Goal: Task Accomplishment & Management: Use online tool/utility

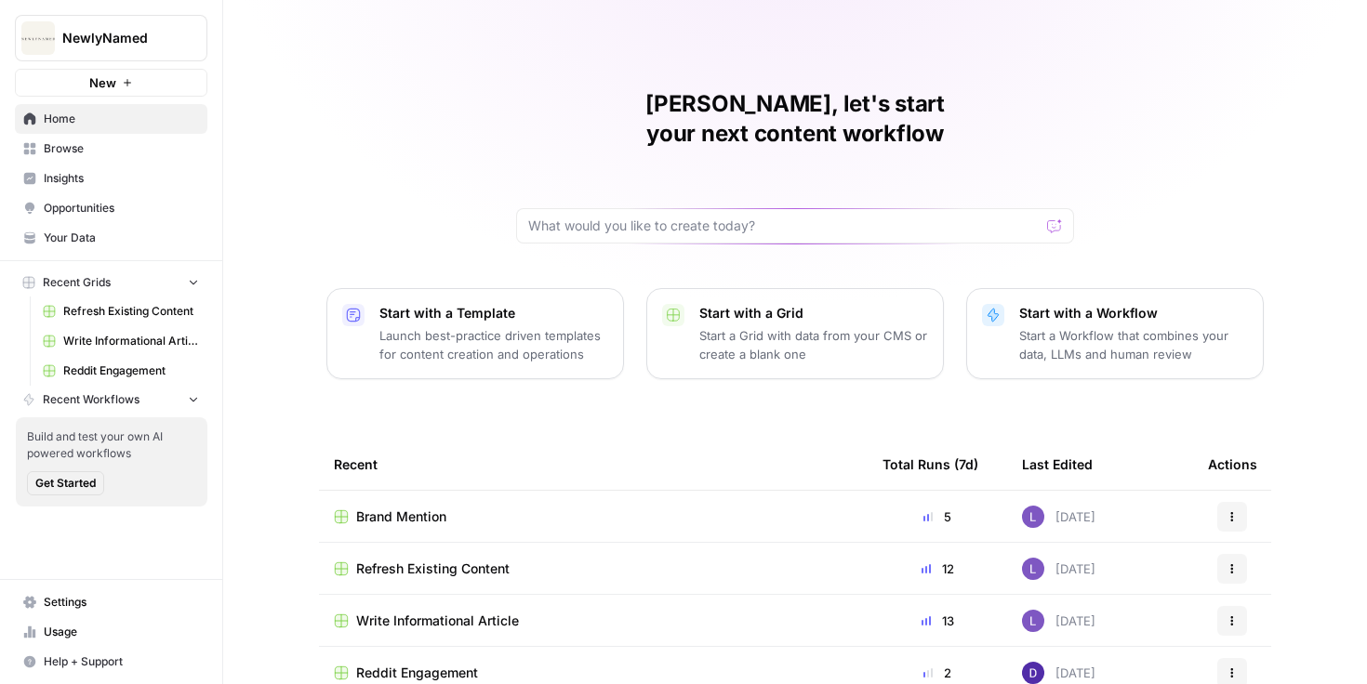
click at [52, 48] on img "Workspace: NewlyNamed" at bounding box center [37, 37] width 33 height 33
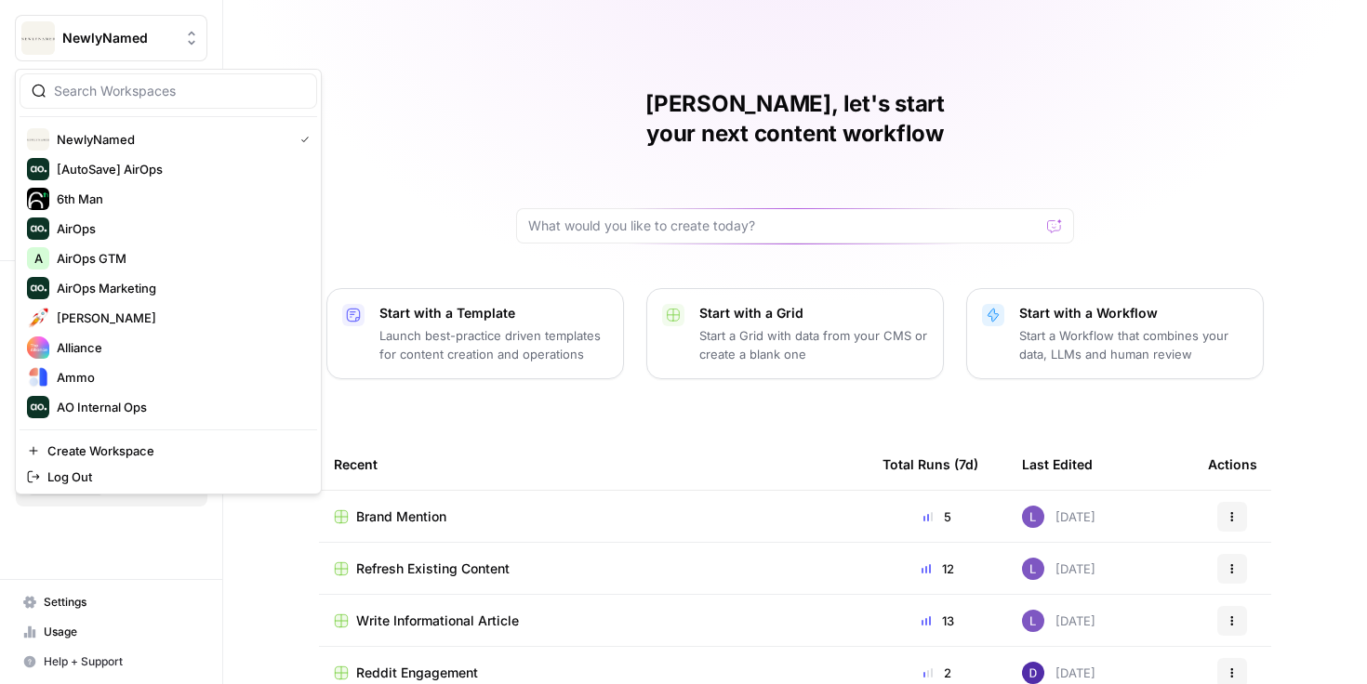
click at [99, 74] on div at bounding box center [169, 90] width 298 height 35
click at [100, 86] on input "ra" at bounding box center [179, 91] width 251 height 19
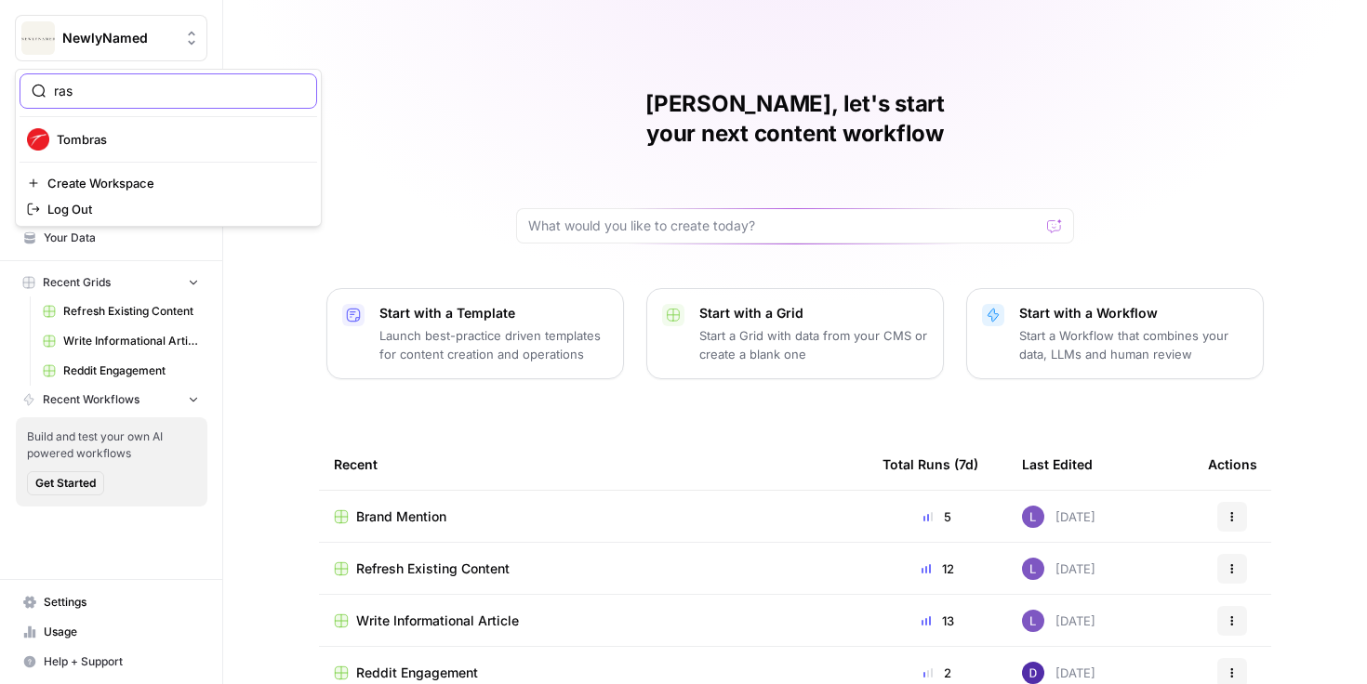
type input "ras"
click at [104, 171] on button "Create Workspace" at bounding box center [169, 183] width 298 height 26
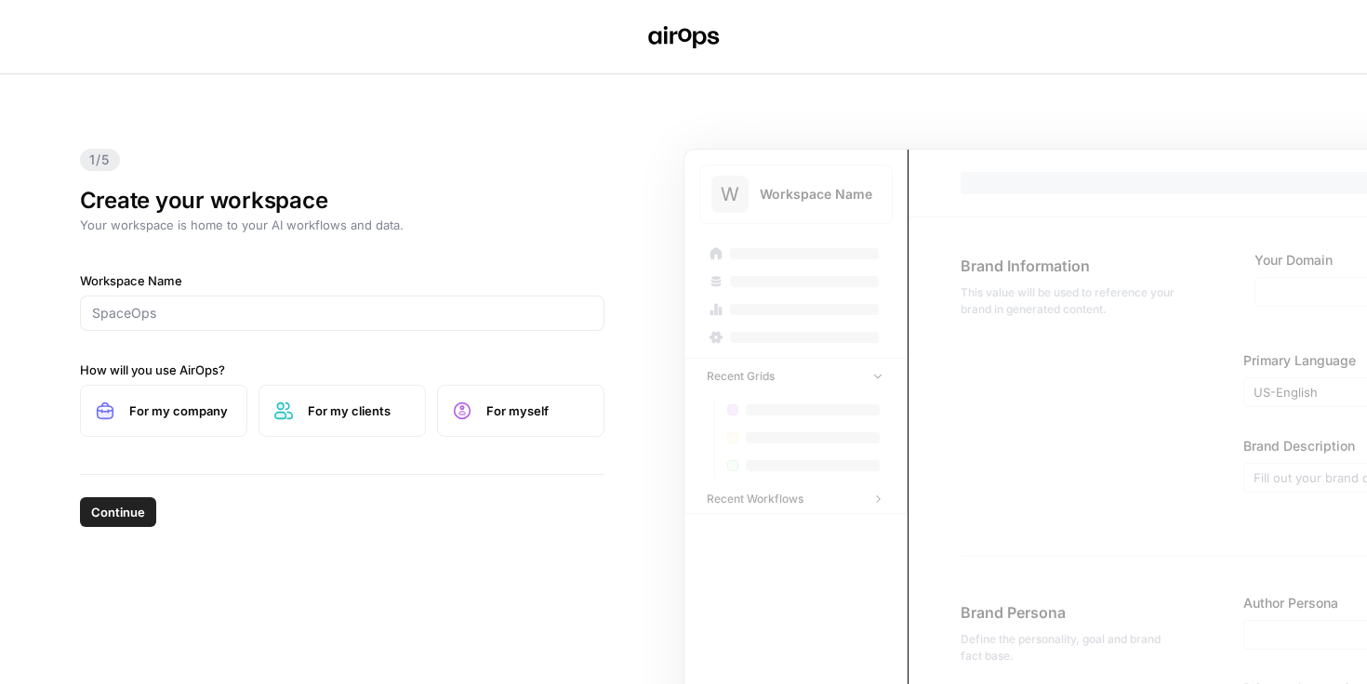
click at [325, 326] on div at bounding box center [342, 313] width 525 height 35
type input "[PERSON_NAME]"
click at [135, 514] on span "Continue" at bounding box center [118, 512] width 54 height 19
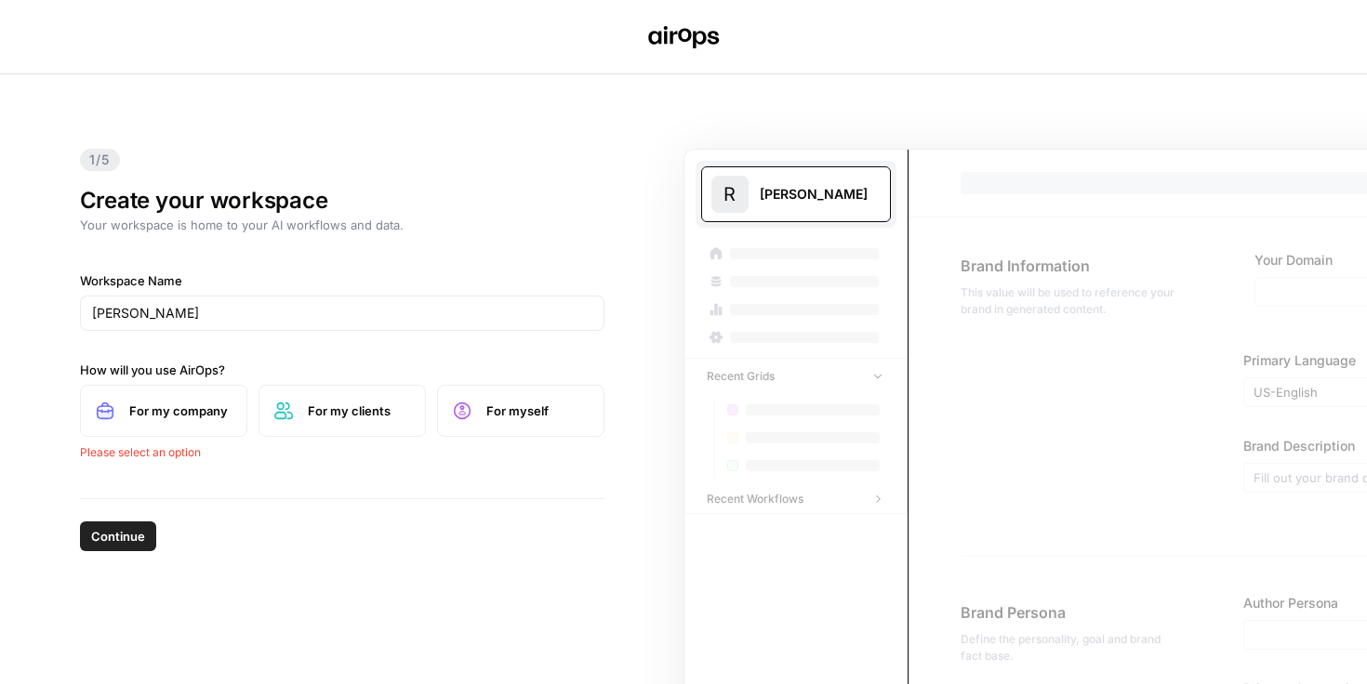
click at [182, 393] on label "For my company" at bounding box center [163, 411] width 167 height 52
click at [130, 526] on button "Continue" at bounding box center [118, 513] width 76 height 30
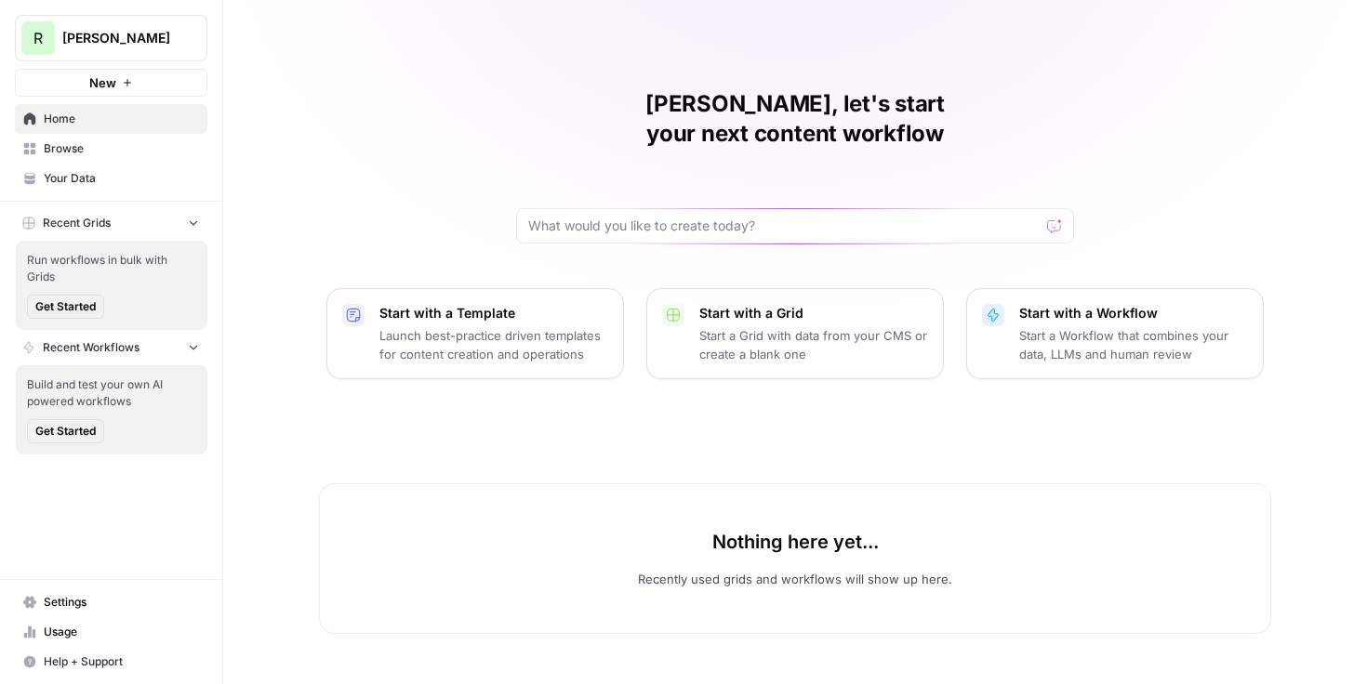
click at [63, 151] on span "Browse" at bounding box center [121, 148] width 155 height 17
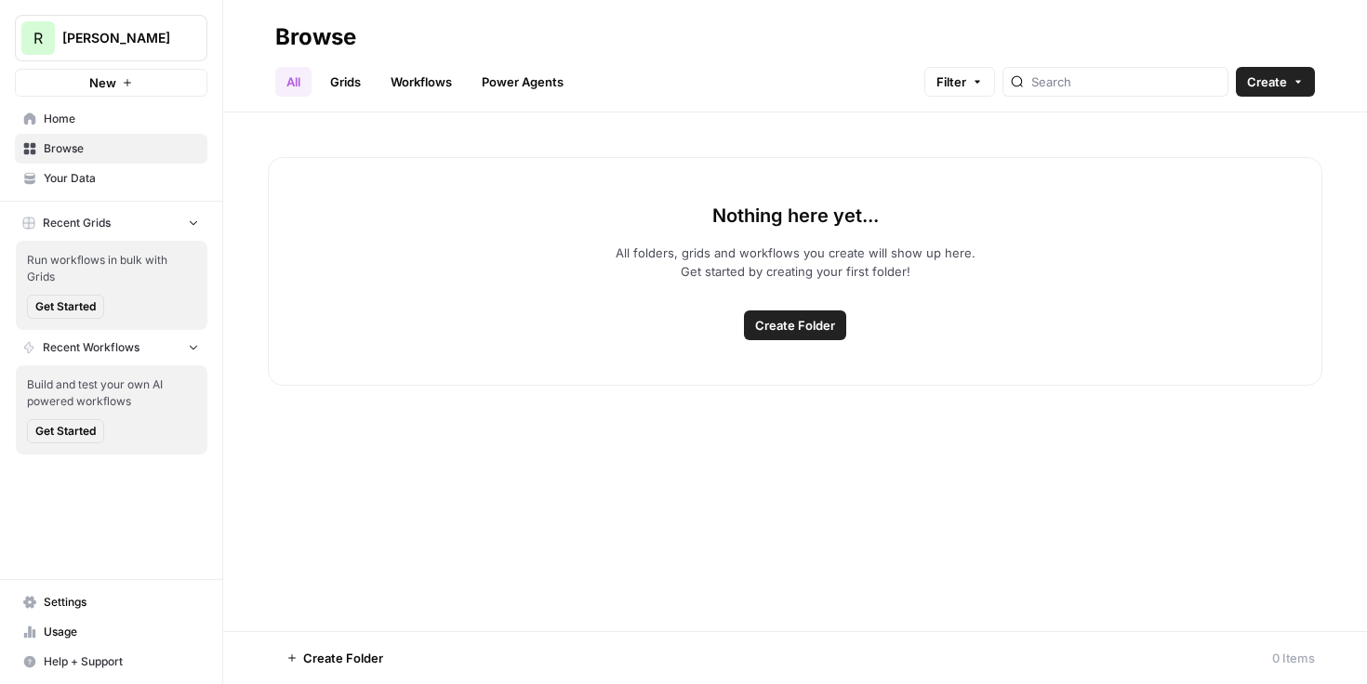
drag, startPoint x: 1254, startPoint y: 68, endPoint x: 1254, endPoint y: 102, distance: 34.4
click at [1254, 68] on button "Create" at bounding box center [1275, 82] width 79 height 30
click at [1223, 151] on span "Grid" at bounding box center [1240, 151] width 104 height 19
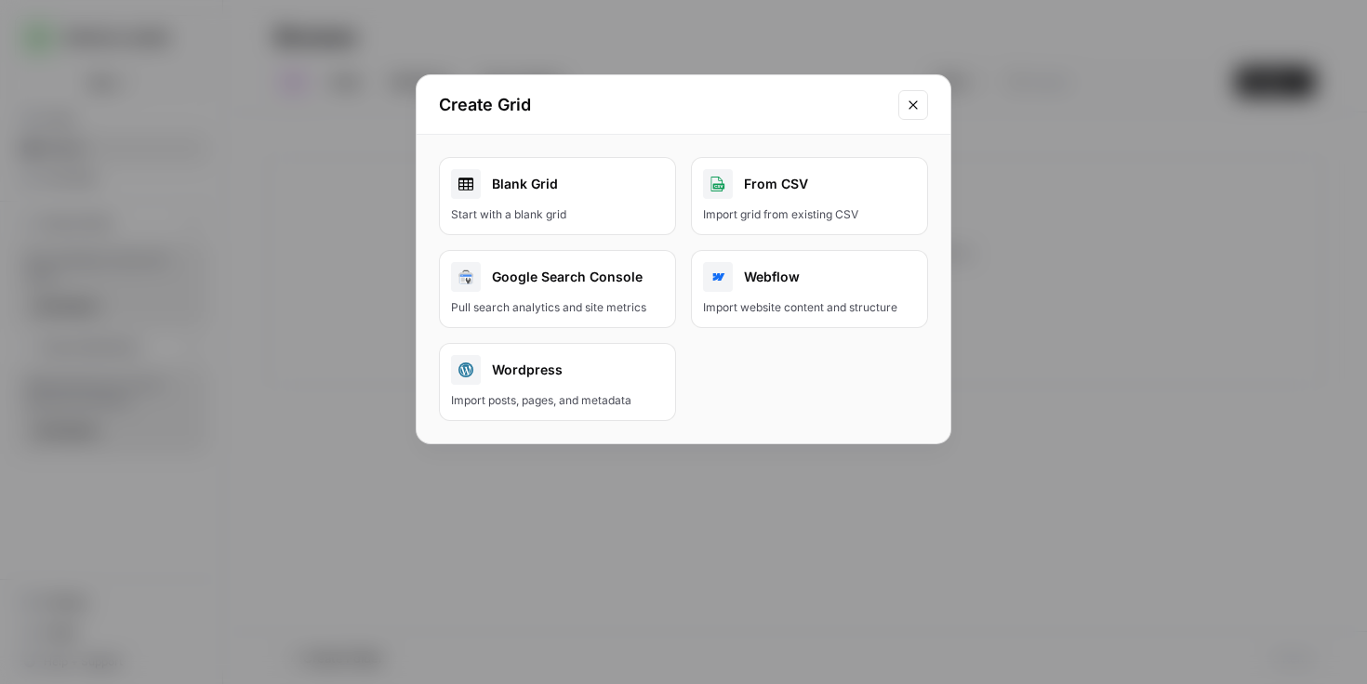
click at [940, 107] on div "Create Grid" at bounding box center [684, 105] width 534 height 60
click at [919, 107] on icon "Close modal" at bounding box center [913, 105] width 15 height 15
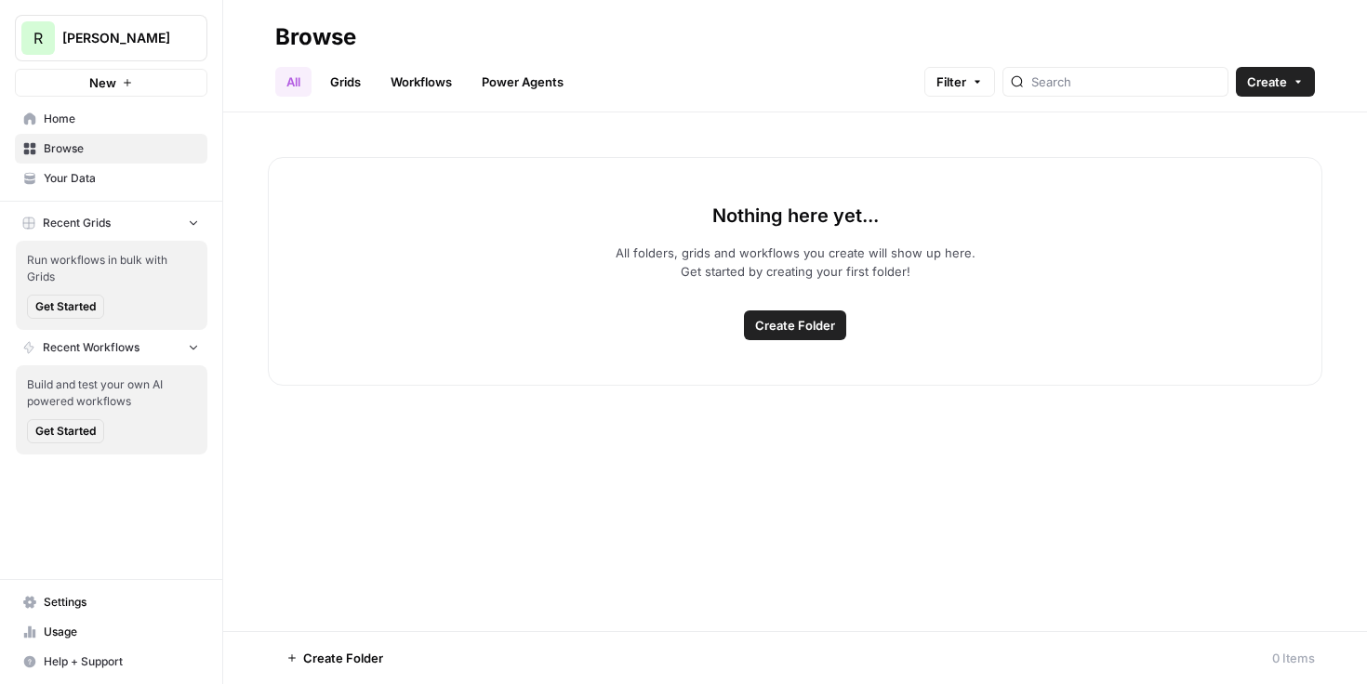
drag, startPoint x: 340, startPoint y: 69, endPoint x: 365, endPoint y: 75, distance: 25.0
click at [340, 70] on link "Grids" at bounding box center [345, 82] width 53 height 30
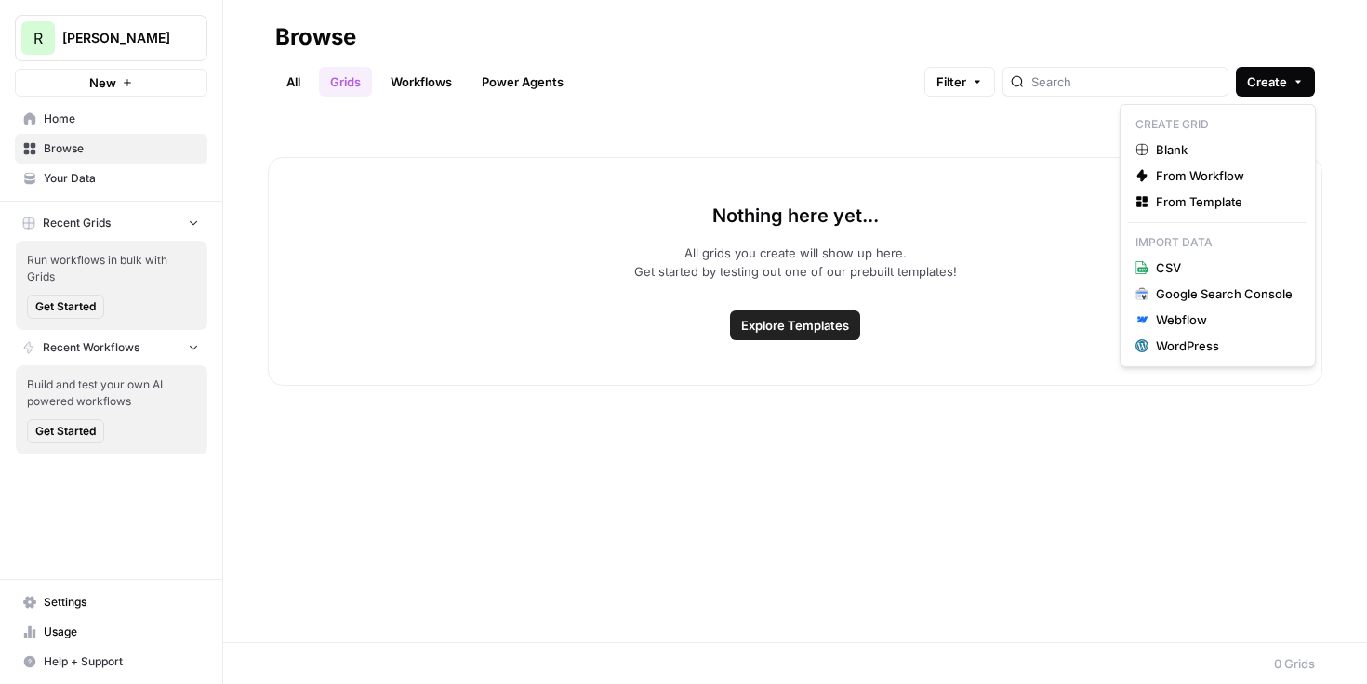
click at [1243, 87] on button "Create" at bounding box center [1275, 82] width 79 height 30
click at [1191, 193] on span "From Template" at bounding box center [1224, 202] width 137 height 19
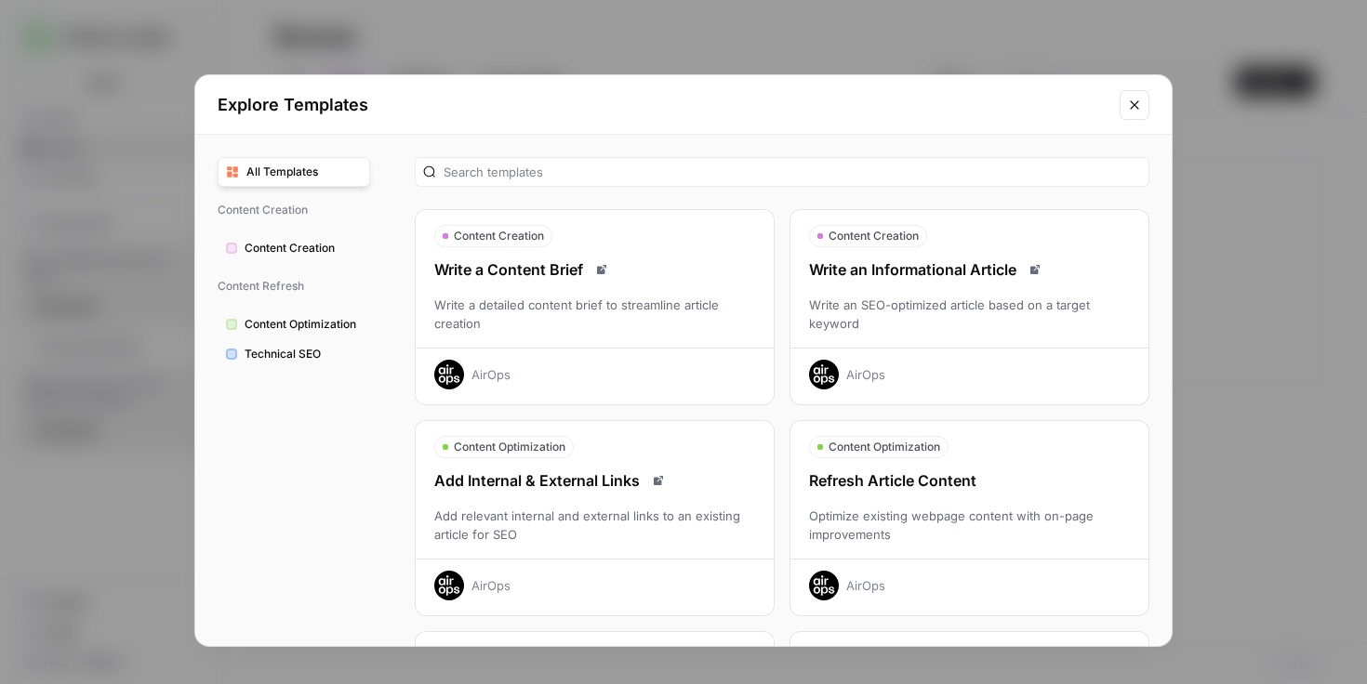
click at [966, 320] on div "Write an SEO-optimized article based on a target keyword" at bounding box center [969, 314] width 358 height 37
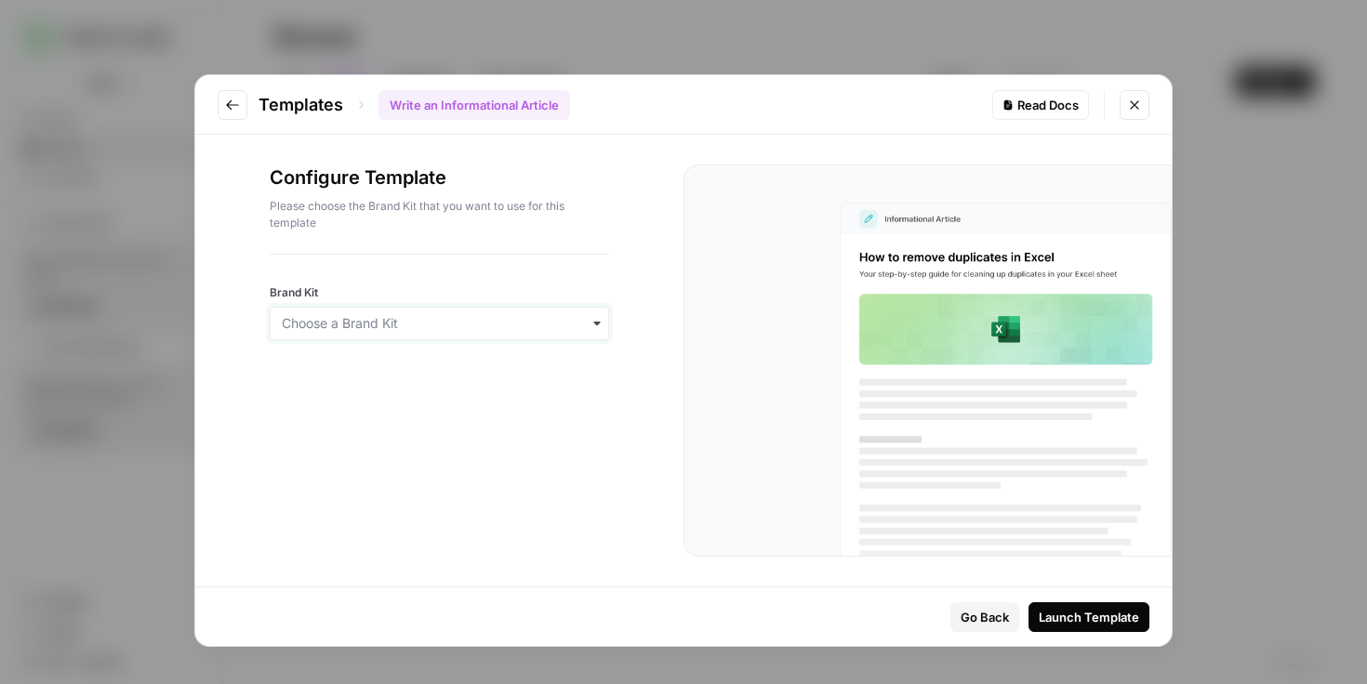
click at [421, 314] on input "Brand Kit" at bounding box center [439, 323] width 315 height 19
click at [434, 372] on link "Create Brand Kit" at bounding box center [440, 372] width 338 height 33
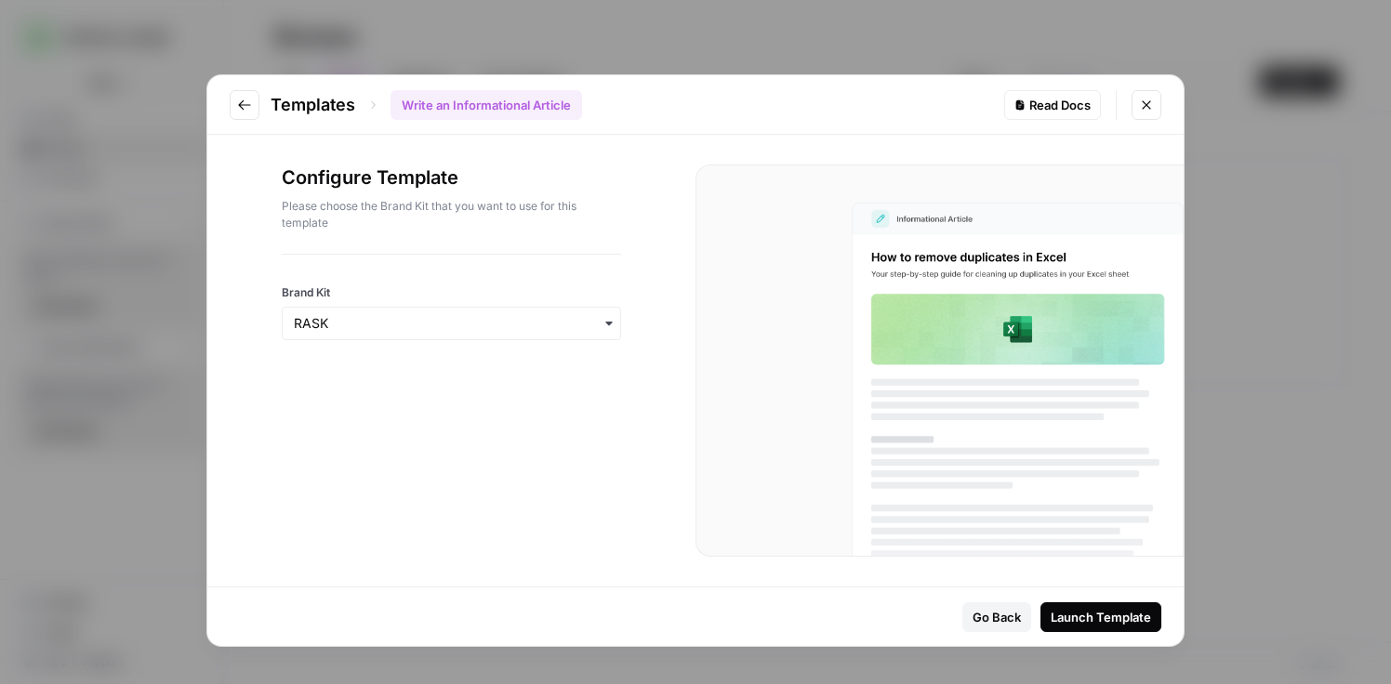
click at [1150, 105] on icon "Close modal" at bounding box center [1146, 105] width 15 height 15
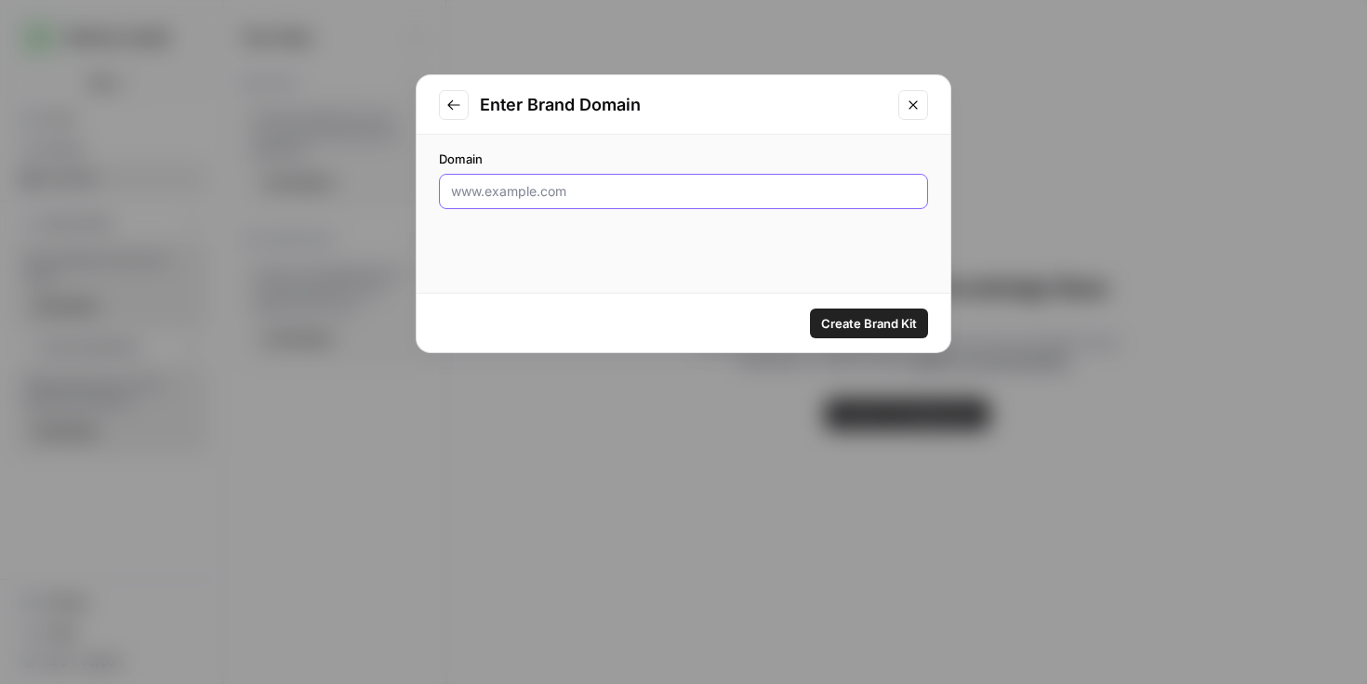
click at [777, 193] on input "Domain" at bounding box center [683, 191] width 465 height 19
paste input "[PERSON_NAME][EMAIL_ADDRESS][DOMAIN_NAME]"
drag, startPoint x: 681, startPoint y: 193, endPoint x: 393, endPoint y: 187, distance: 287.4
click at [398, 187] on div "Enter Brand Domain Domain [PERSON_NAME][EMAIL_ADDRESS][DOMAIN_NAME] Create Bran…" at bounding box center [683, 342] width 1367 height 684
paste input "[URL][PERSON_NAME][DOMAIN_NAME]"
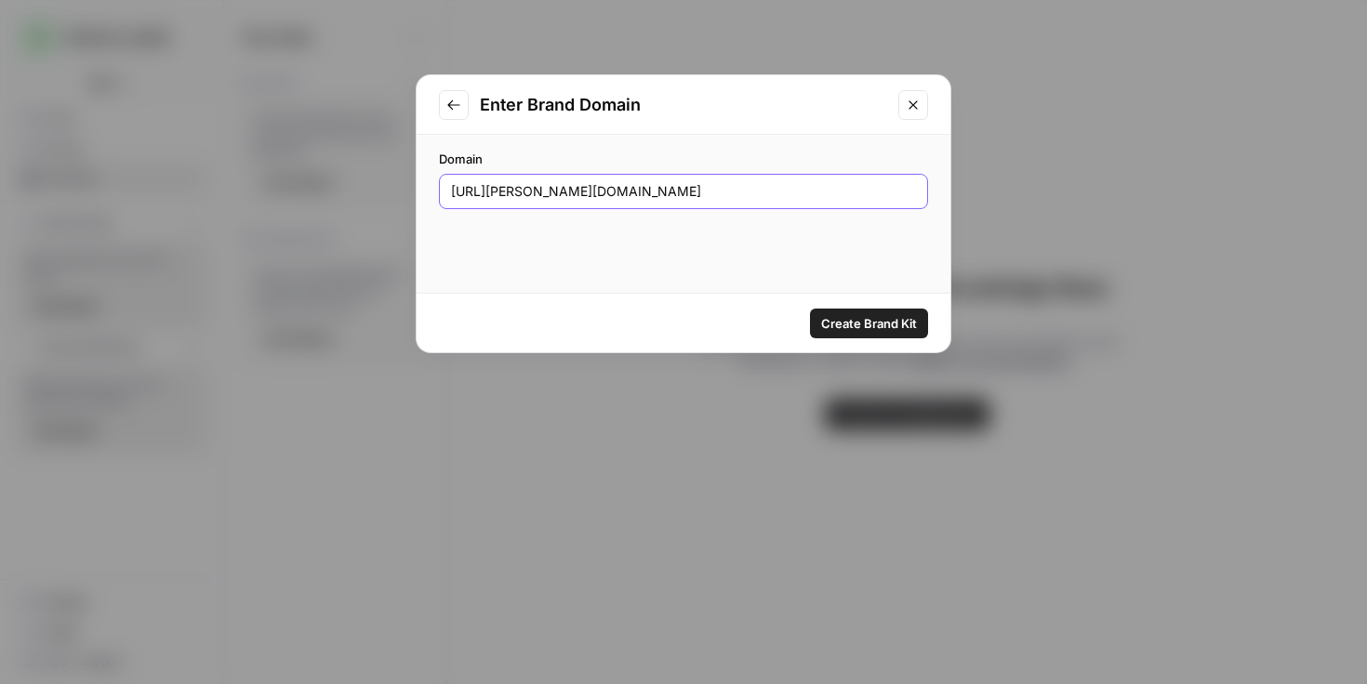
type input "[URL][PERSON_NAME][DOMAIN_NAME]"
click at [857, 322] on span "Create Brand Kit" at bounding box center [869, 323] width 96 height 19
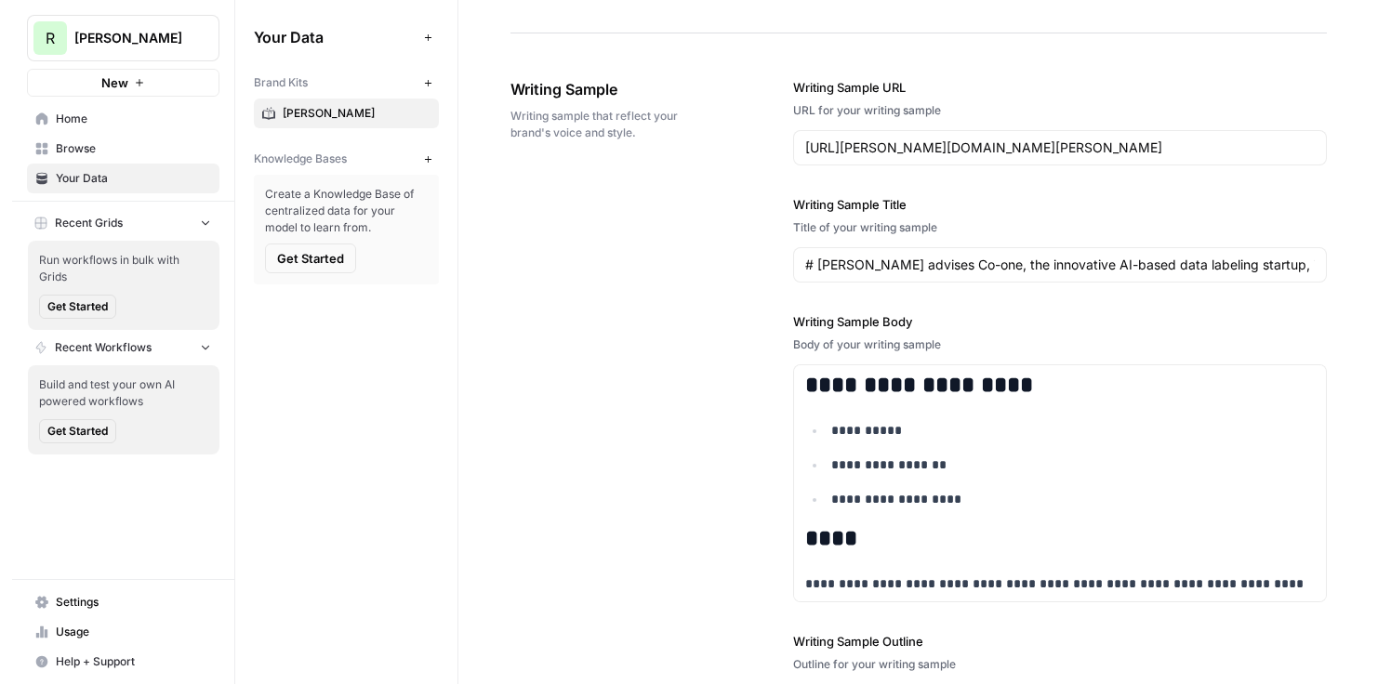
scroll to position [2119, 0]
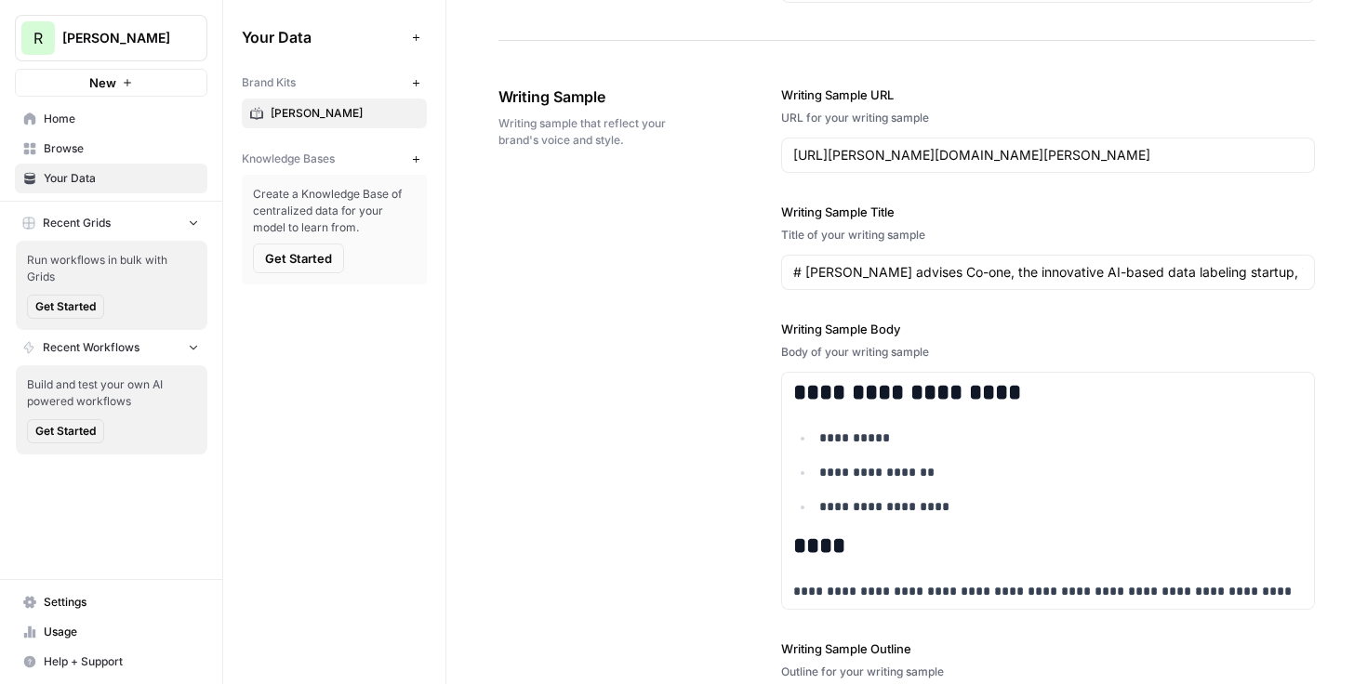
click at [81, 151] on span "Browse" at bounding box center [121, 148] width 155 height 17
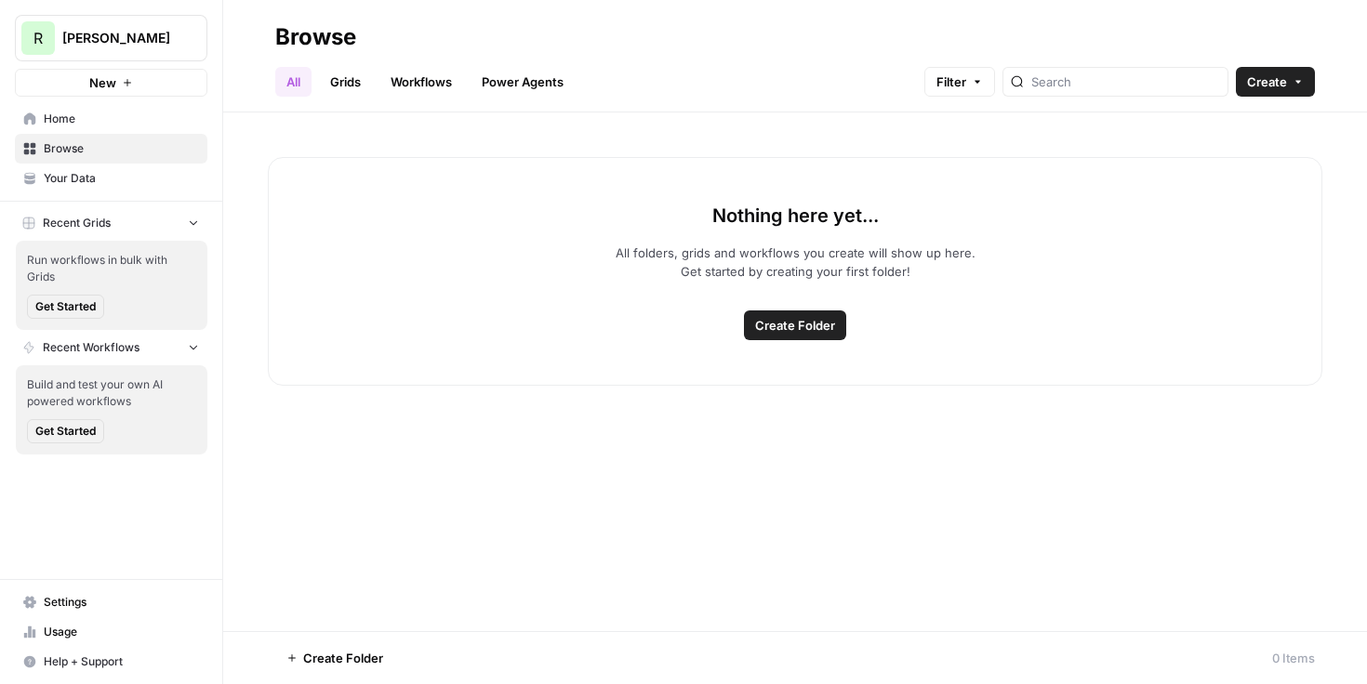
click at [370, 83] on link "Grids" at bounding box center [345, 82] width 53 height 30
click at [1301, 99] on header "Browse All Grids Workflows Power Agents Filter Create" at bounding box center [795, 56] width 1144 height 113
click at [1298, 99] on header "Browse All Grids Workflows Power Agents Filter Create" at bounding box center [795, 56] width 1144 height 113
click at [1281, 87] on span "Create" at bounding box center [1267, 82] width 40 height 19
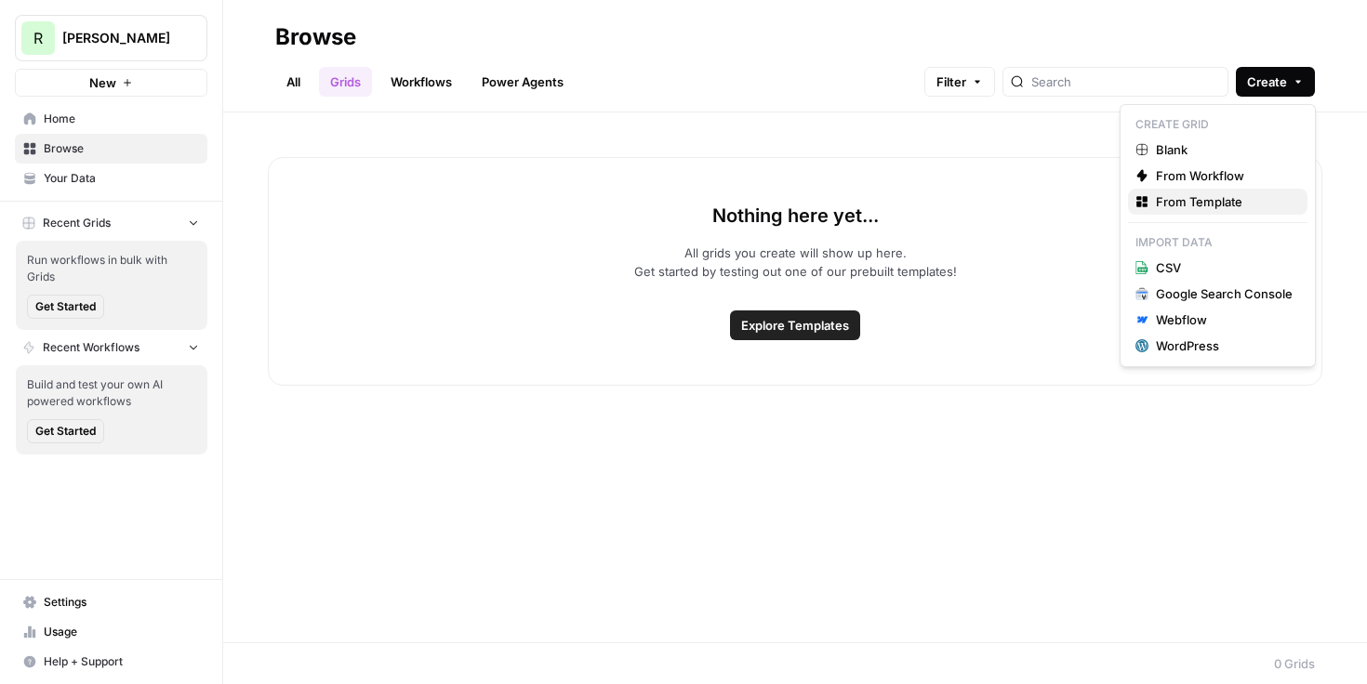
click at [1221, 200] on span "From Template" at bounding box center [1224, 202] width 137 height 19
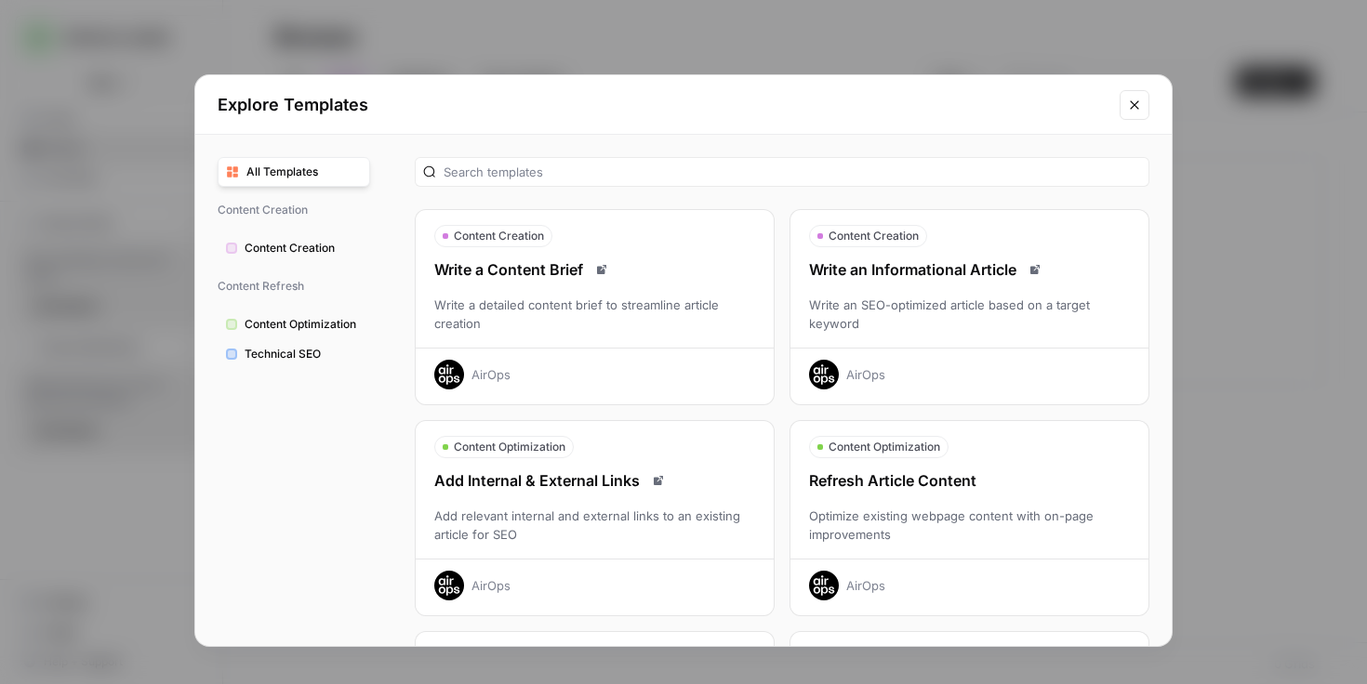
click at [992, 313] on div "Write an SEO-optimized article based on a target keyword" at bounding box center [969, 314] width 358 height 37
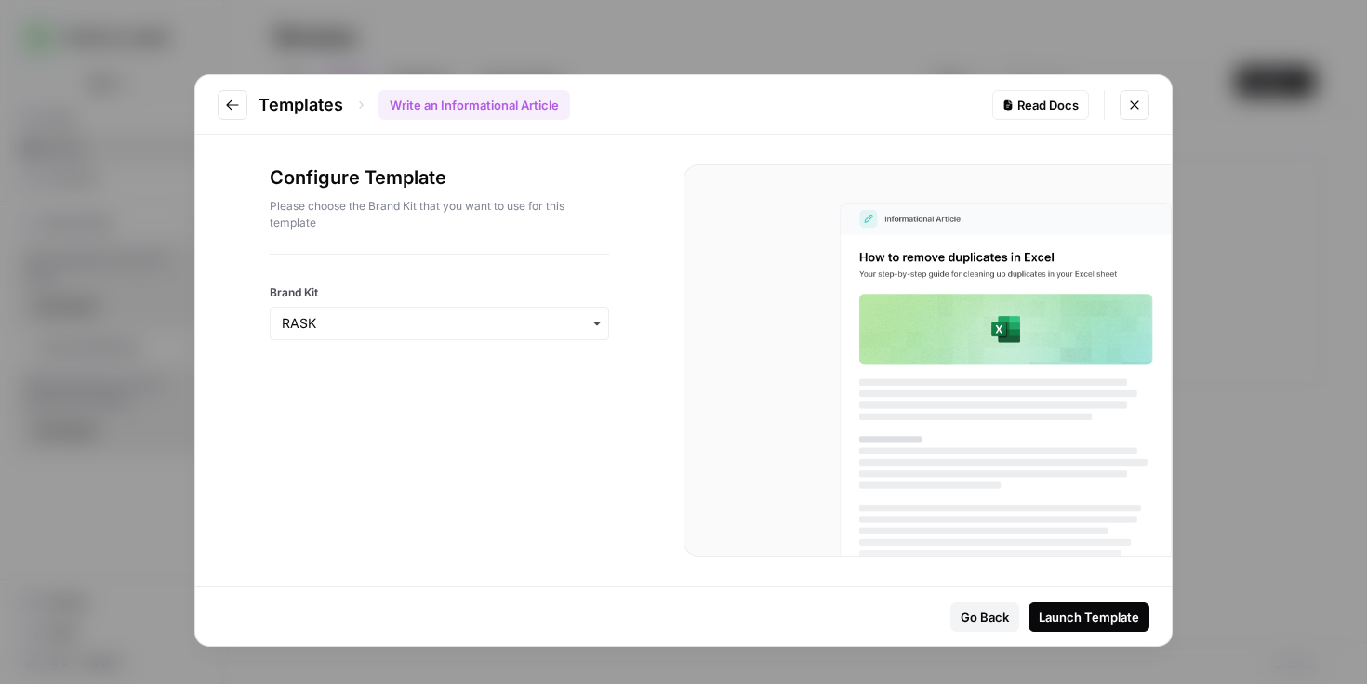
click at [1105, 622] on div "Launch Template" at bounding box center [1089, 617] width 100 height 19
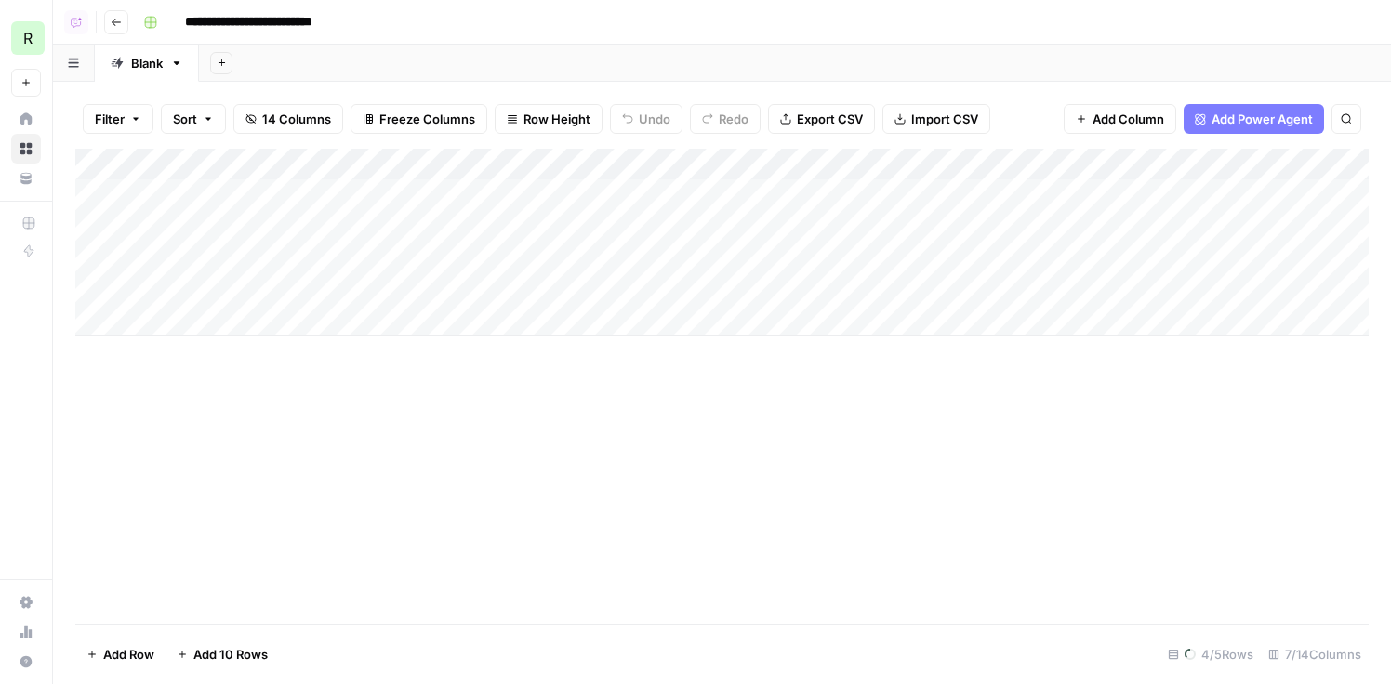
click at [119, 22] on icon "button" at bounding box center [116, 22] width 11 height 11
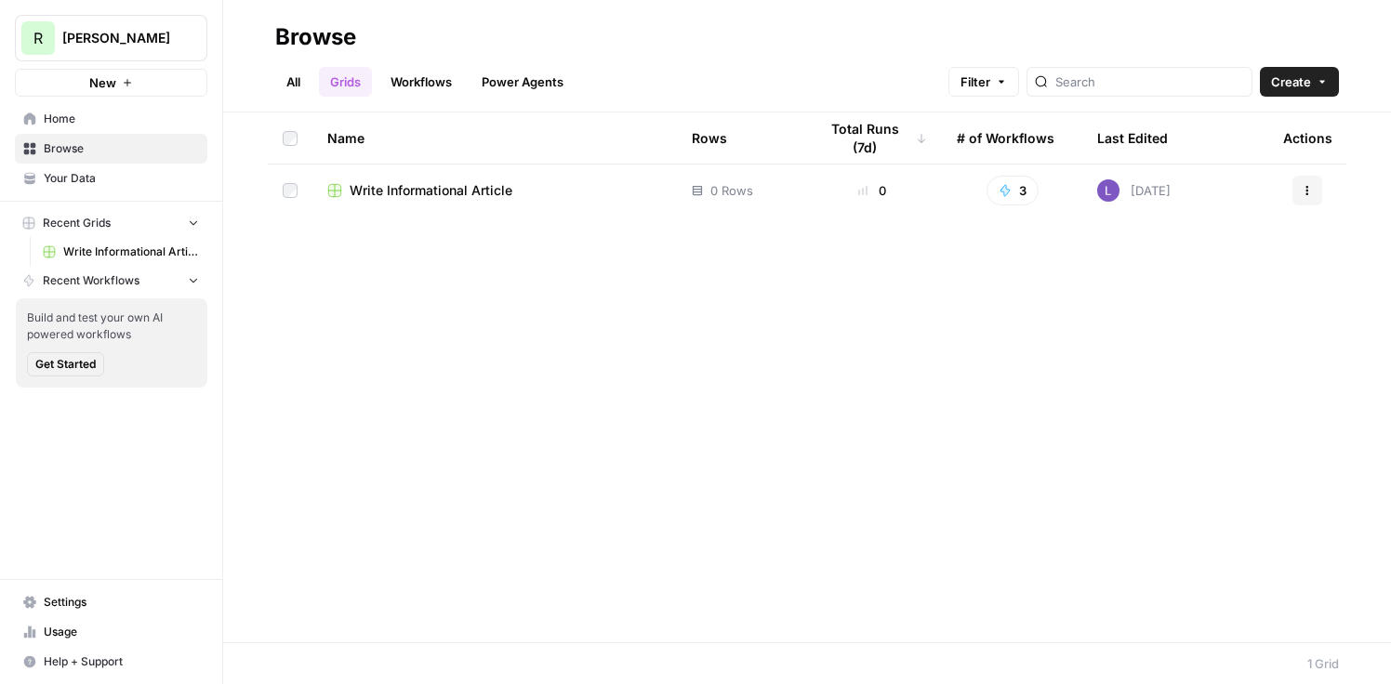
click at [1312, 72] on button "Create" at bounding box center [1299, 82] width 79 height 30
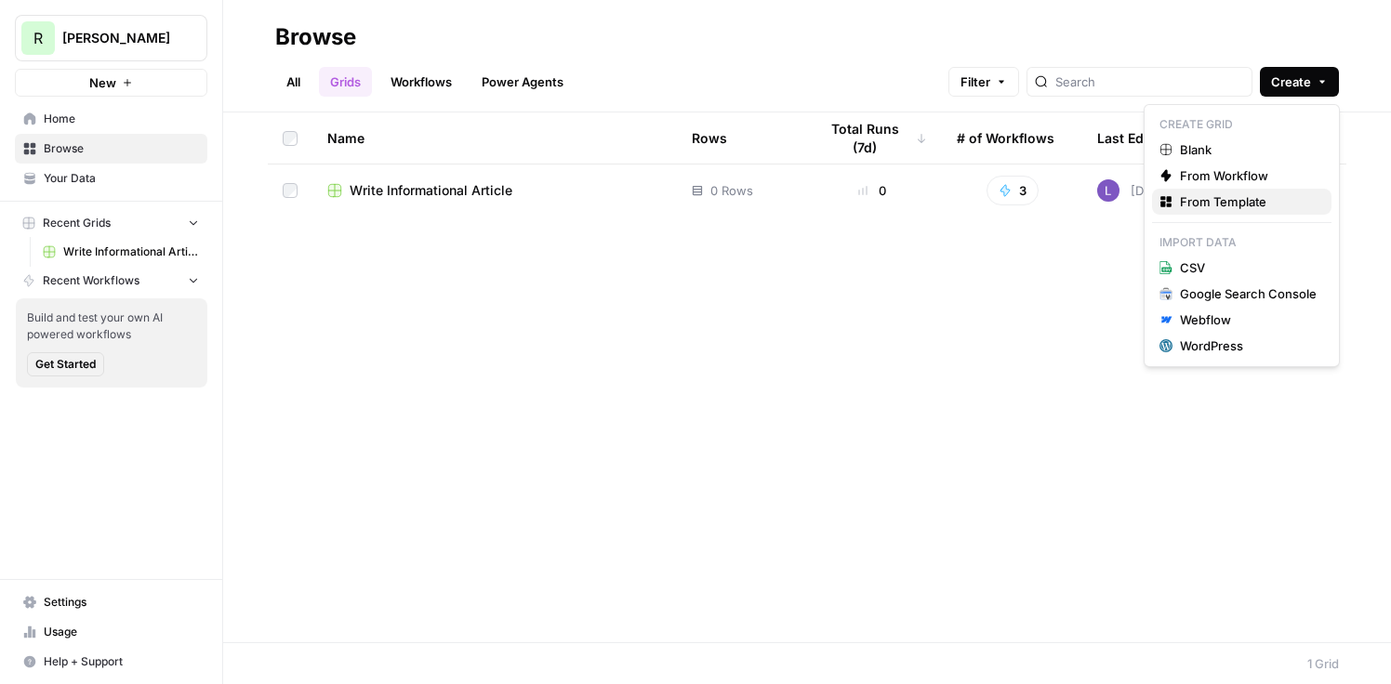
click at [1245, 202] on span "From Template" at bounding box center [1248, 202] width 137 height 19
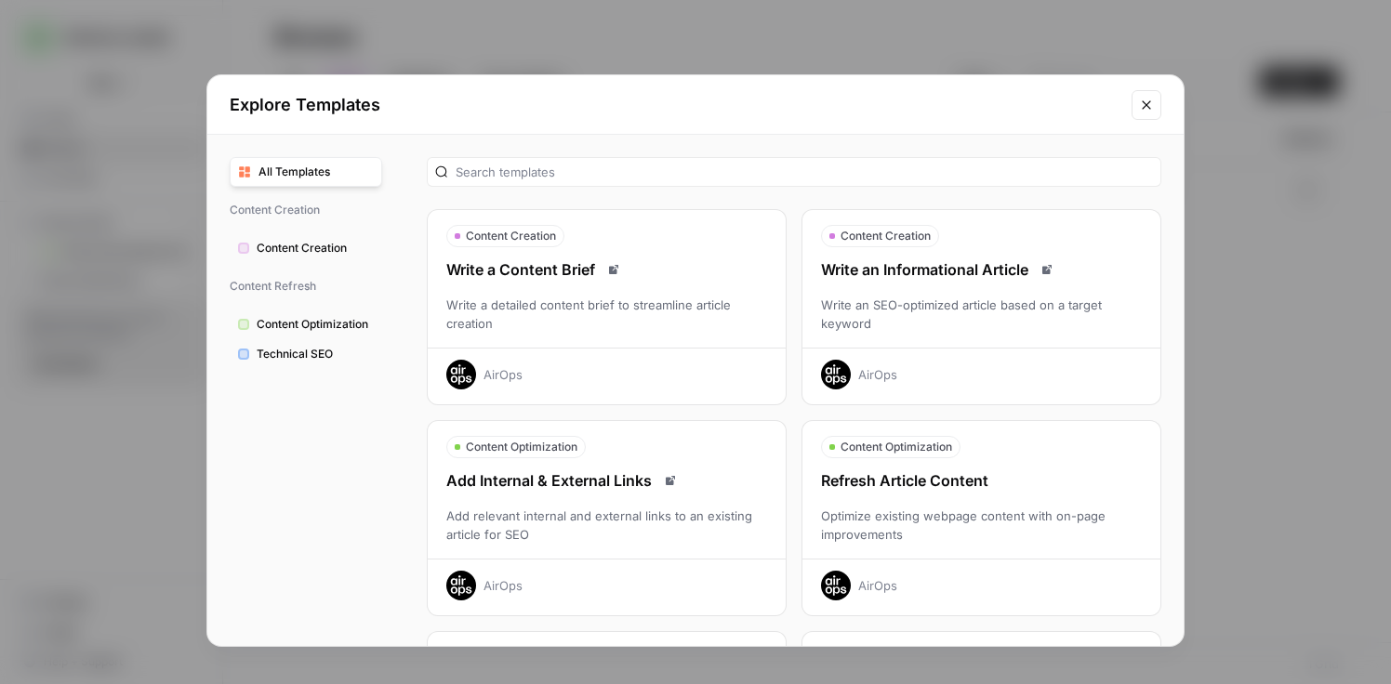
click at [1078, 493] on div "Refresh Article Content Optimize existing webpage content with on-page improvem…" at bounding box center [982, 535] width 358 height 131
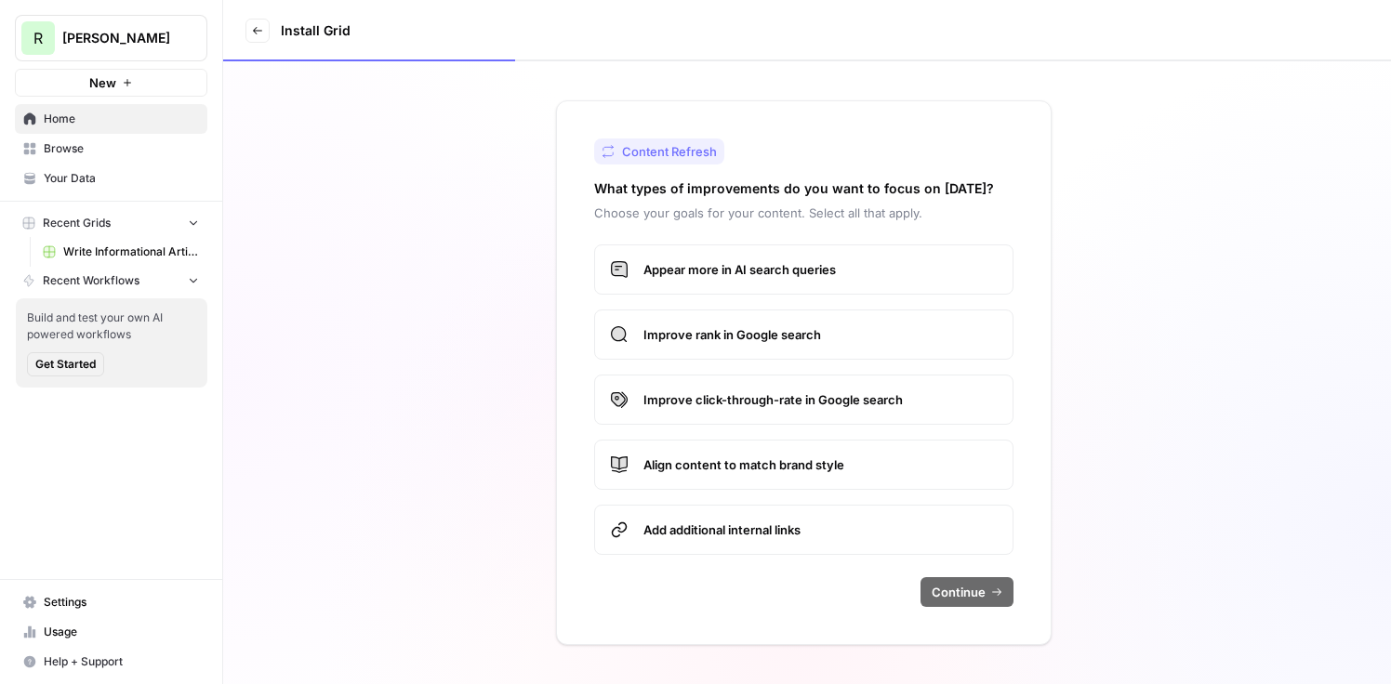
click at [764, 273] on span "Appear more in AI search queries" at bounding box center [821, 269] width 354 height 19
click at [960, 610] on div "Content Refresh What types of improvements do you want to focus on today? Choos…" at bounding box center [804, 372] width 496 height 545
click at [789, 276] on span "Appear more in AI search queries" at bounding box center [821, 269] width 354 height 19
click at [986, 571] on div "Content Refresh What types of improvements do you want to focus on today? Choos…" at bounding box center [804, 372] width 496 height 545
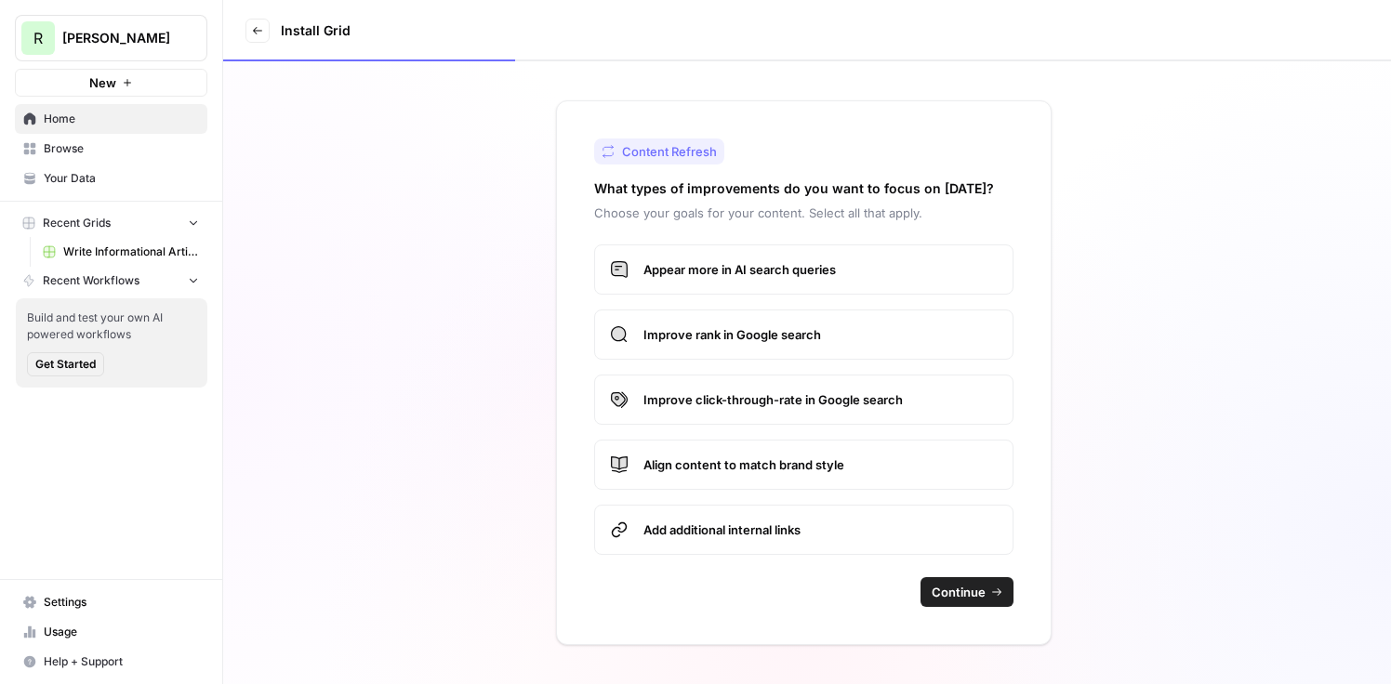
click at [989, 591] on button "Continue" at bounding box center [967, 593] width 93 height 30
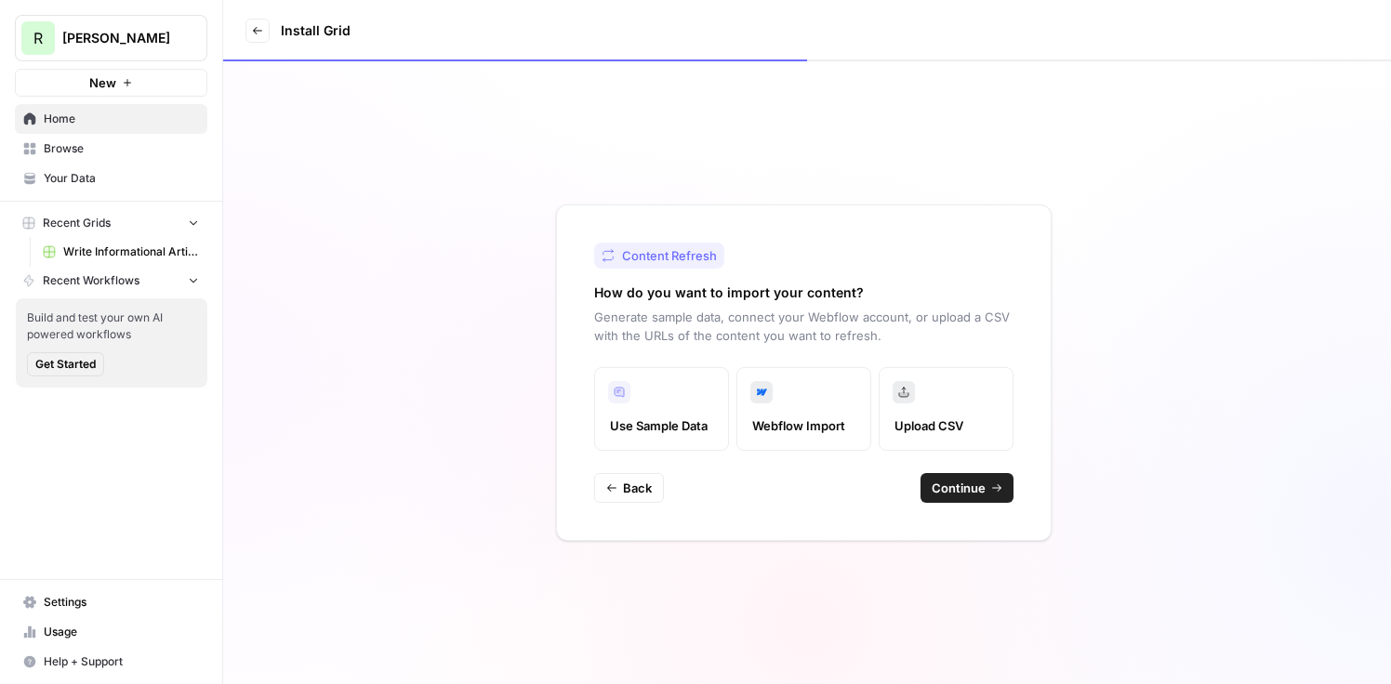
click at [947, 476] on button "Continue" at bounding box center [967, 488] width 93 height 30
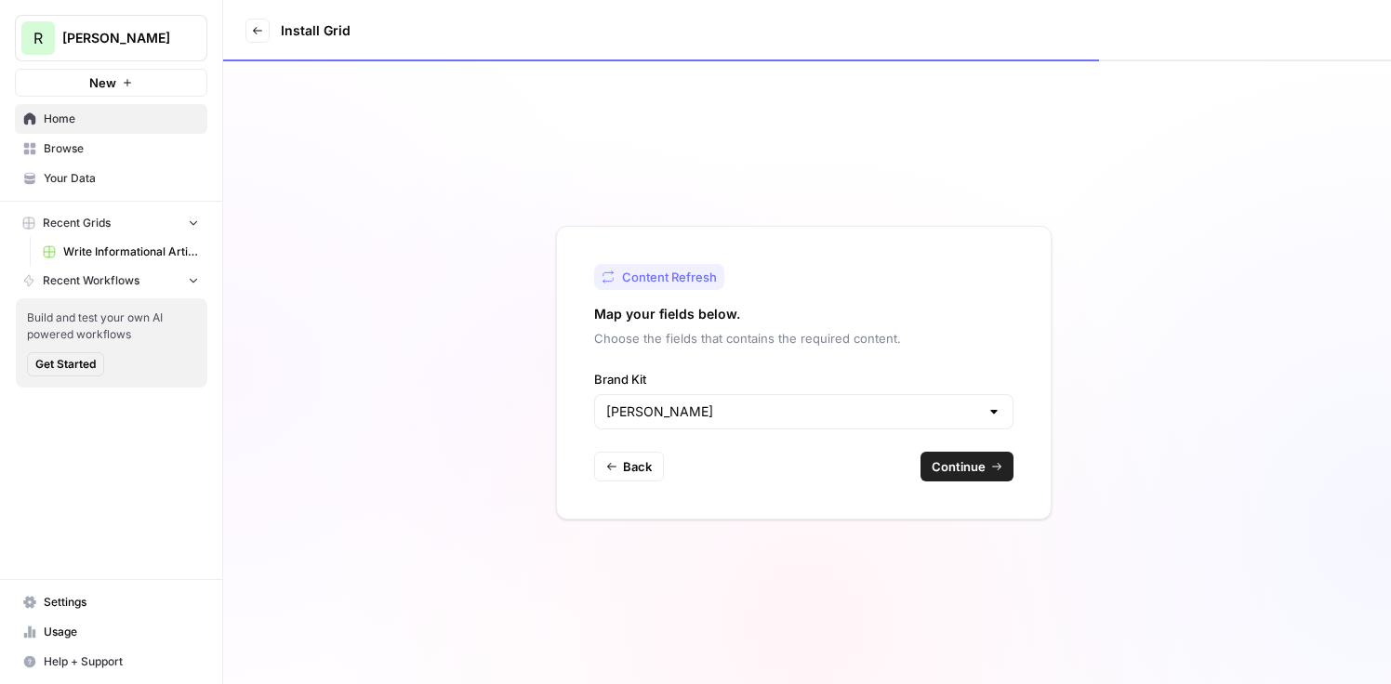
click at [942, 468] on span "Continue" at bounding box center [959, 467] width 54 height 19
click at [154, 149] on span "Browse" at bounding box center [121, 148] width 155 height 17
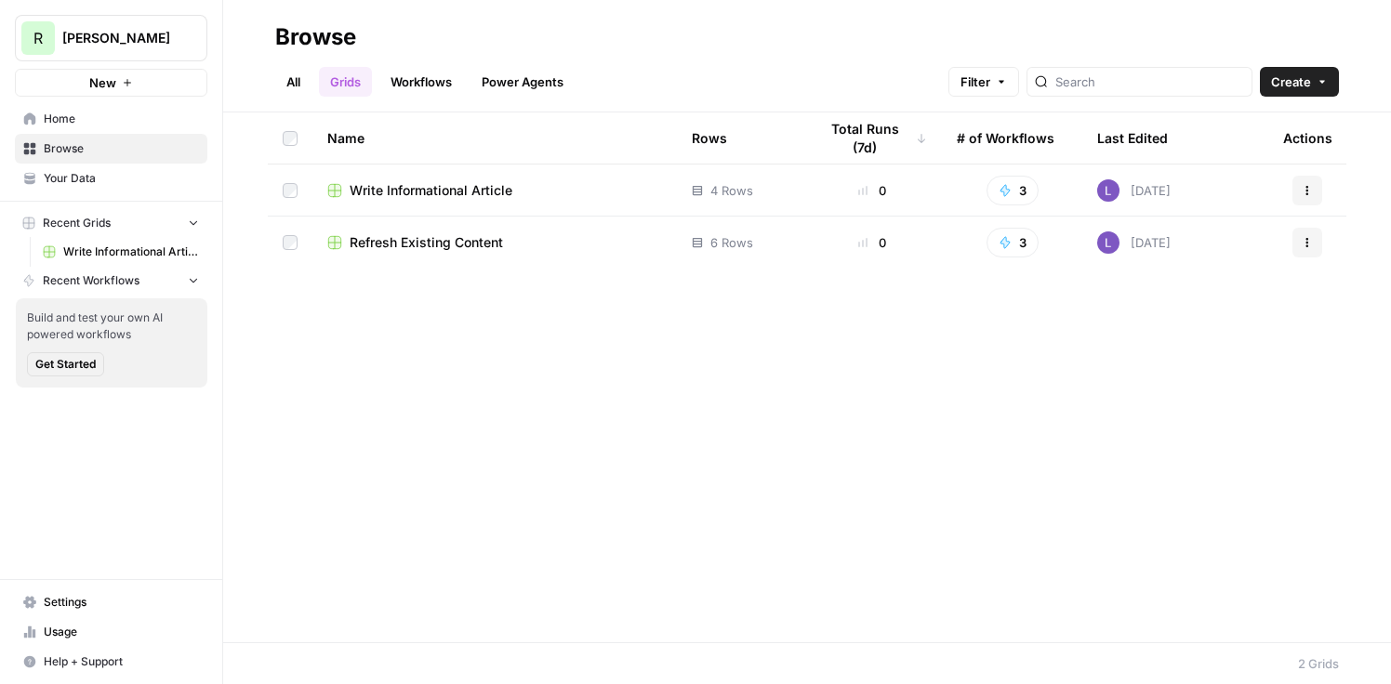
click at [458, 177] on td "Write Informational Article" at bounding box center [494, 190] width 365 height 51
click at [466, 183] on span "Write Informational Article" at bounding box center [431, 190] width 163 height 19
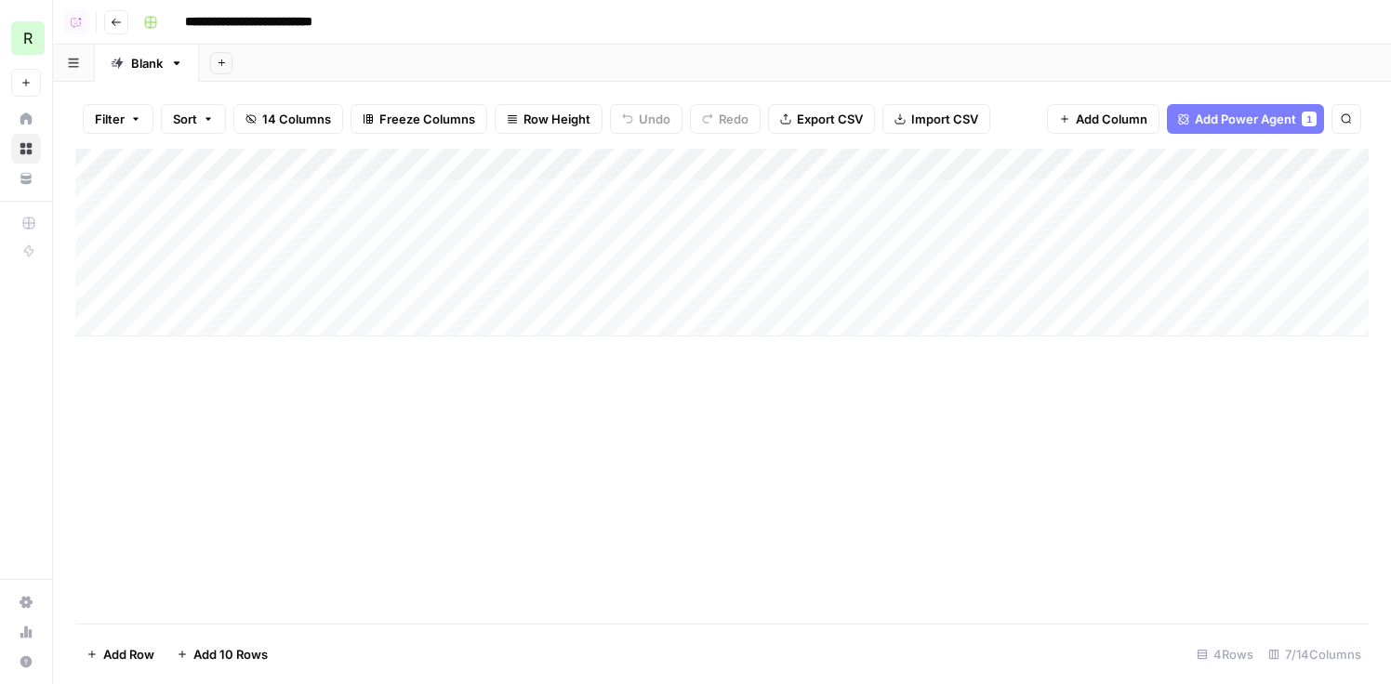
click at [598, 191] on div "Add Column" at bounding box center [722, 243] width 1294 height 188
click at [585, 232] on div "Add Column" at bounding box center [722, 243] width 1294 height 188
click at [581, 259] on div "Add Column" at bounding box center [722, 243] width 1294 height 188
click at [581, 276] on div "Add Column" at bounding box center [722, 243] width 1294 height 188
click at [521, 187] on div "Add Column" at bounding box center [722, 243] width 1294 height 188
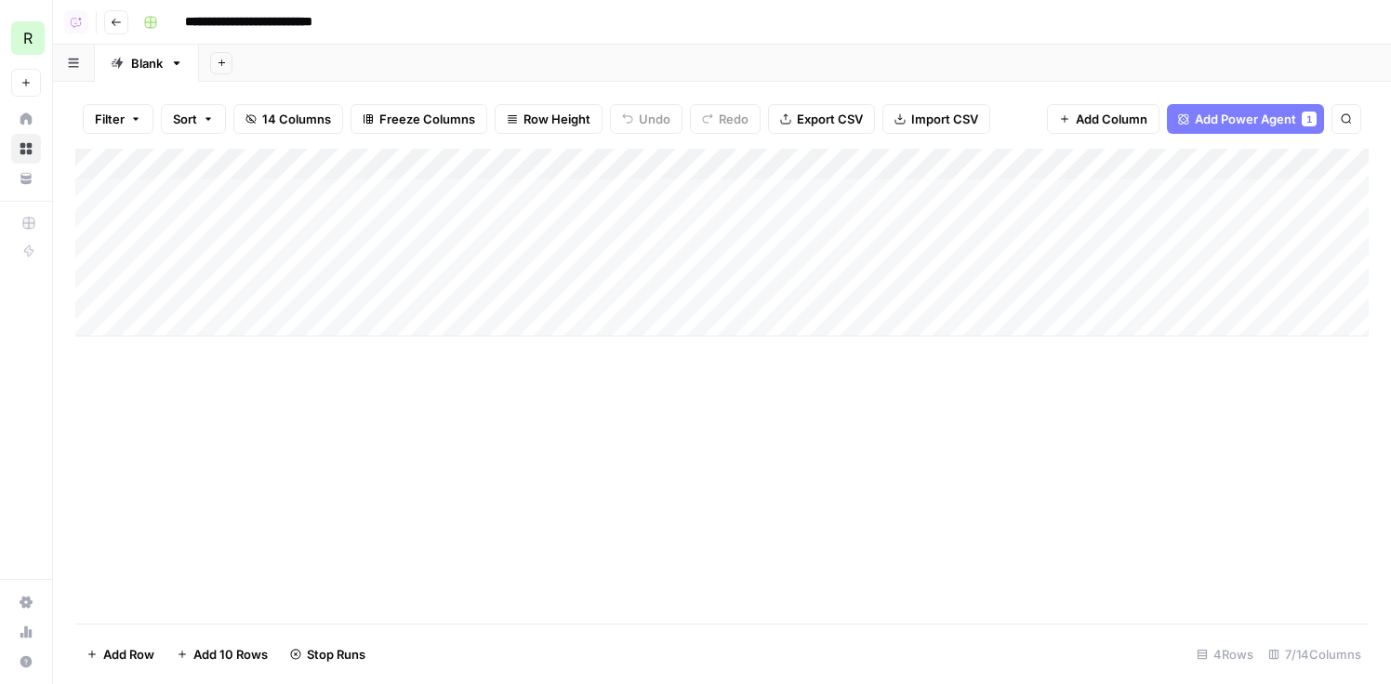
click at [118, 23] on icon "button" at bounding box center [116, 22] width 11 height 11
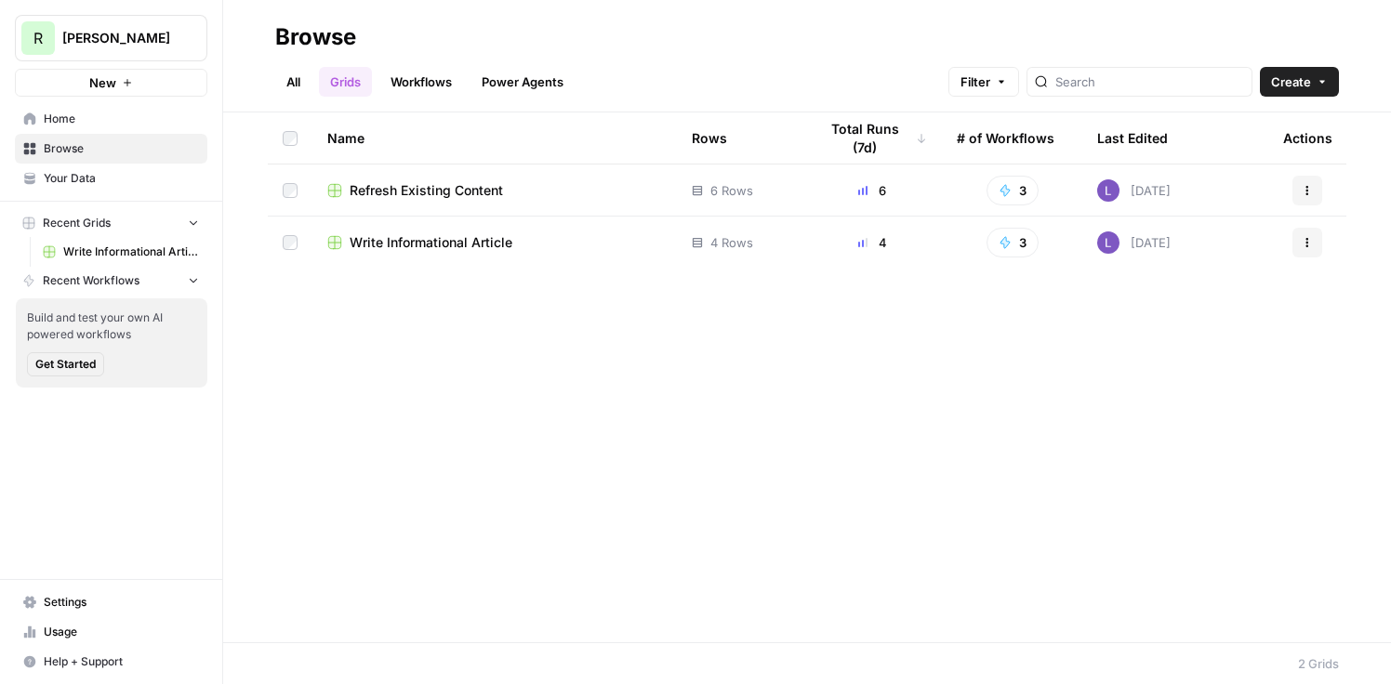
click at [459, 239] on span "Write Informational Article" at bounding box center [431, 242] width 163 height 19
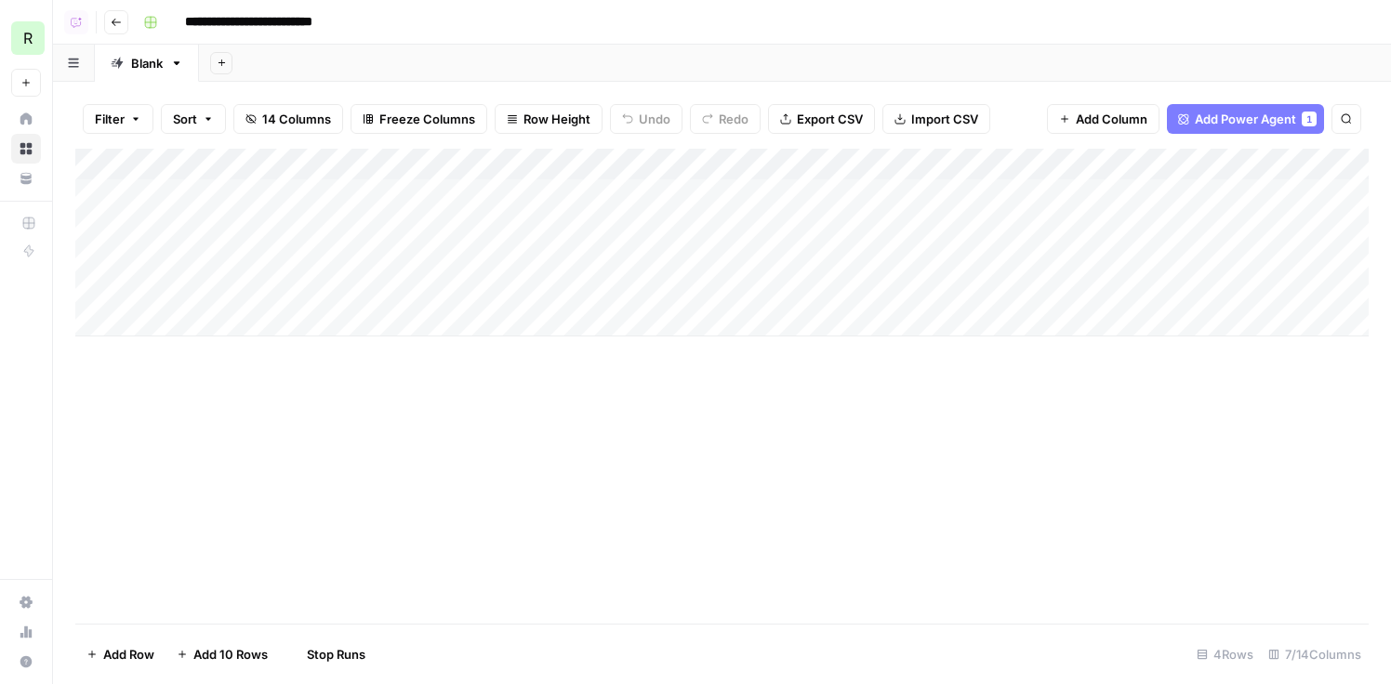
click at [117, 22] on icon "button" at bounding box center [116, 22] width 11 height 11
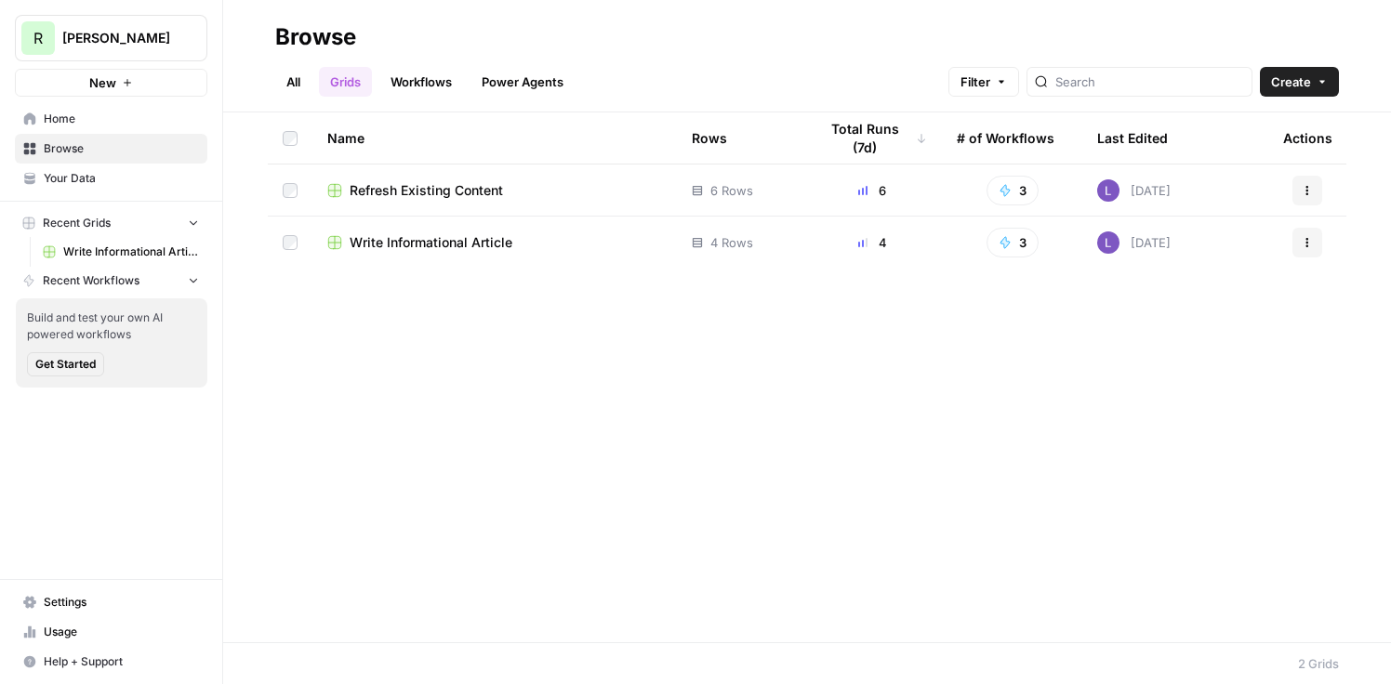
click at [407, 193] on span "Refresh Existing Content" at bounding box center [426, 190] width 153 height 19
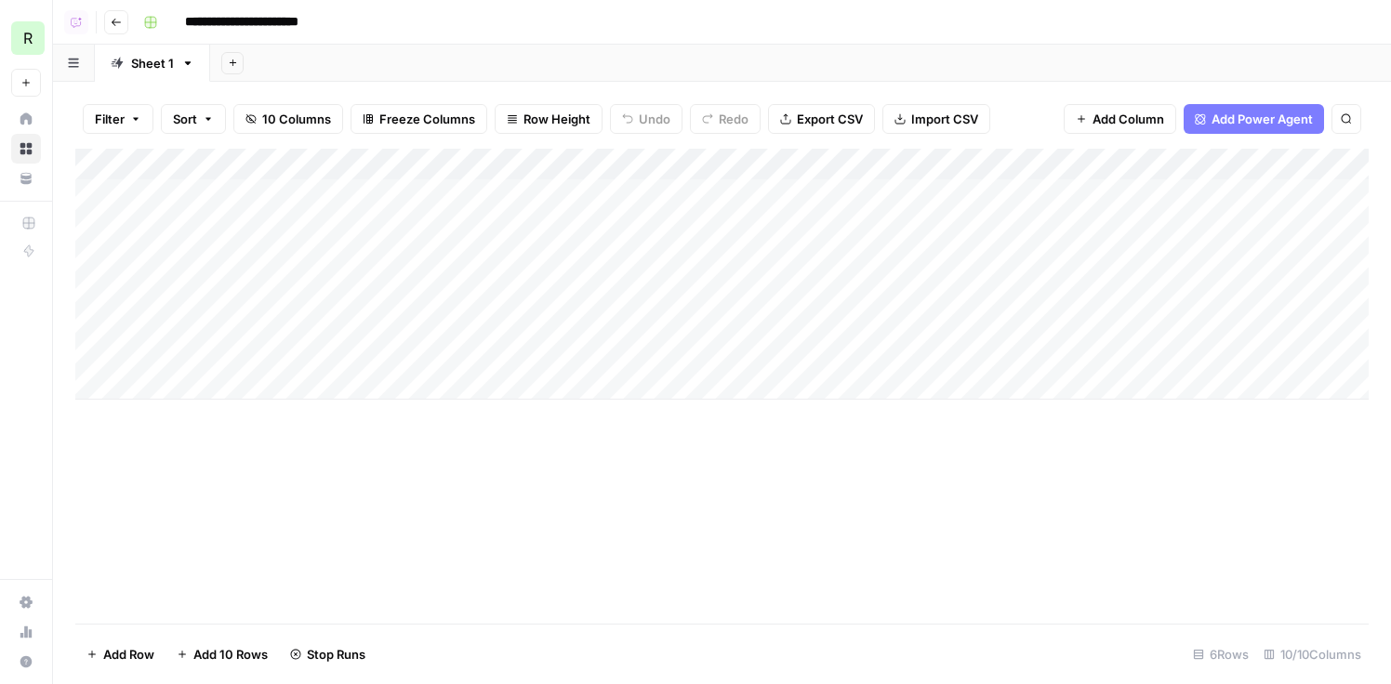
click at [200, 310] on div "Add Column" at bounding box center [722, 274] width 1294 height 251
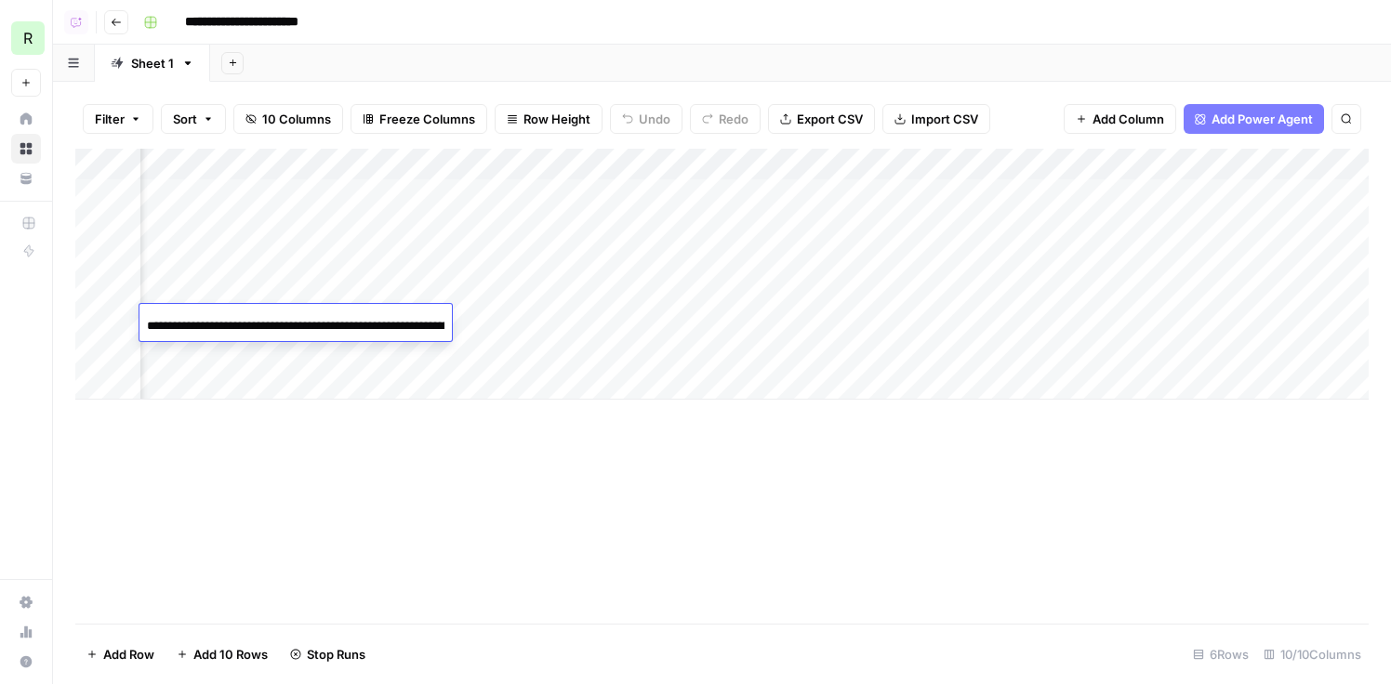
scroll to position [0, 151]
click at [1160, 311] on div "Add Column" at bounding box center [722, 274] width 1294 height 251
click at [1169, 277] on div "Add Column" at bounding box center [722, 274] width 1294 height 251
click at [1209, 259] on div "Add Column" at bounding box center [722, 274] width 1294 height 251
click at [1194, 206] on div "Add Column" at bounding box center [722, 274] width 1294 height 251
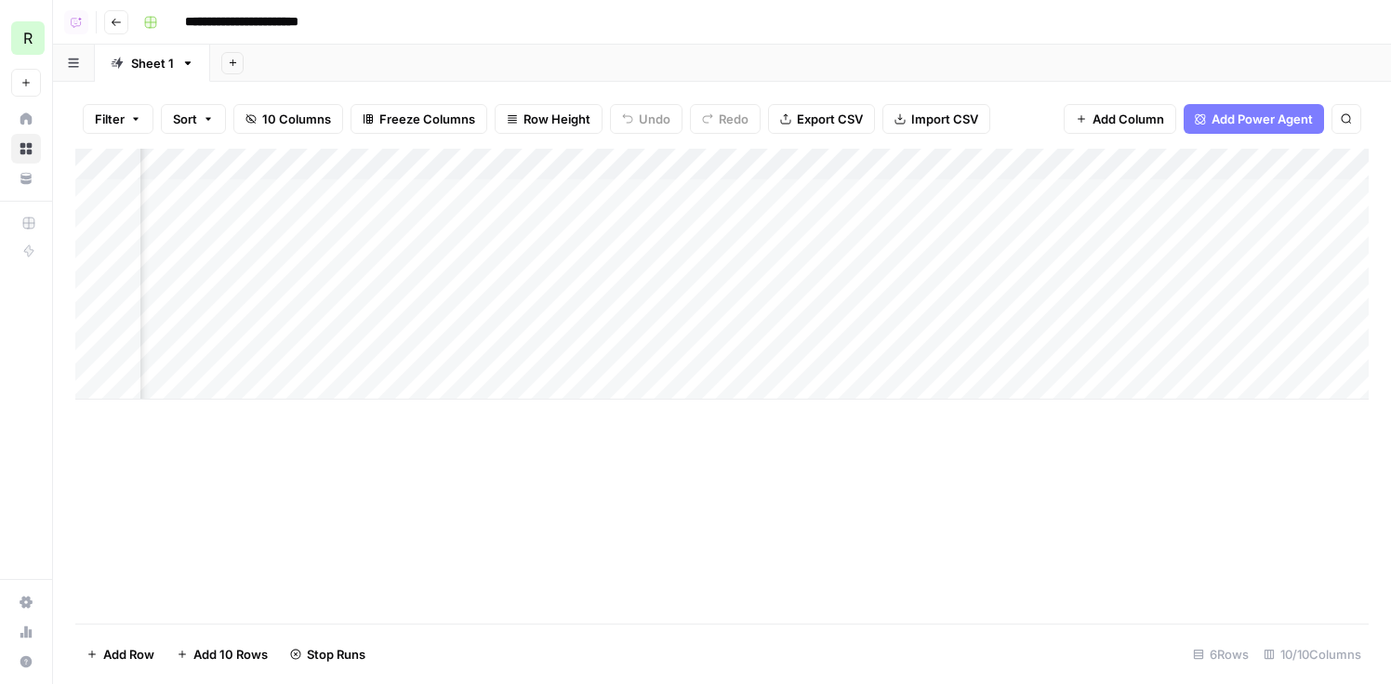
click at [1175, 222] on div "Add Column" at bounding box center [722, 274] width 1294 height 251
click at [115, 17] on icon "button" at bounding box center [116, 22] width 11 height 11
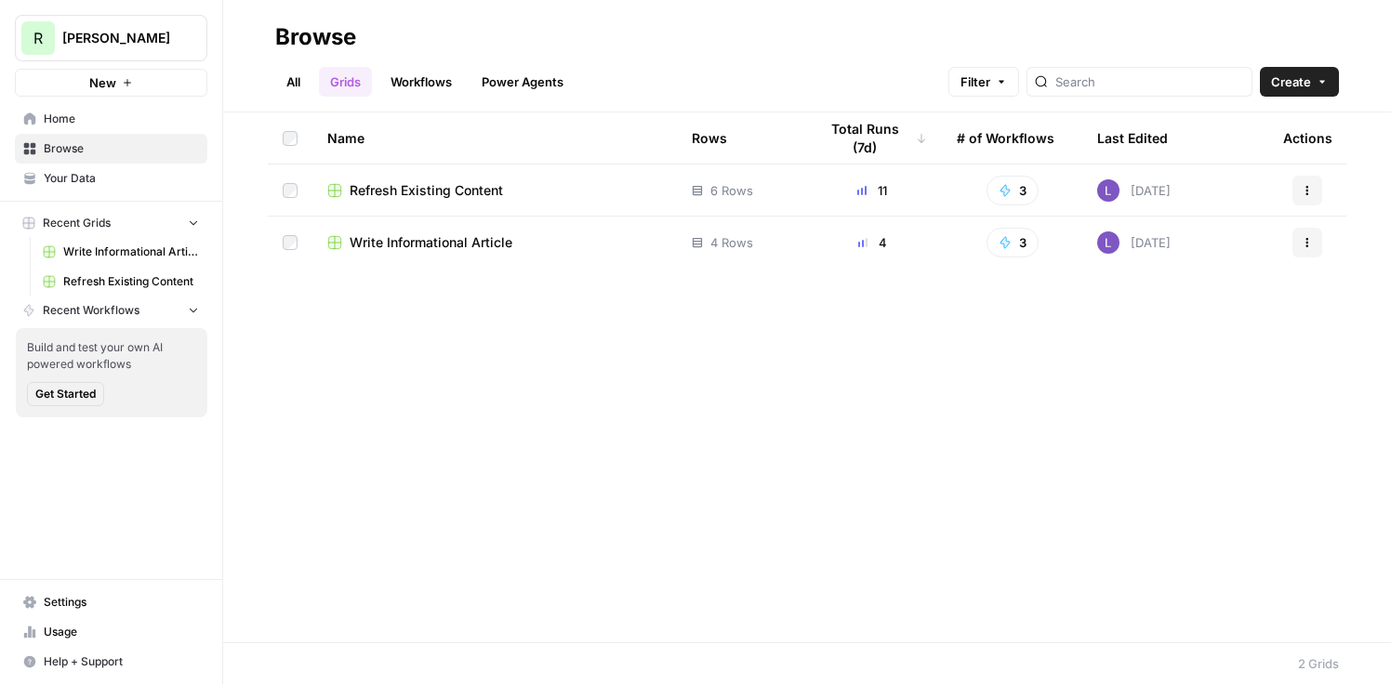
click at [1283, 93] on button "Create" at bounding box center [1299, 82] width 79 height 30
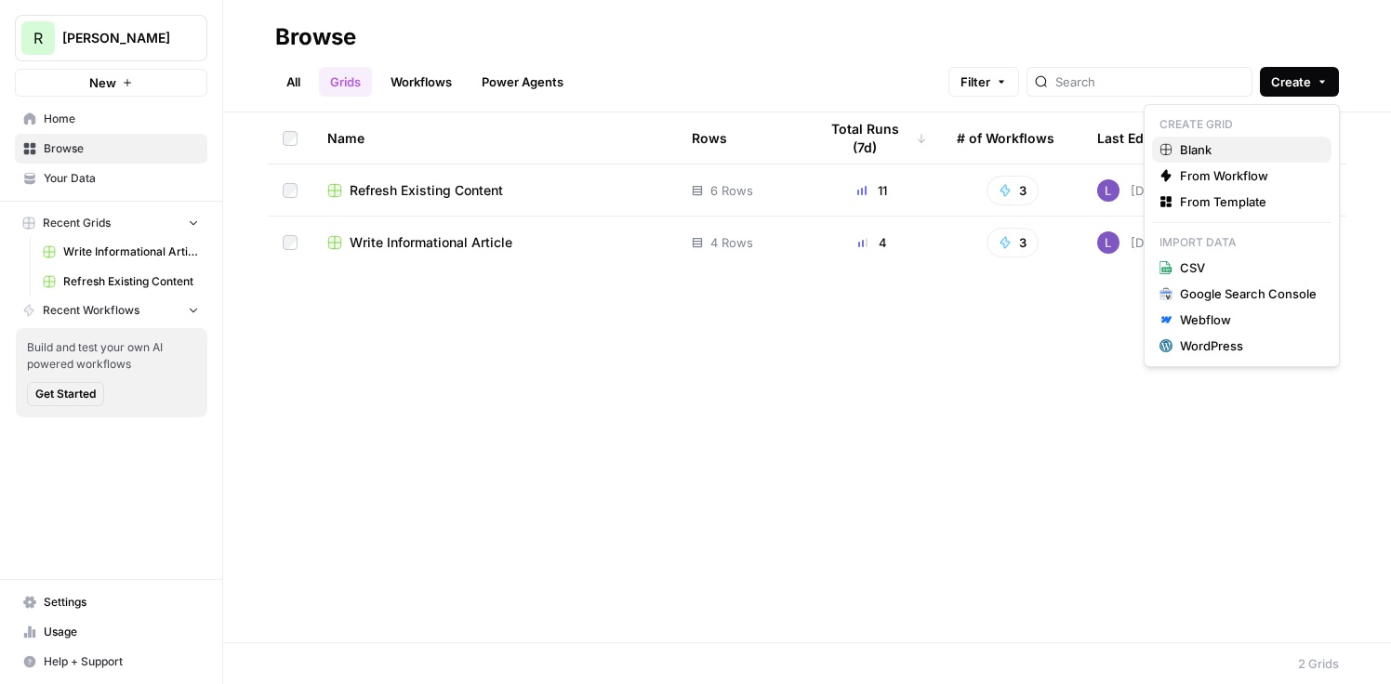
click at [1268, 143] on span "Blank" at bounding box center [1248, 149] width 137 height 19
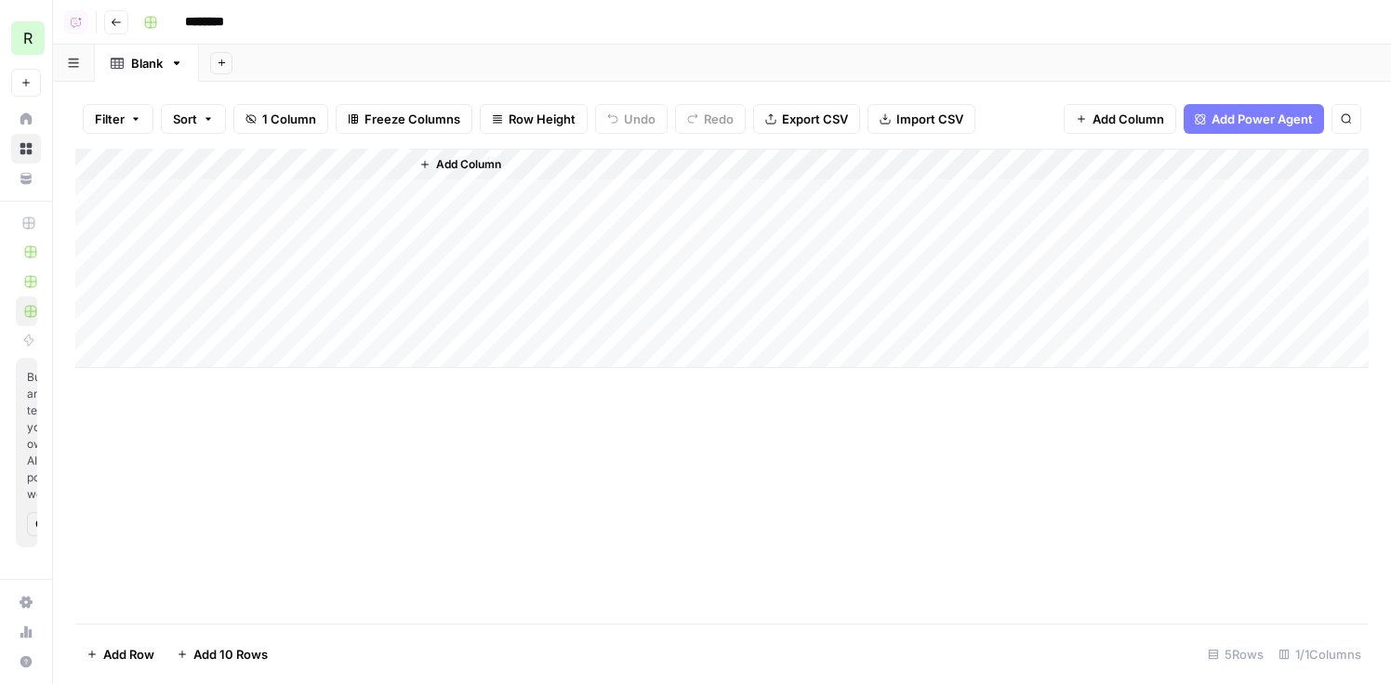
click at [208, 54] on div "Add Sheet" at bounding box center [795, 63] width 1192 height 37
click at [222, 64] on icon "button" at bounding box center [222, 63] width 10 height 10
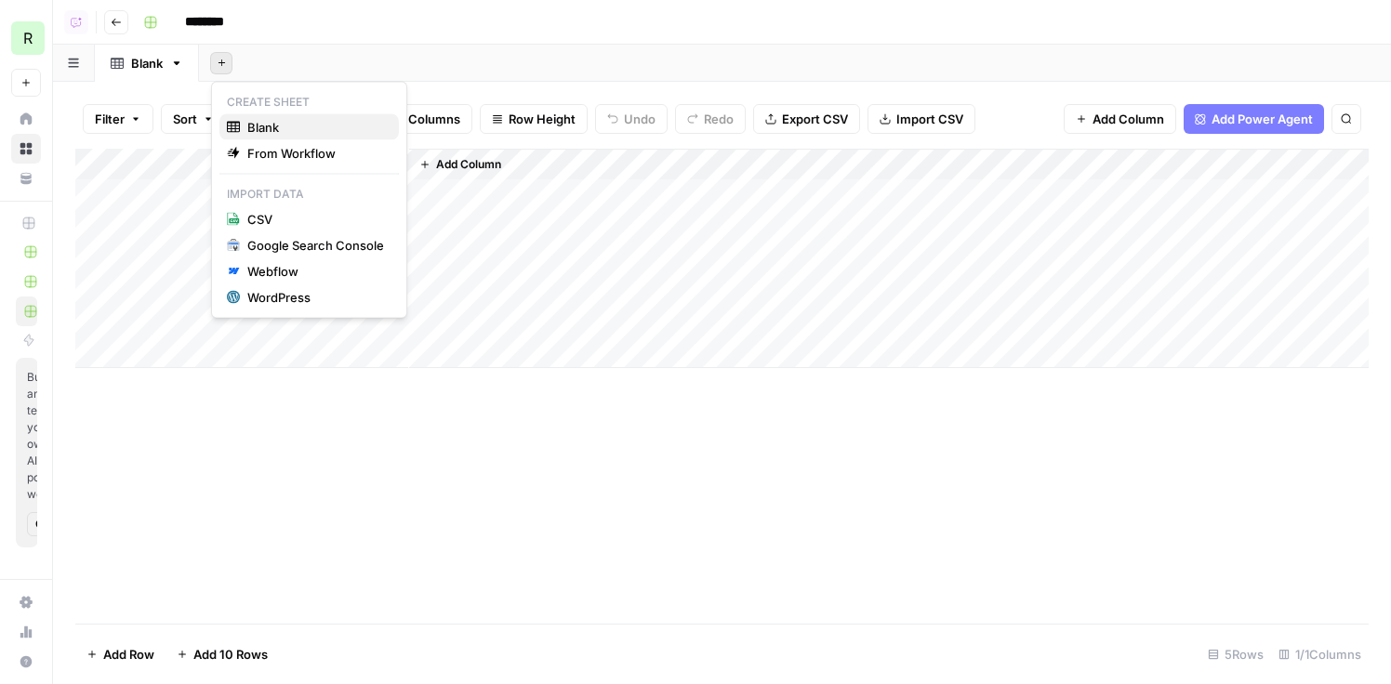
click at [297, 129] on span "Blank" at bounding box center [315, 127] width 137 height 19
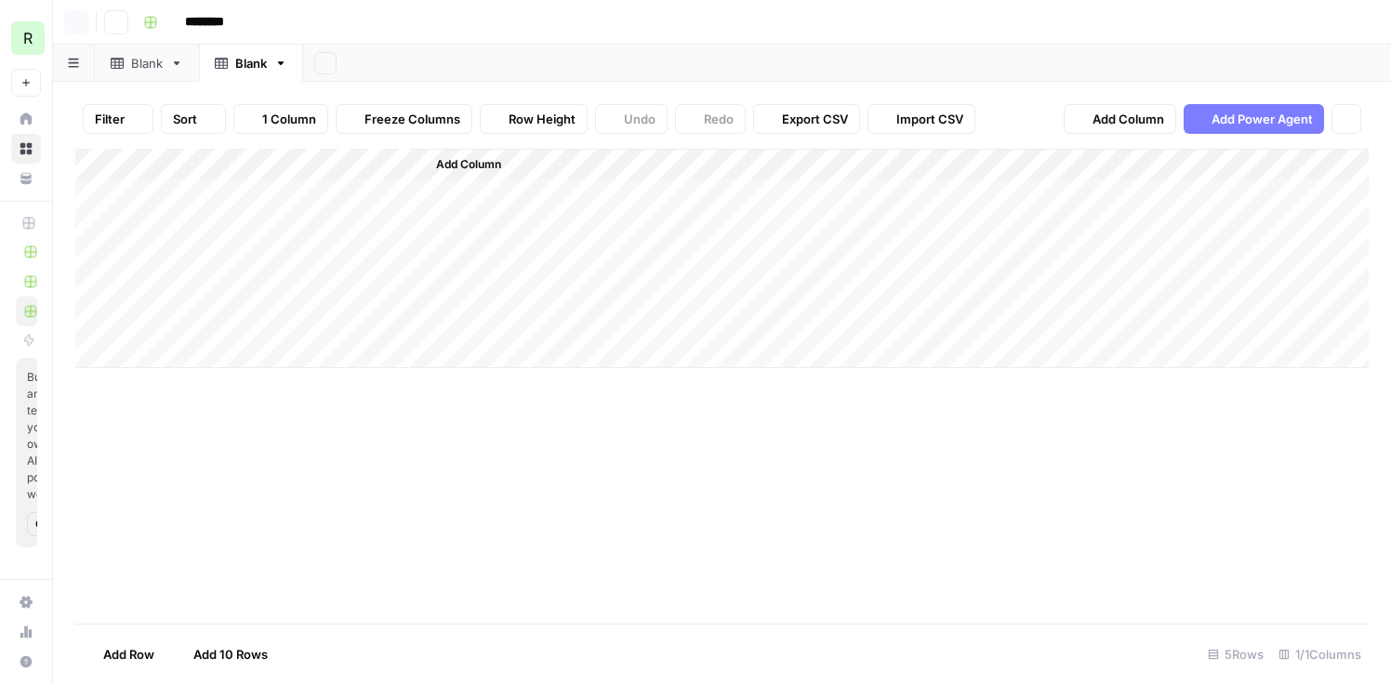
drag, startPoint x: 405, startPoint y: 129, endPoint x: 56, endPoint y: 13, distance: 367.6
click at [279, 66] on icon "button" at bounding box center [280, 63] width 13 height 13
click at [312, 163] on span "Delete Sheet" at bounding box center [356, 166] width 89 height 19
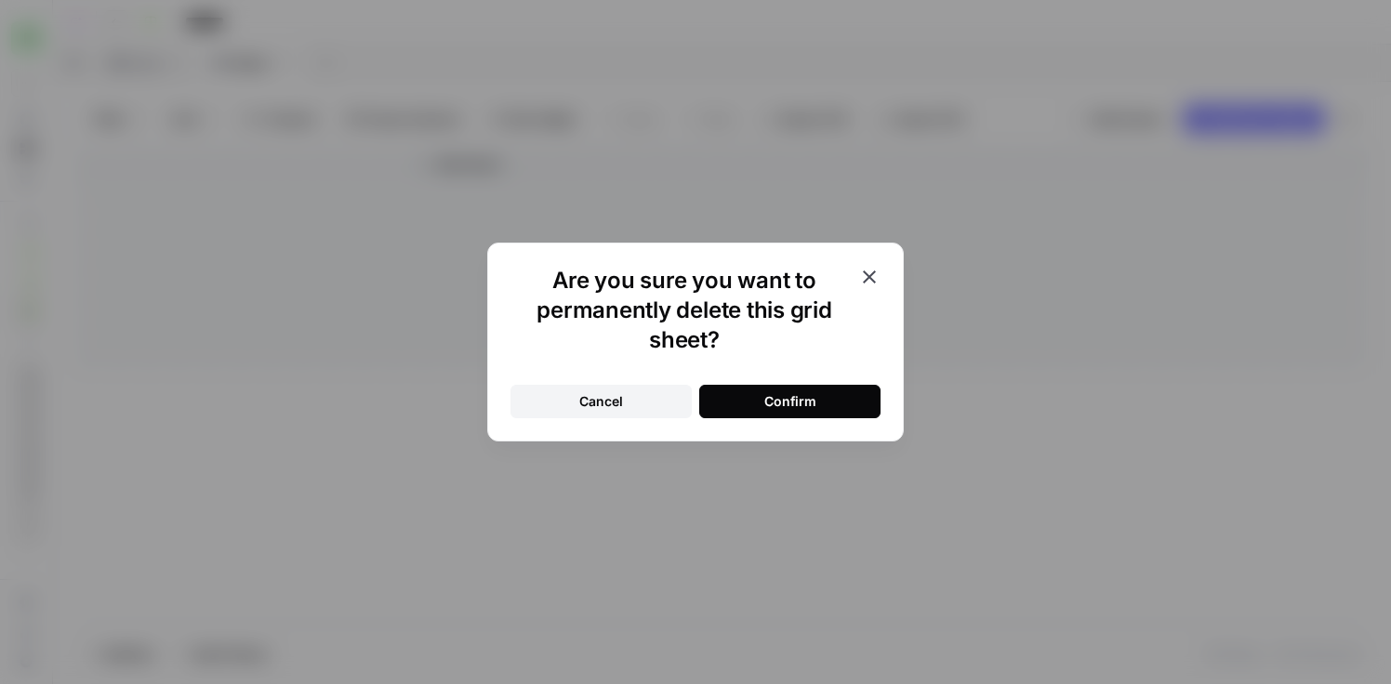
click at [818, 405] on button "Confirm" at bounding box center [789, 401] width 181 height 33
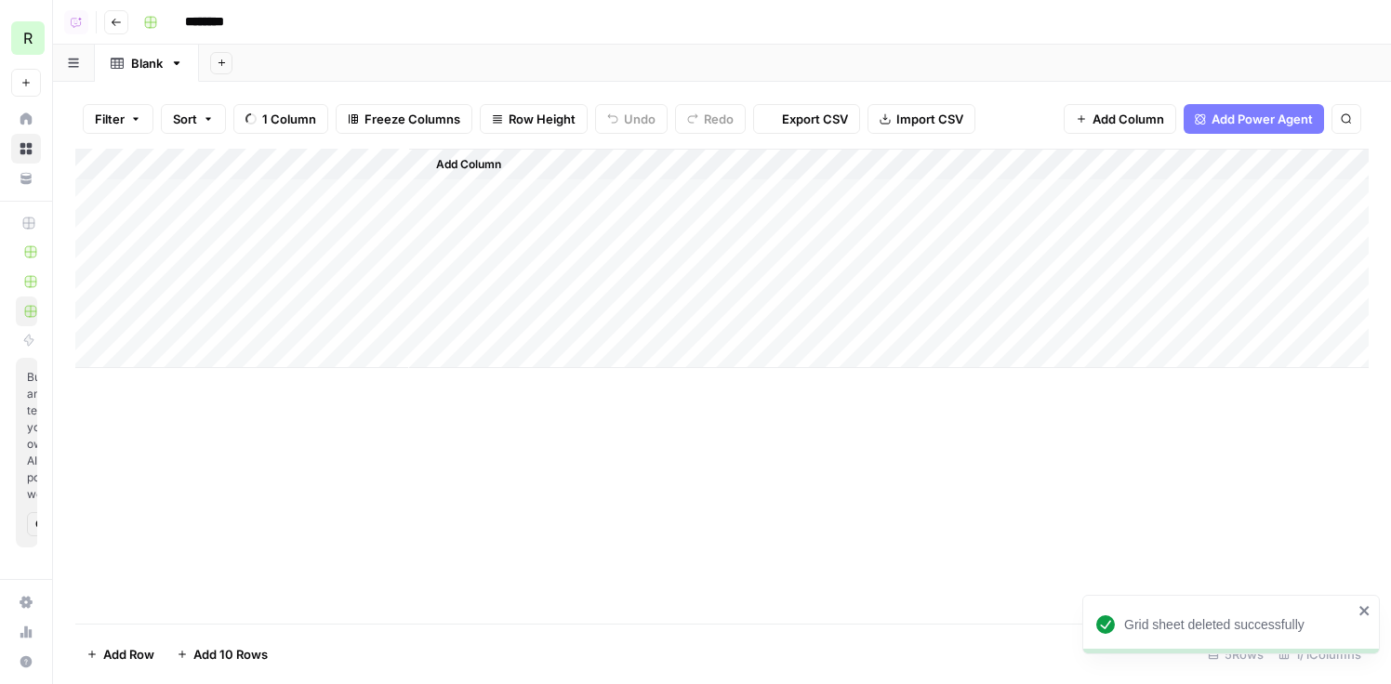
click at [1291, 130] on button "Add Power Agent" at bounding box center [1254, 119] width 140 height 30
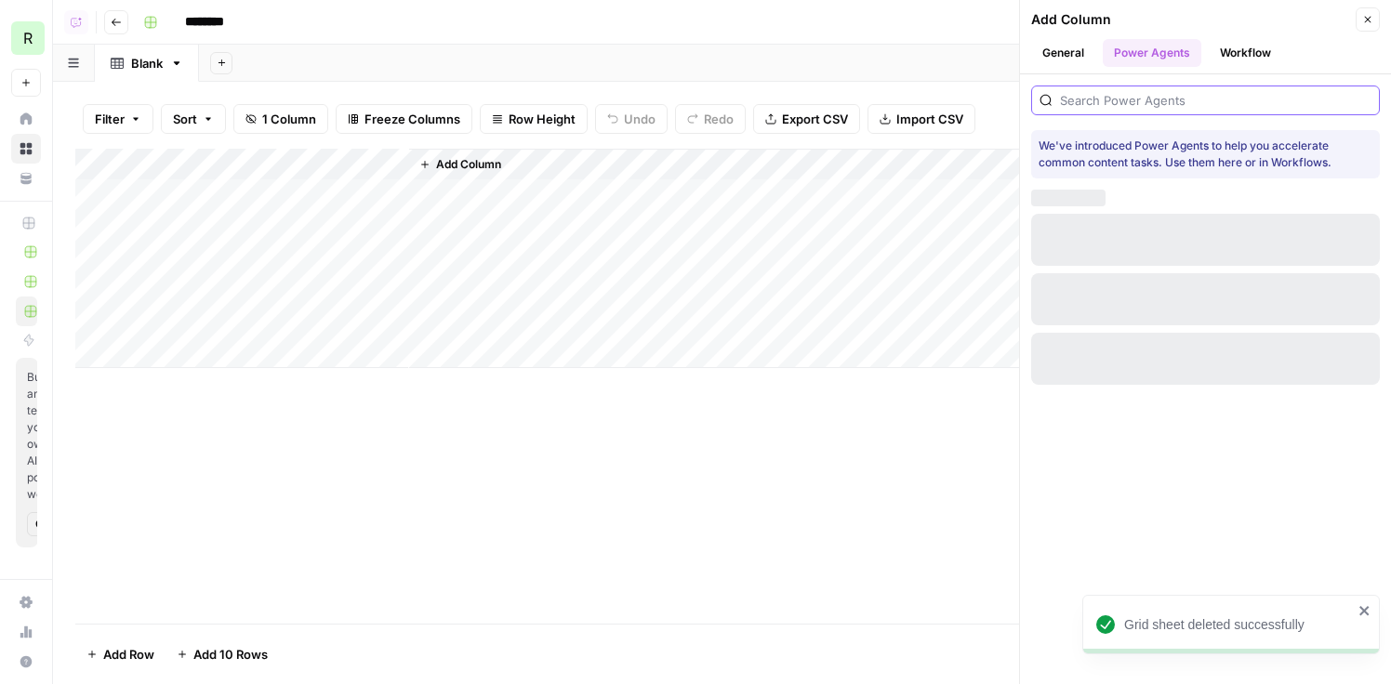
click at [1149, 102] on input "search" at bounding box center [1216, 100] width 312 height 19
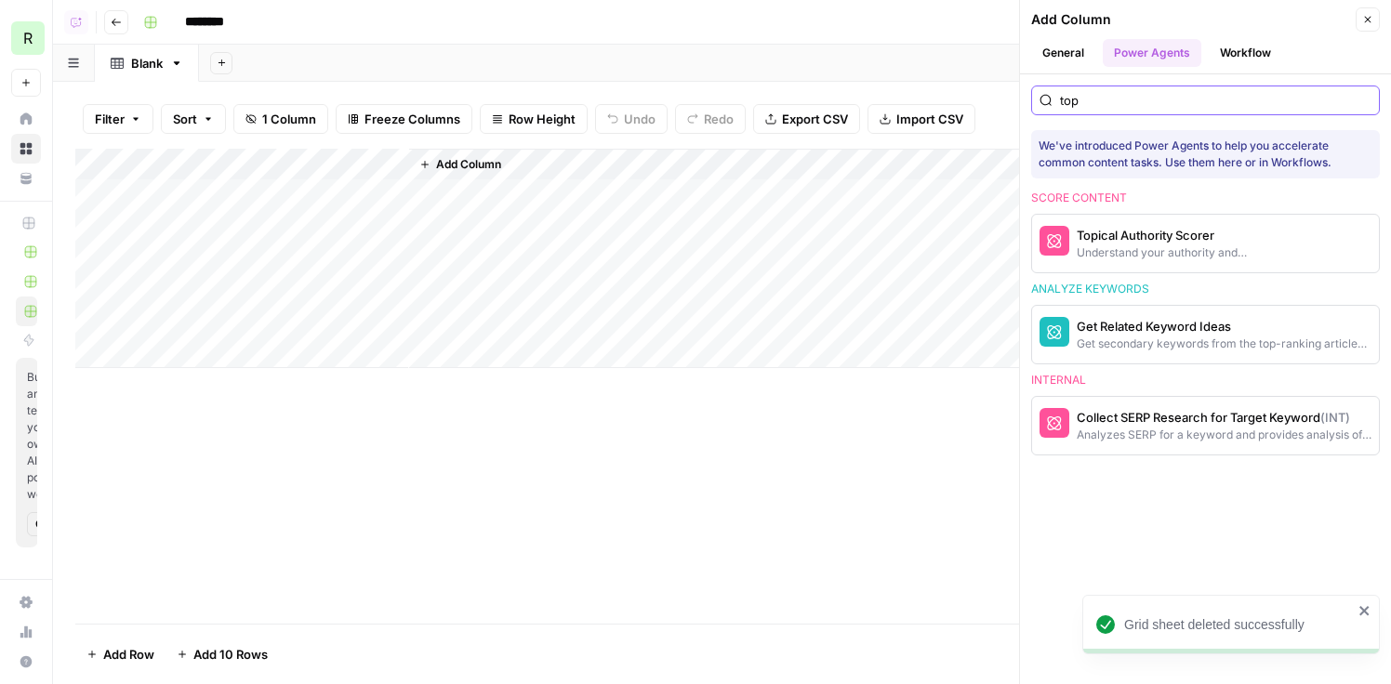
type input "top"
click at [1105, 241] on div "Topical Authority Scorer" at bounding box center [1174, 235] width 195 height 19
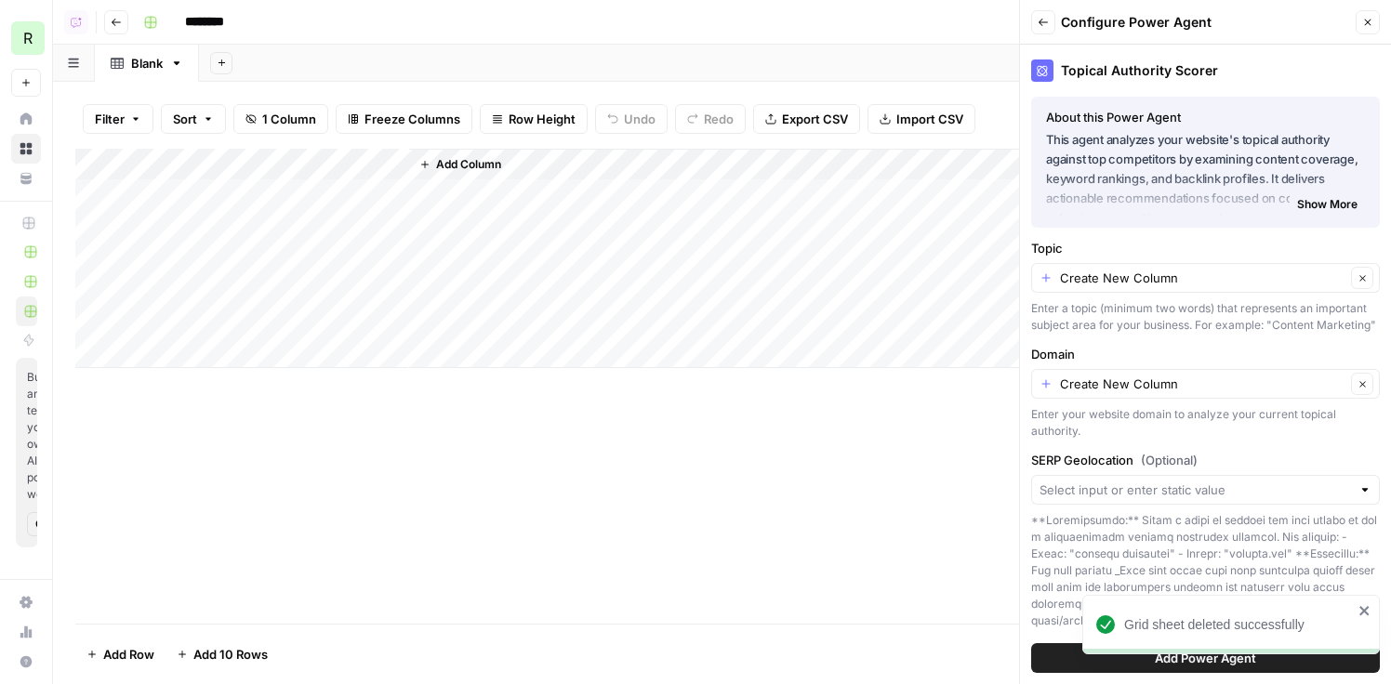
click at [1067, 662] on button "Add Power Agent" at bounding box center [1205, 659] width 349 height 30
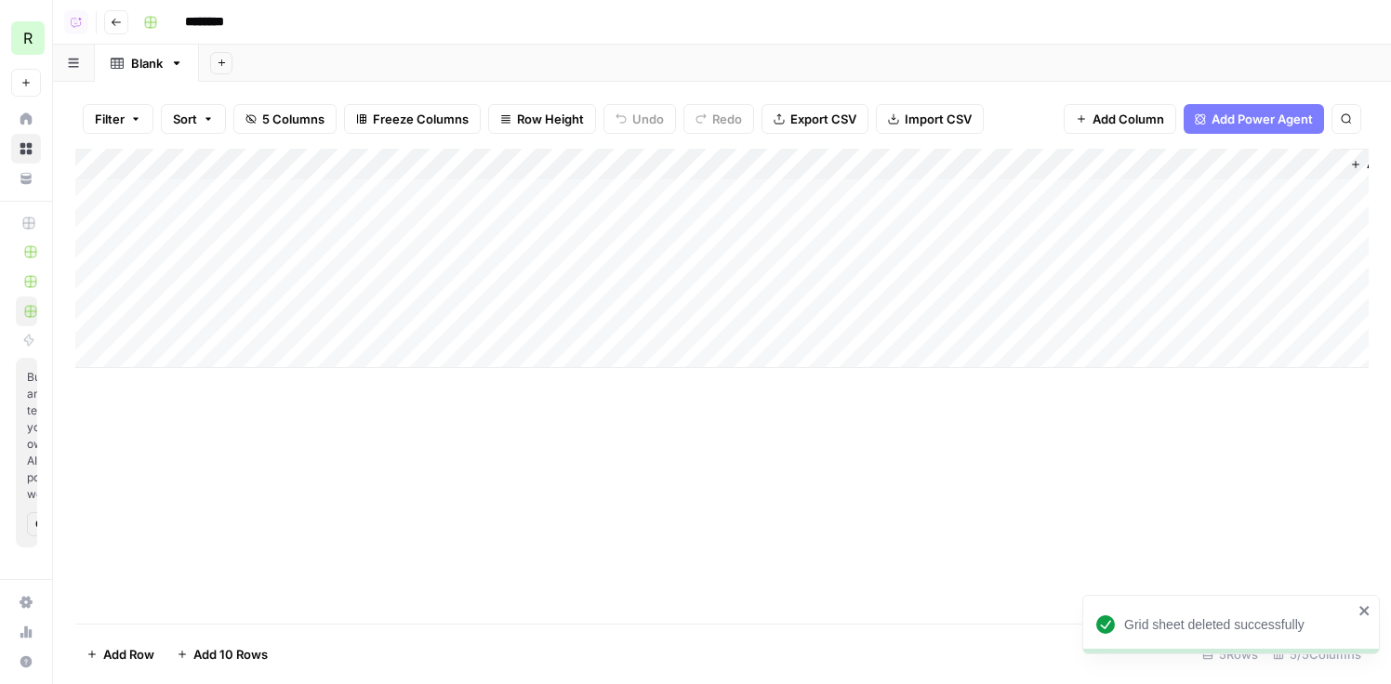
click at [389, 167] on div "Add Column" at bounding box center [722, 258] width 1294 height 219
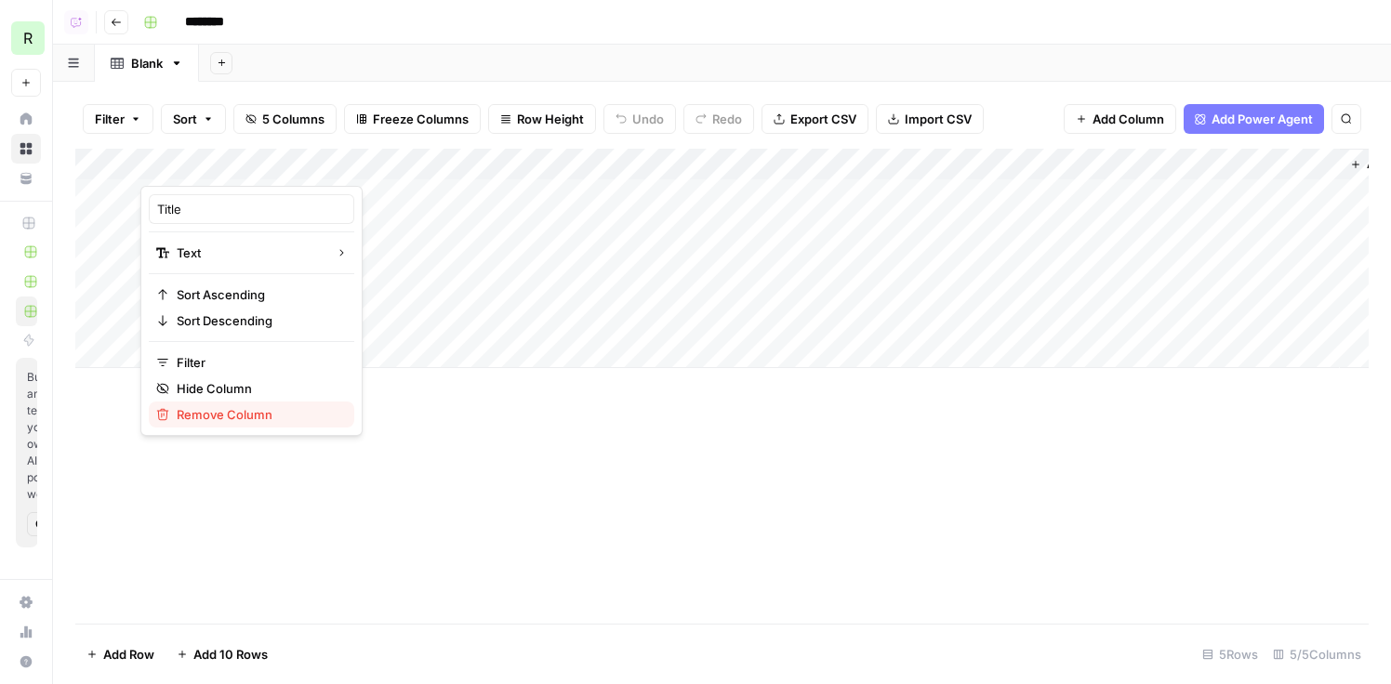
click at [231, 413] on span "Remove Column" at bounding box center [258, 414] width 163 height 19
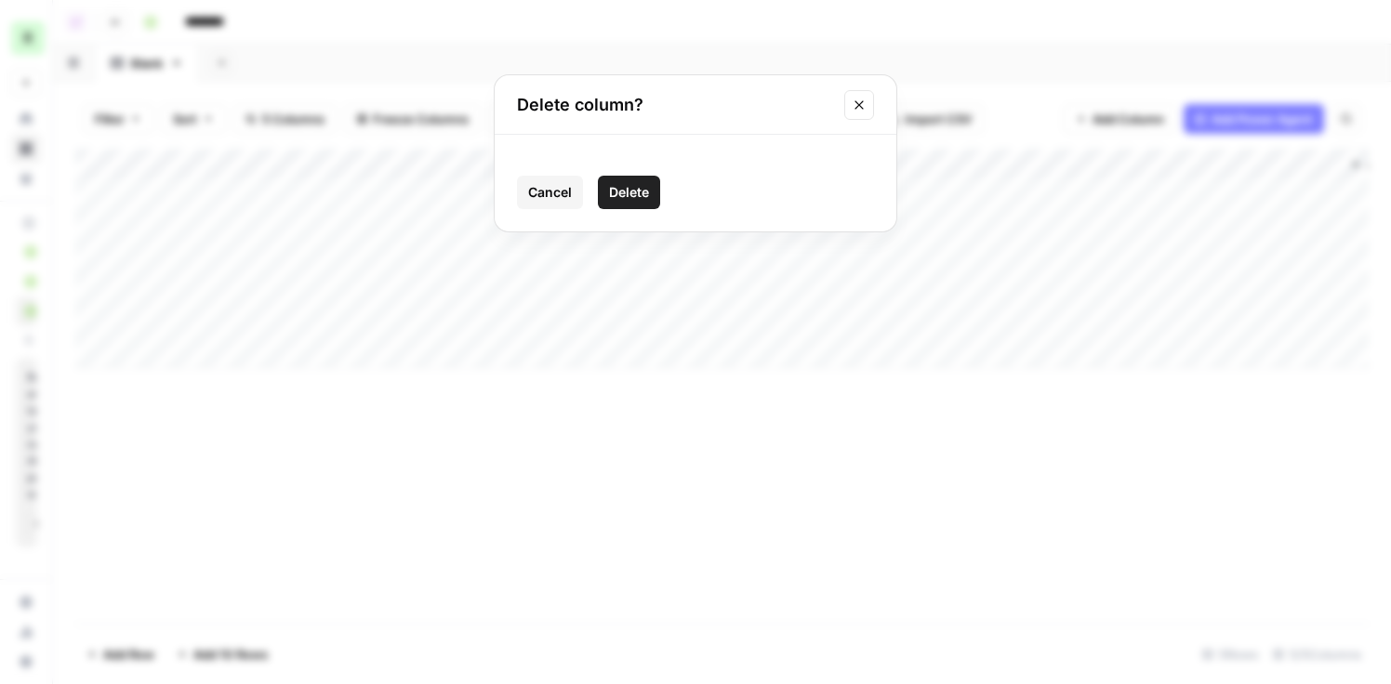
click at [628, 178] on button "Delete" at bounding box center [629, 192] width 62 height 33
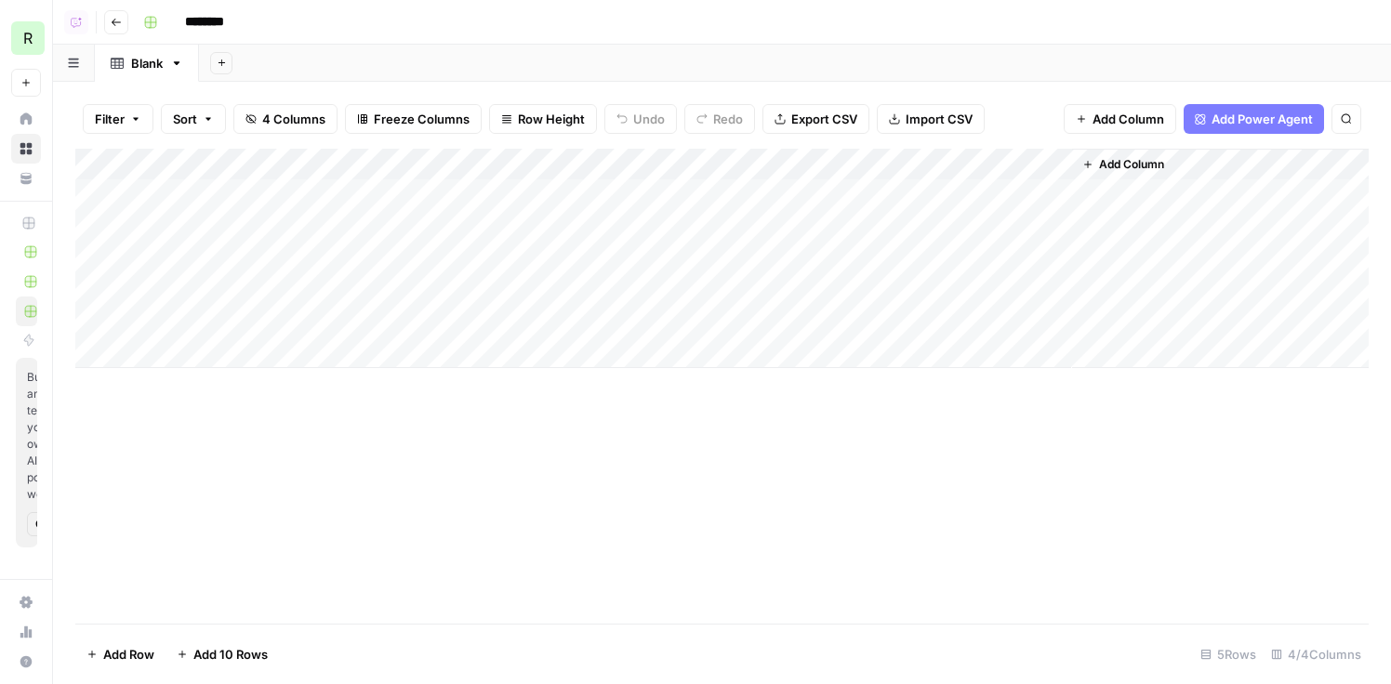
click at [214, 177] on div "Add Column" at bounding box center [722, 258] width 1294 height 219
click at [307, 182] on div at bounding box center [274, 167] width 269 height 37
click at [350, 195] on div "Add Column" at bounding box center [722, 258] width 1294 height 219
type textarea "**********"
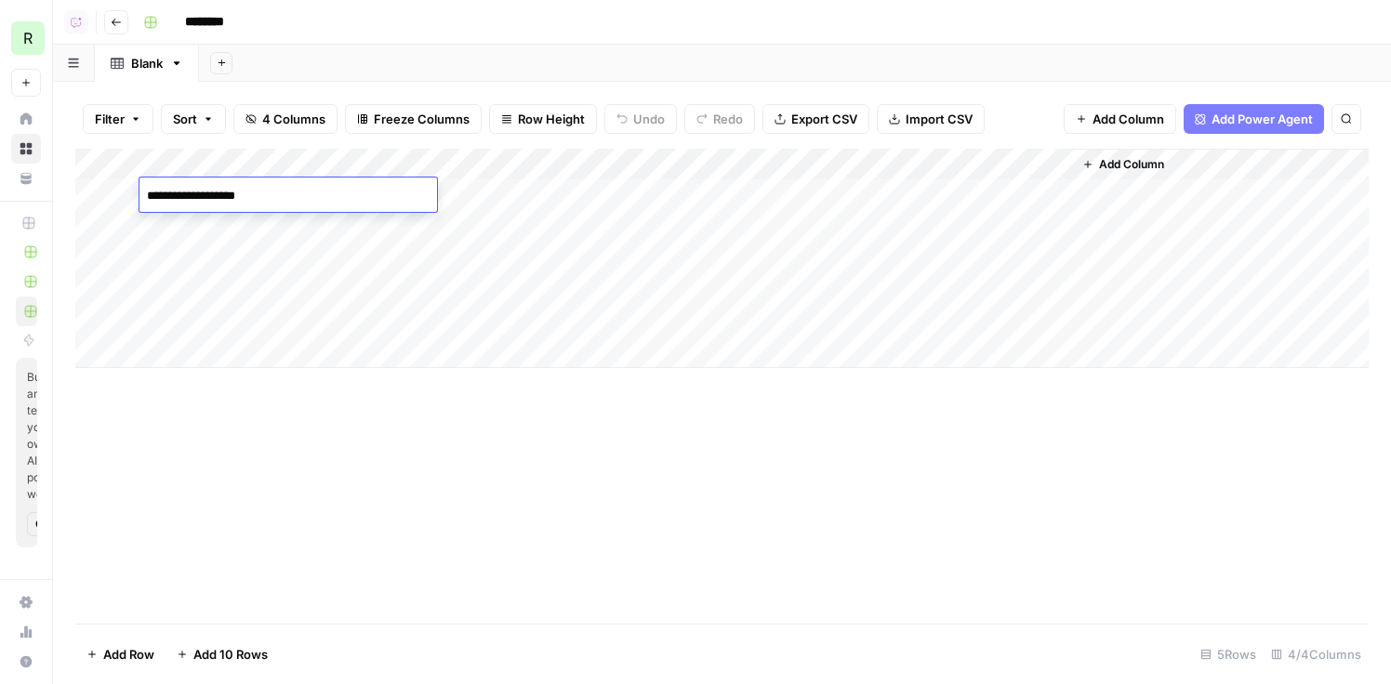
click at [250, 215] on div "Add Column" at bounding box center [722, 258] width 1294 height 219
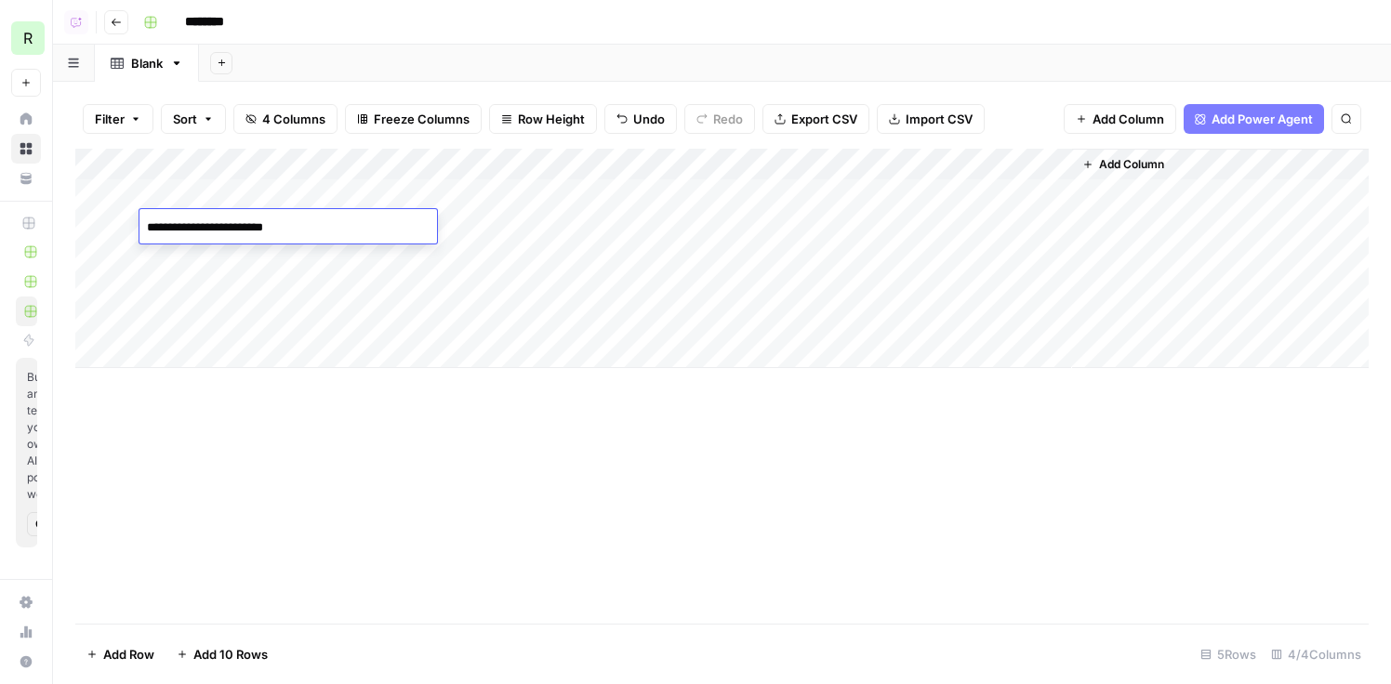
type textarea "**********"
click at [262, 255] on div "Add Column" at bounding box center [722, 258] width 1294 height 219
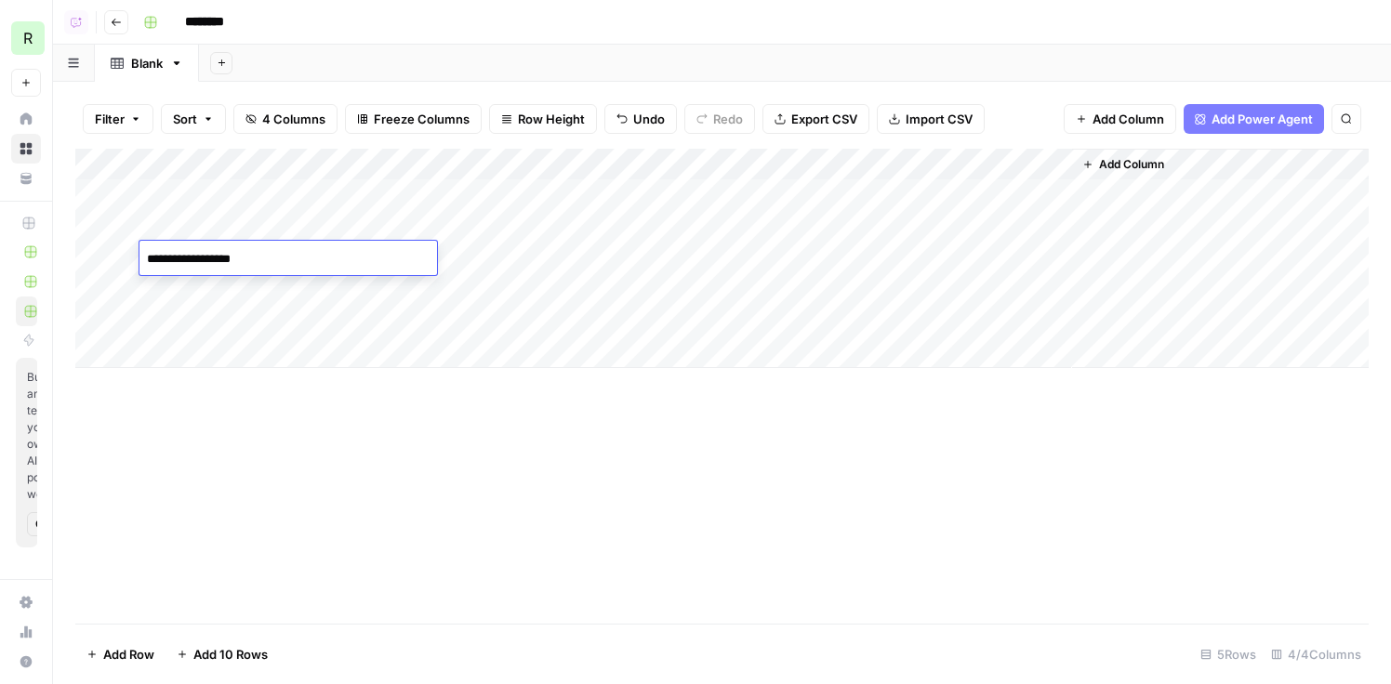
type textarea "**********"
click at [295, 298] on div "Add Column" at bounding box center [722, 258] width 1294 height 219
type textarea "**********"
click at [285, 326] on div "Add Column" at bounding box center [722, 258] width 1294 height 219
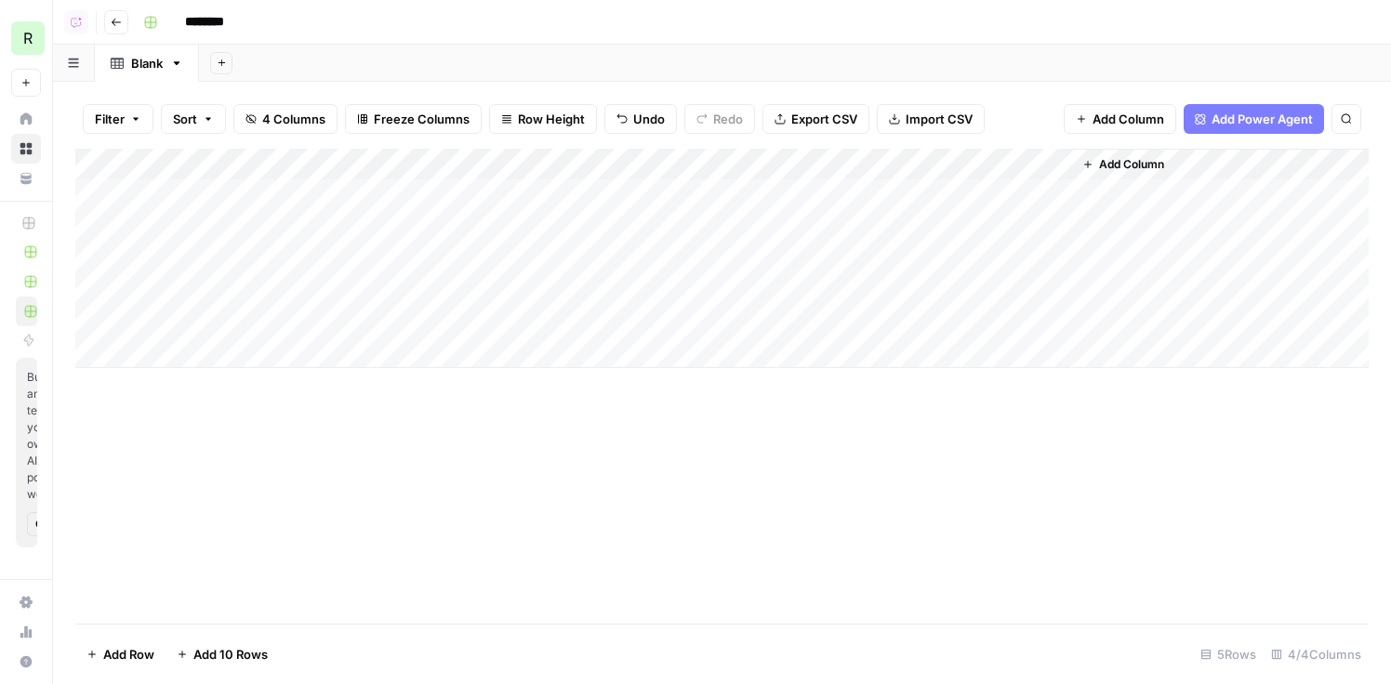
click at [285, 326] on div "Add Column" at bounding box center [722, 258] width 1294 height 219
type textarea "**********"
click at [532, 199] on div "Add Column" at bounding box center [722, 258] width 1294 height 219
click at [533, 227] on div "Add Column" at bounding box center [722, 258] width 1294 height 219
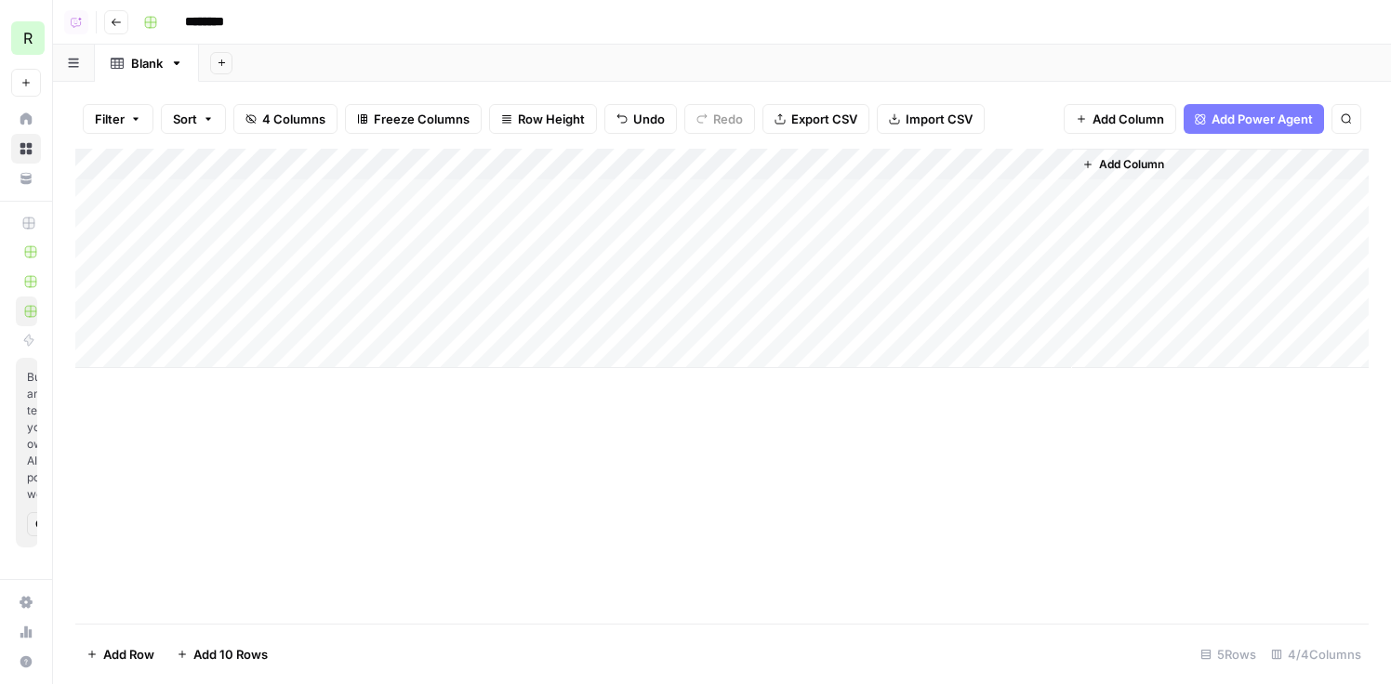
click at [533, 227] on div "Add Column" at bounding box center [722, 258] width 1294 height 219
click at [535, 261] on div "Add Column" at bounding box center [722, 258] width 1294 height 219
click at [535, 287] on div "Add Column" at bounding box center [722, 258] width 1294 height 219
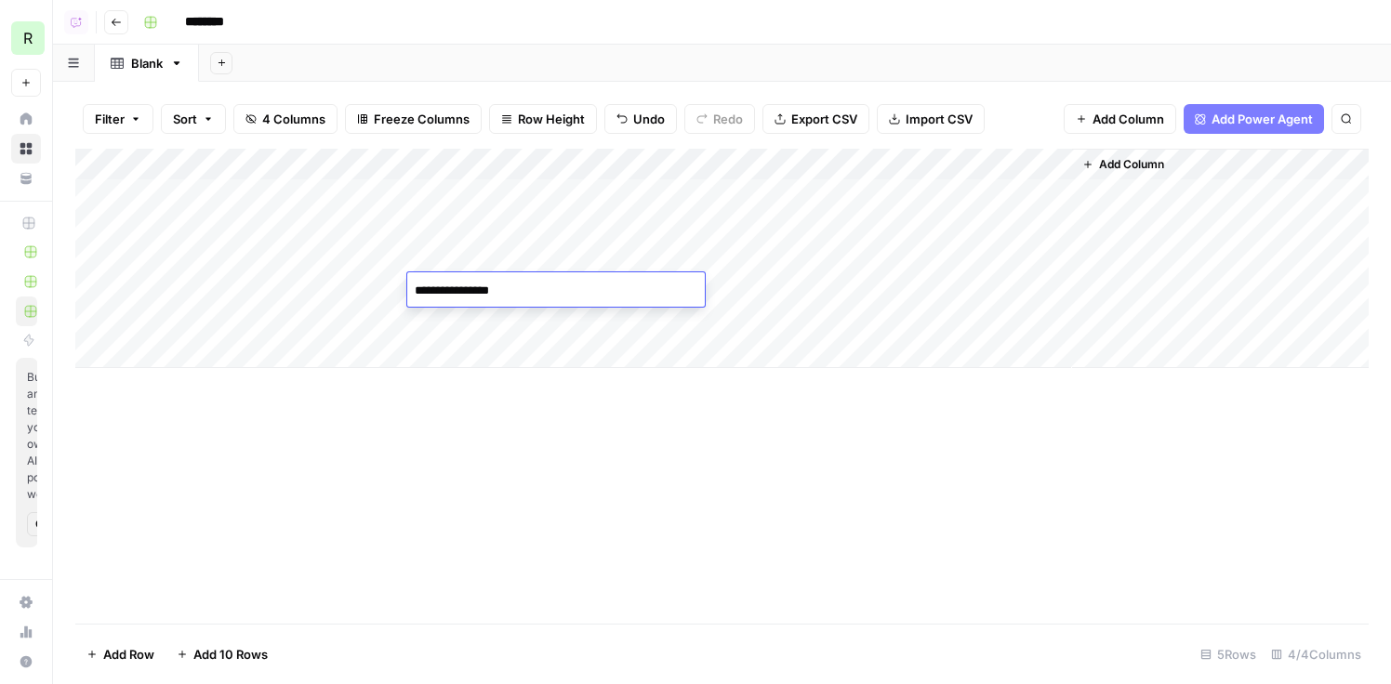
click at [535, 323] on div "Add Column" at bounding box center [722, 258] width 1294 height 219
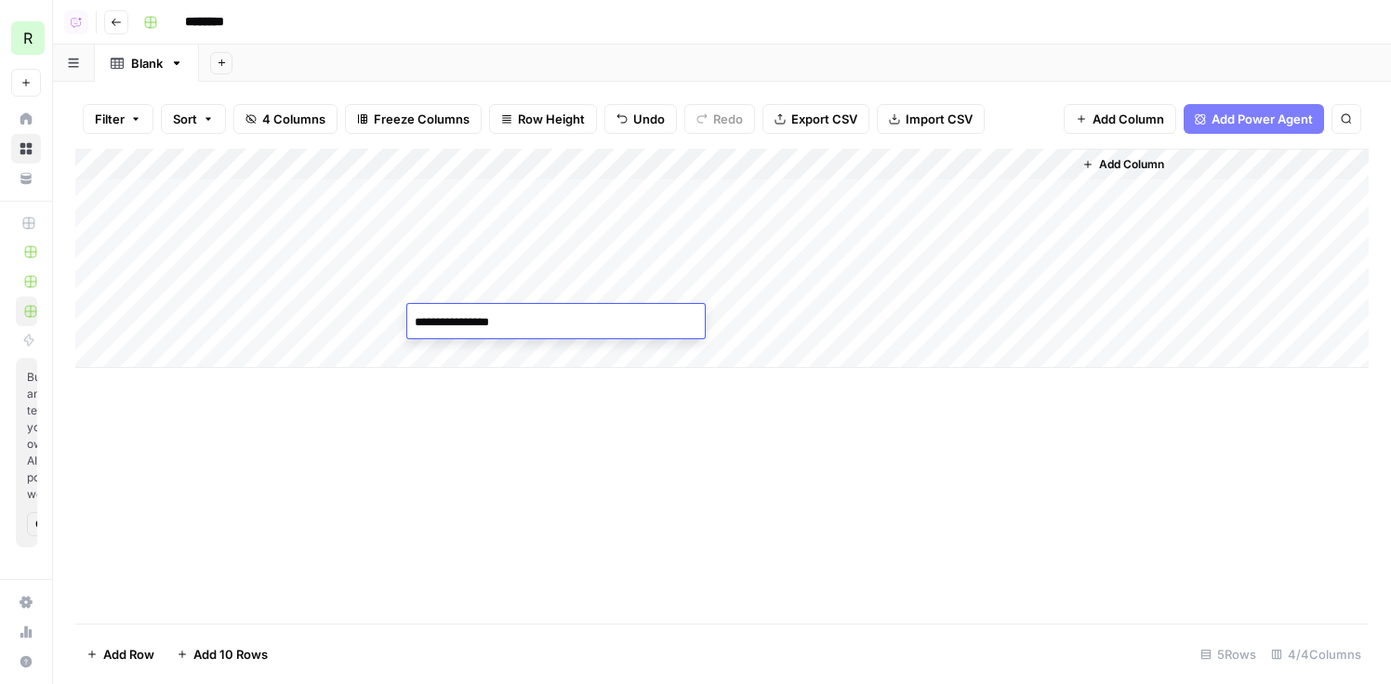
click at [811, 183] on div "Add Column" at bounding box center [722, 258] width 1294 height 219
click at [810, 220] on div "Add Column" at bounding box center [722, 258] width 1294 height 219
click at [810, 248] on div "Add Column" at bounding box center [722, 258] width 1294 height 219
click at [808, 300] on div "Add Column" at bounding box center [722, 258] width 1294 height 219
click at [808, 313] on div "Add Column" at bounding box center [722, 258] width 1294 height 219
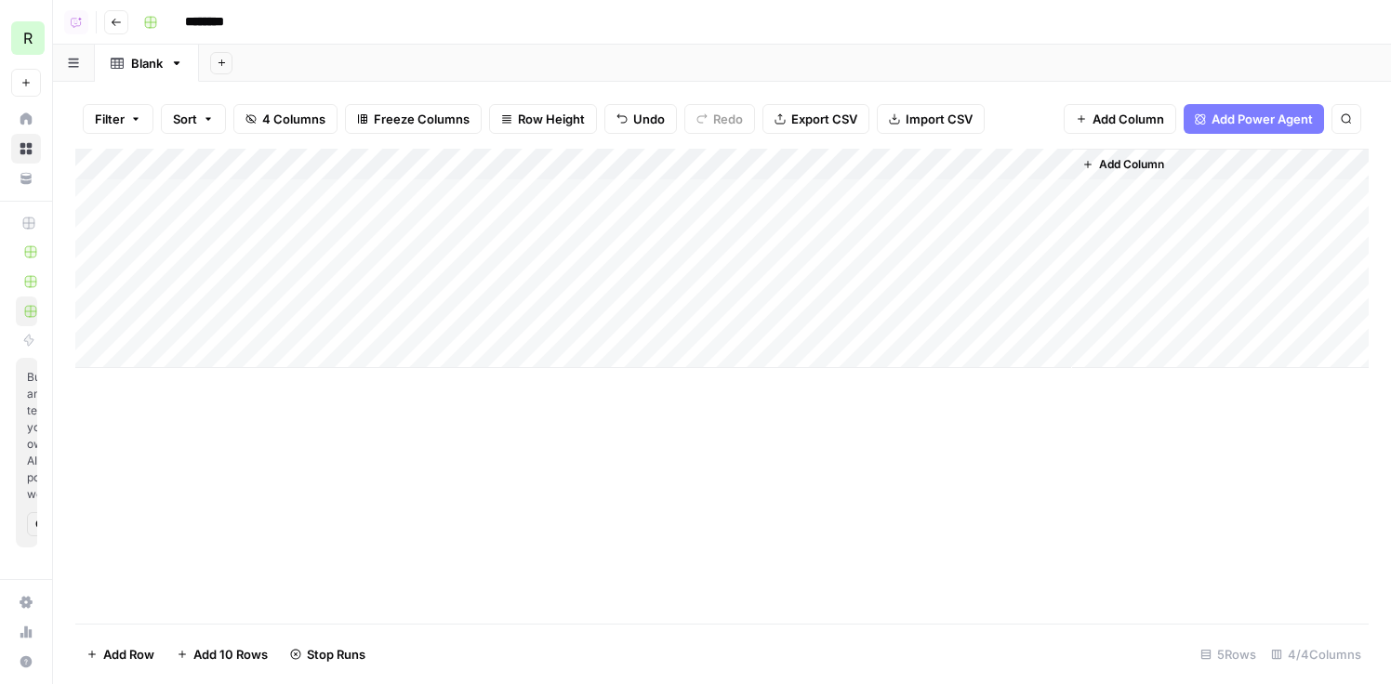
click at [768, 199] on div "Add Column" at bounding box center [722, 258] width 1294 height 219
click at [117, 22] on icon "button" at bounding box center [116, 22] width 11 height 11
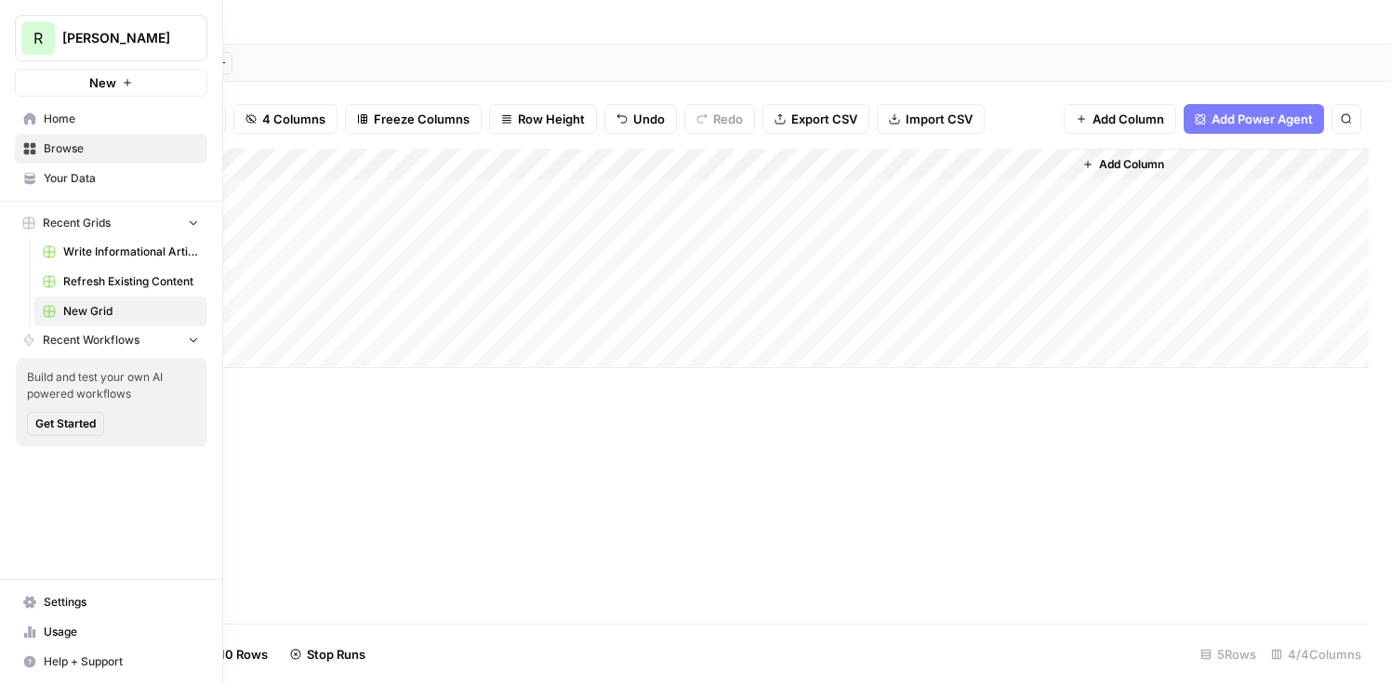
click at [126, 241] on link "Write Informational Article" at bounding box center [120, 252] width 173 height 30
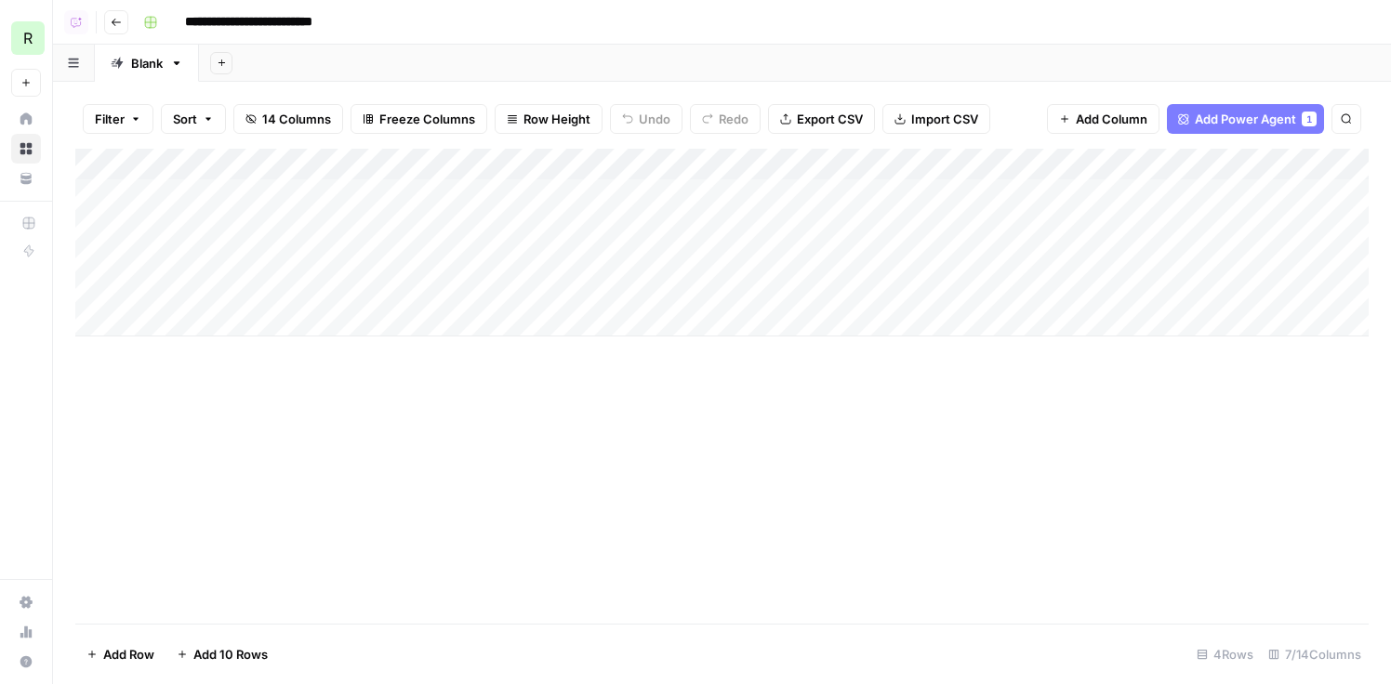
click at [556, 259] on div "Add Column" at bounding box center [722, 243] width 1294 height 188
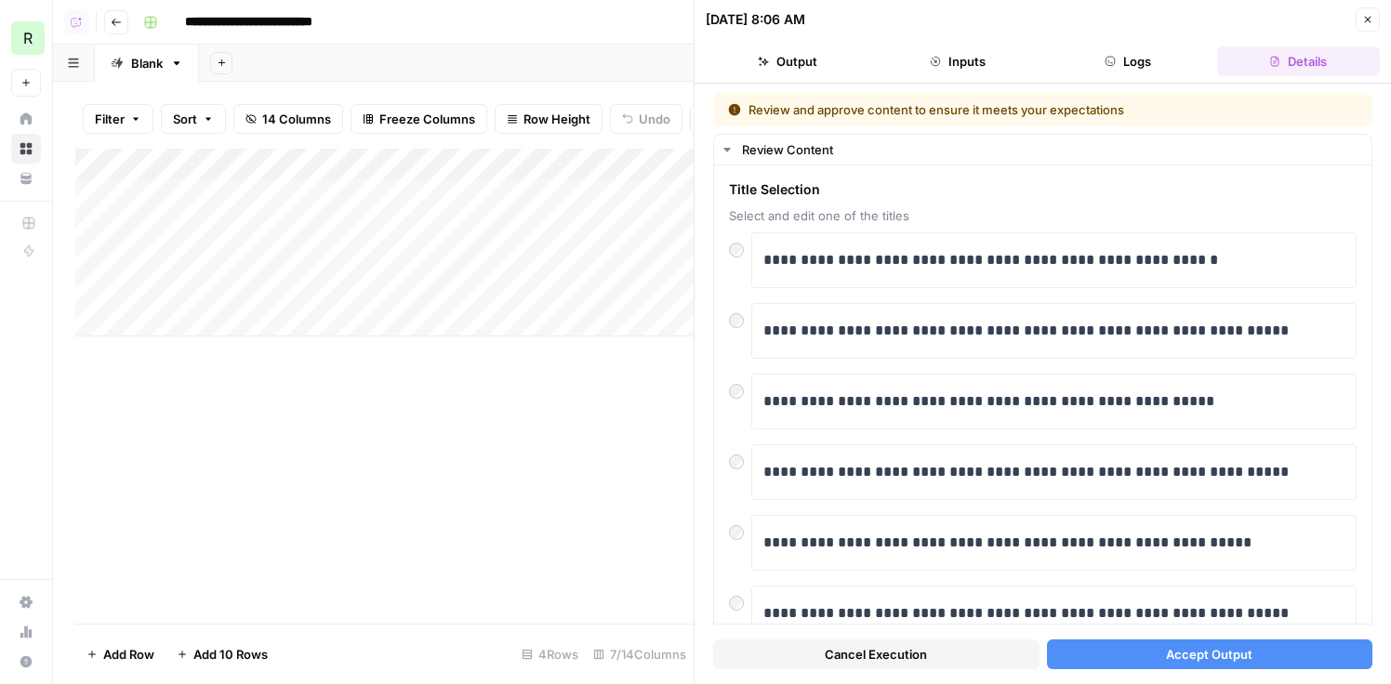
click at [1285, 662] on button "Accept Output" at bounding box center [1210, 655] width 326 height 30
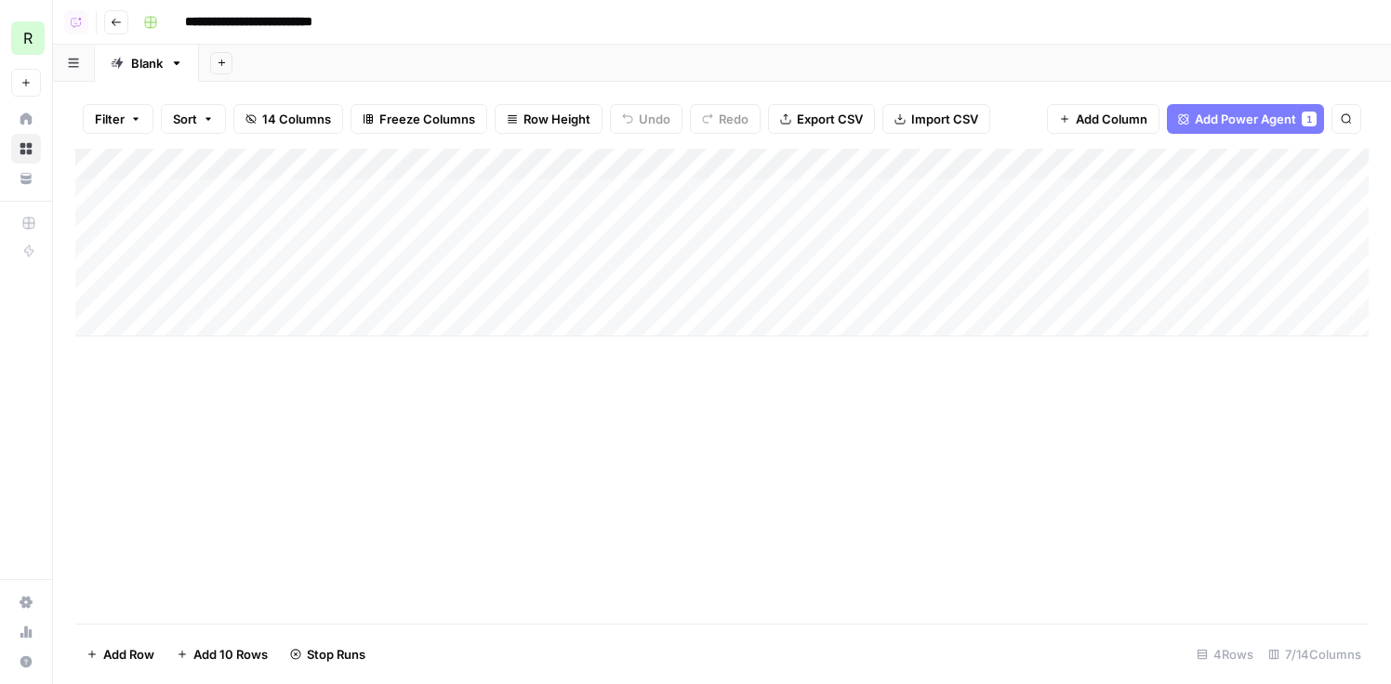
click at [539, 284] on div "Add Column" at bounding box center [722, 243] width 1294 height 188
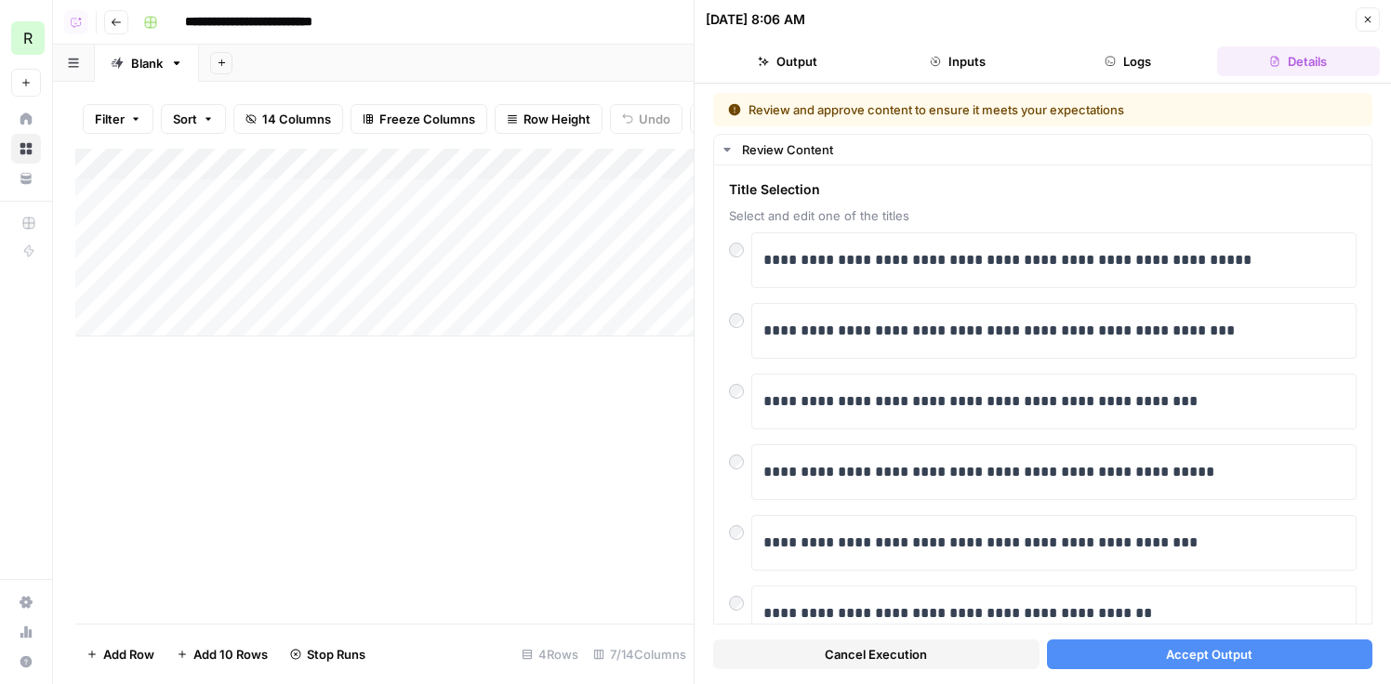
click at [1230, 642] on button "Accept Output" at bounding box center [1210, 655] width 326 height 30
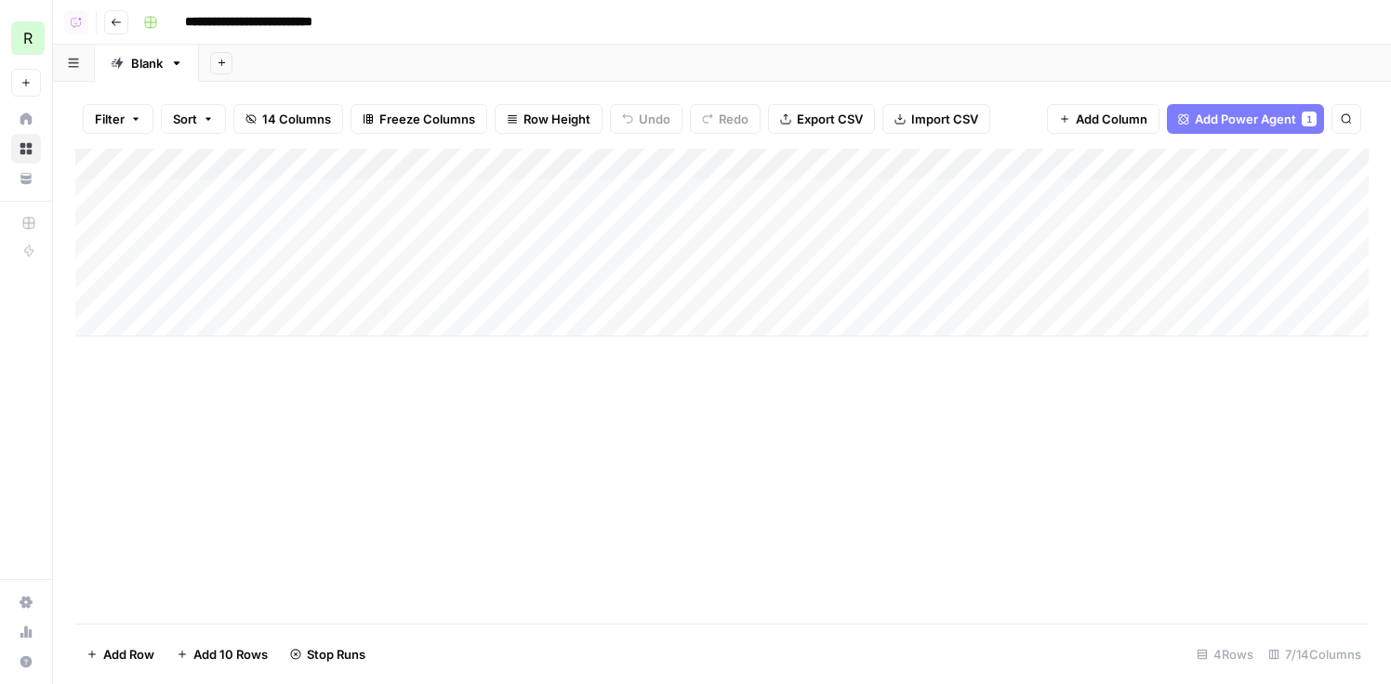
scroll to position [0, 7]
click at [107, 20] on button "Go back" at bounding box center [116, 22] width 24 height 24
click at [120, 22] on icon "button" at bounding box center [116, 22] width 11 height 11
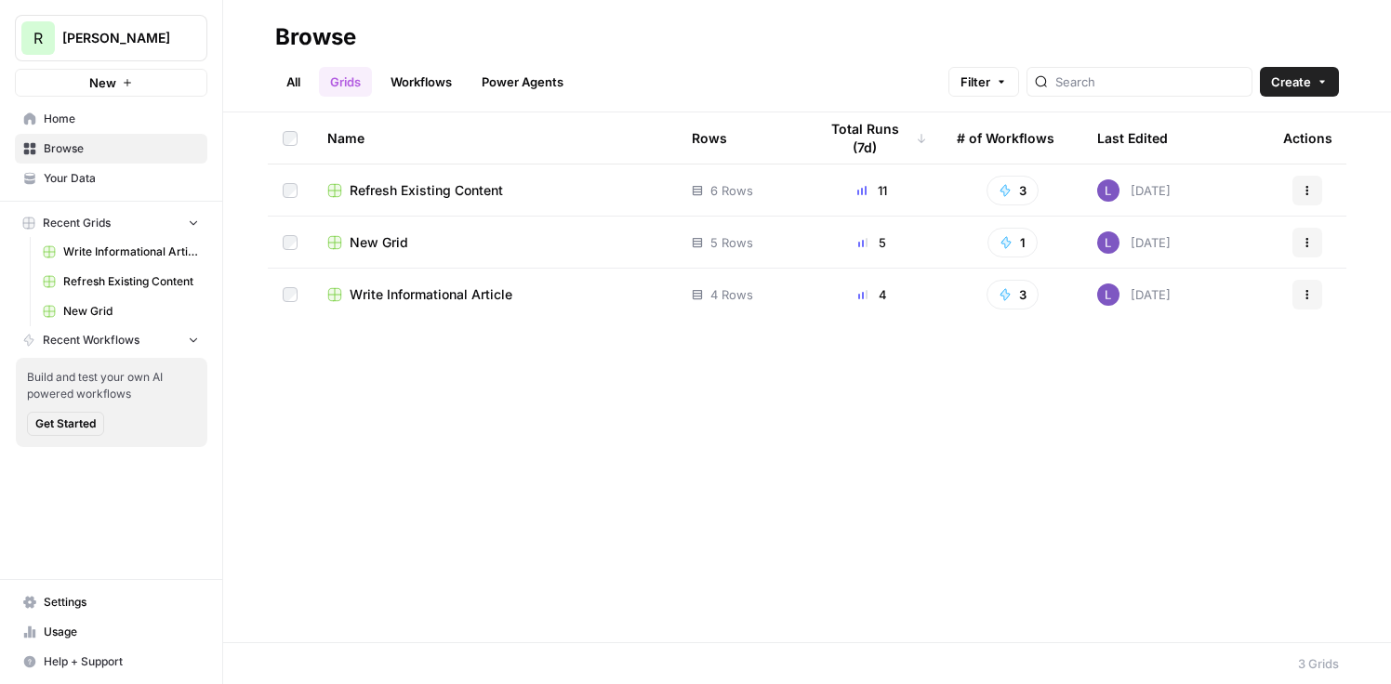
click at [435, 193] on span "Refresh Existing Content" at bounding box center [426, 190] width 153 height 19
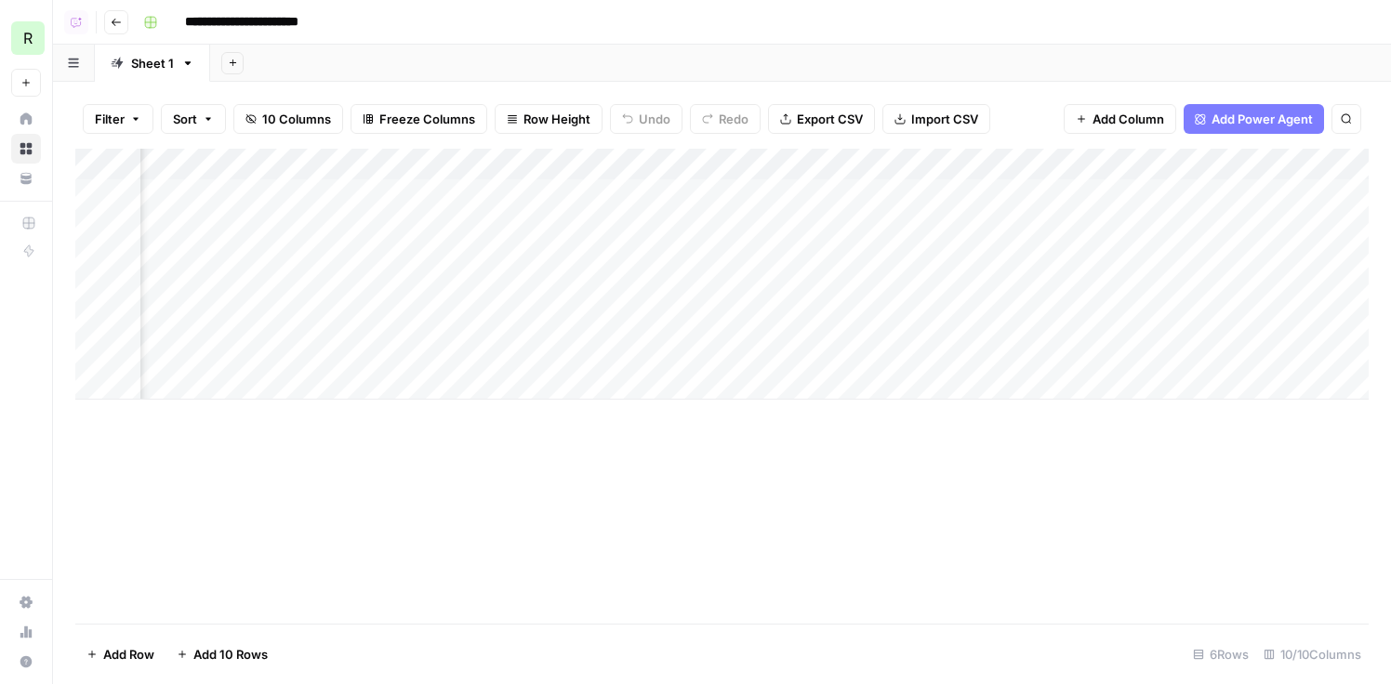
scroll to position [0, 104]
click at [118, 23] on icon "button" at bounding box center [116, 22] width 11 height 11
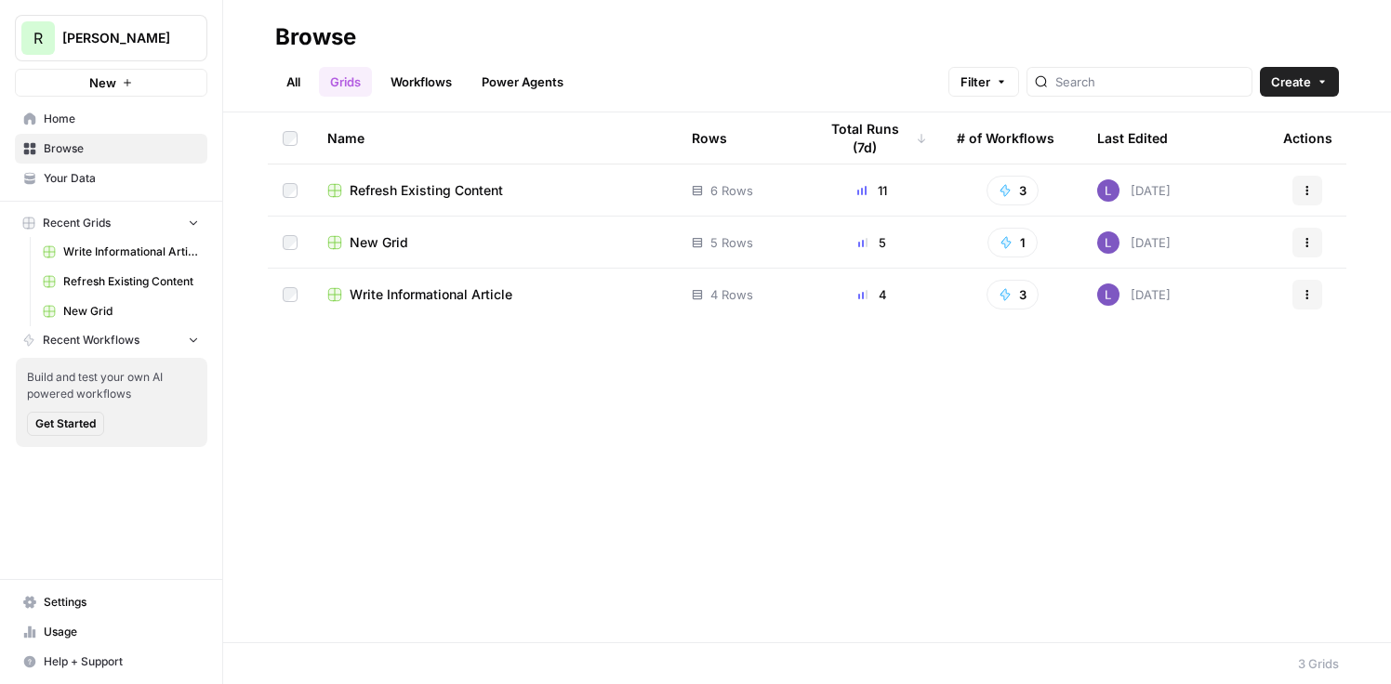
click at [370, 240] on span "New Grid" at bounding box center [379, 242] width 59 height 19
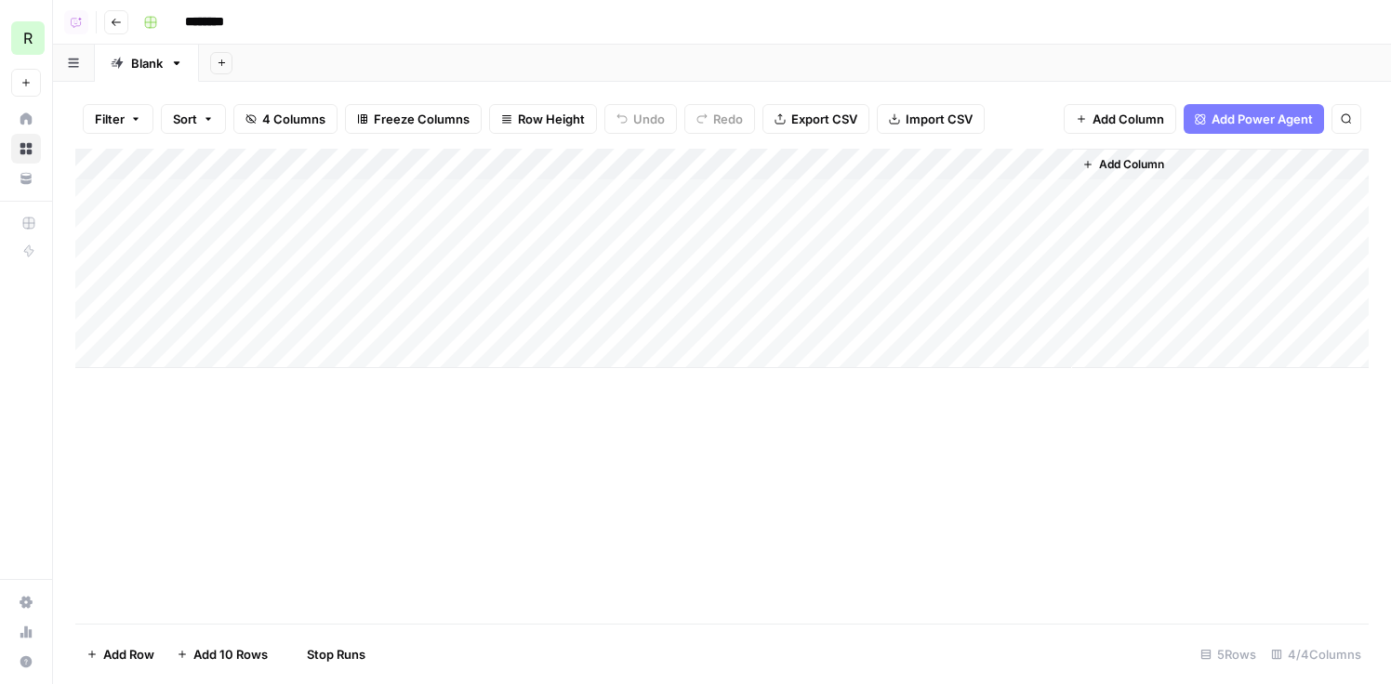
click at [217, 20] on input "********" at bounding box center [229, 22] width 104 height 30
type input "**********"
click at [120, 7] on header "**********" at bounding box center [722, 22] width 1338 height 45
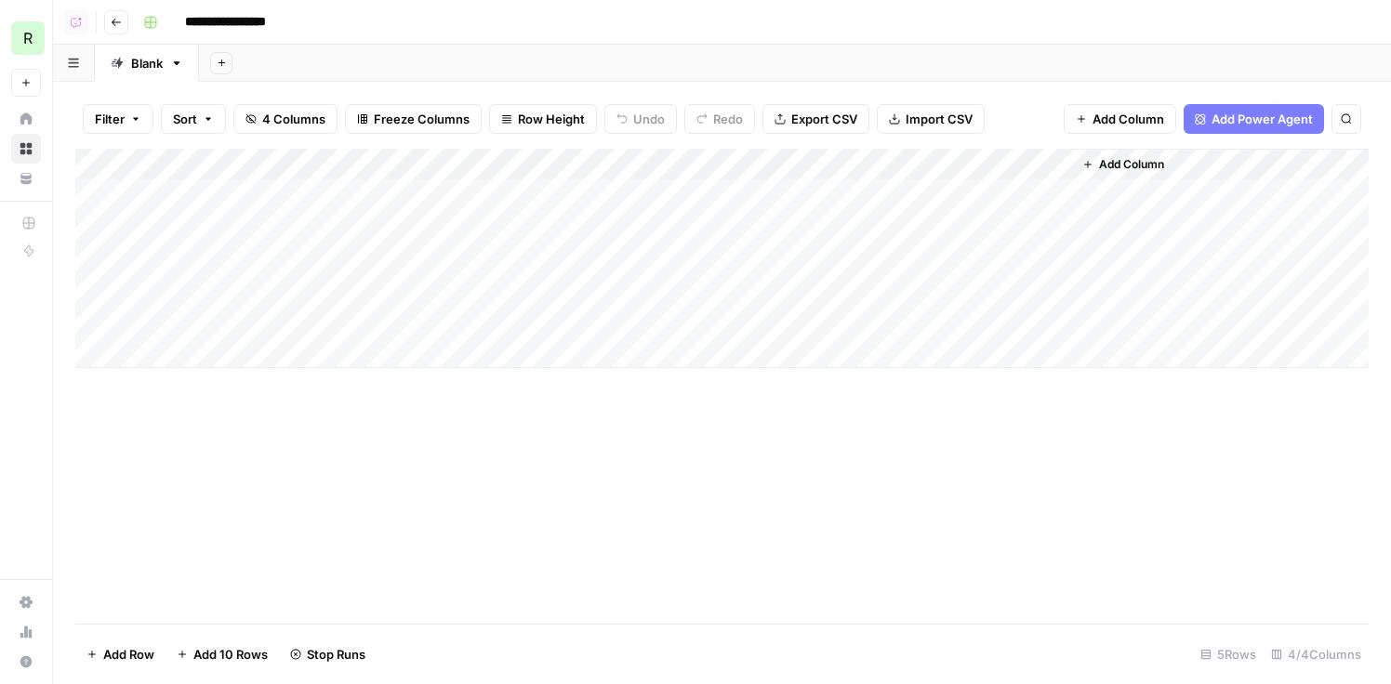
click at [121, 22] on icon "button" at bounding box center [116, 22] width 11 height 11
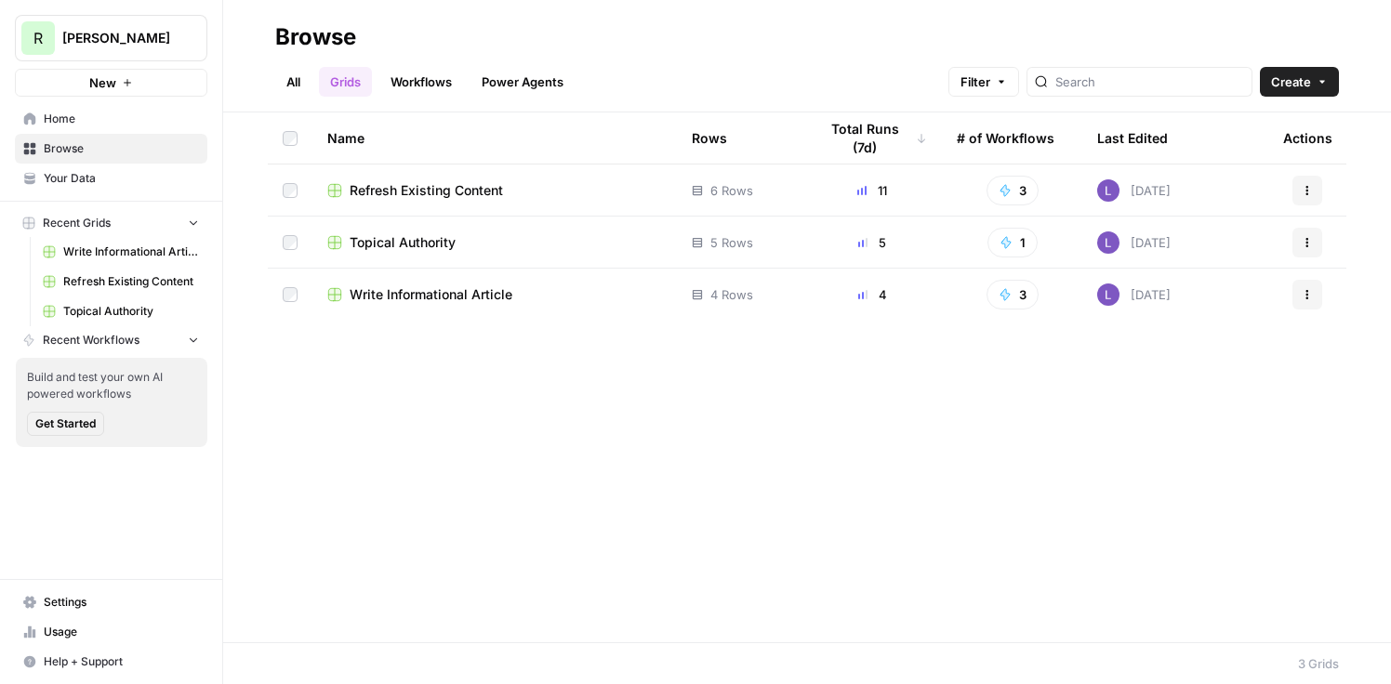
click at [433, 288] on span "Write Informational Article" at bounding box center [431, 294] width 163 height 19
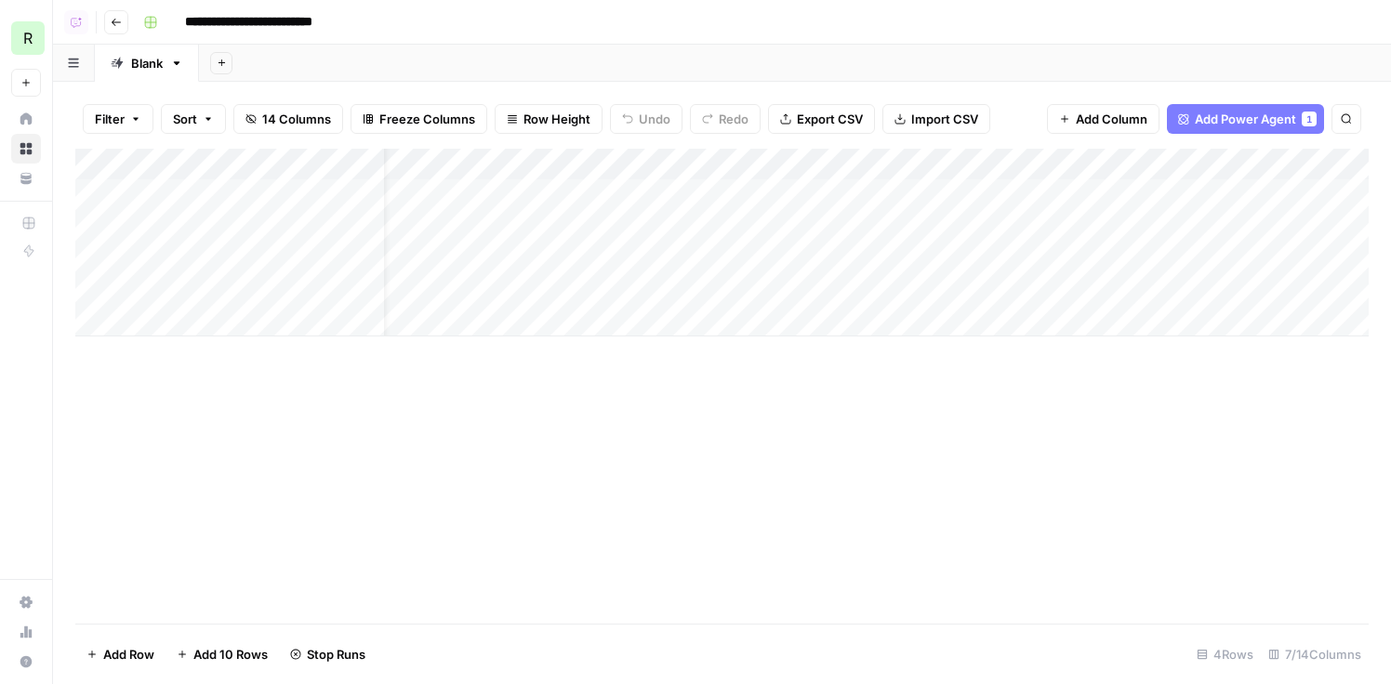
scroll to position [0, 77]
click at [513, 201] on div "Add Column" at bounding box center [722, 243] width 1294 height 188
click at [513, 203] on div "Add Column" at bounding box center [722, 243] width 1294 height 188
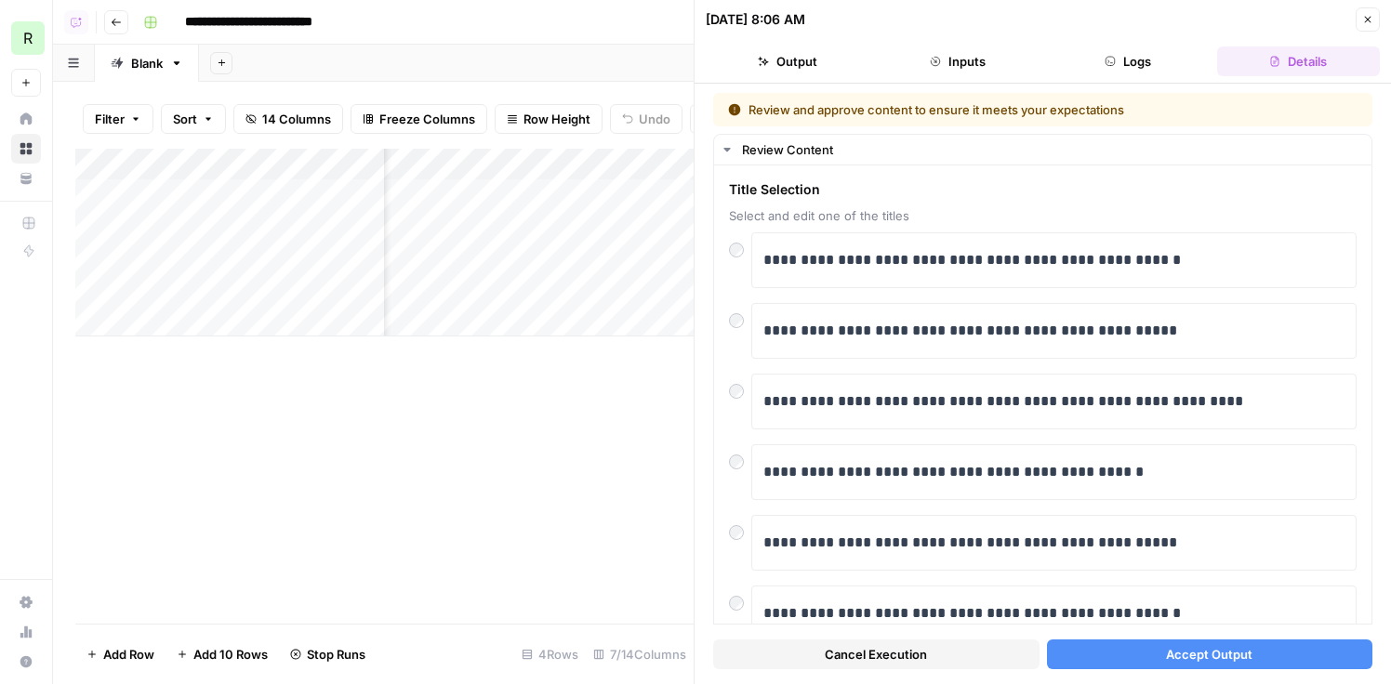
click at [1193, 649] on span "Accept Output" at bounding box center [1209, 654] width 86 height 19
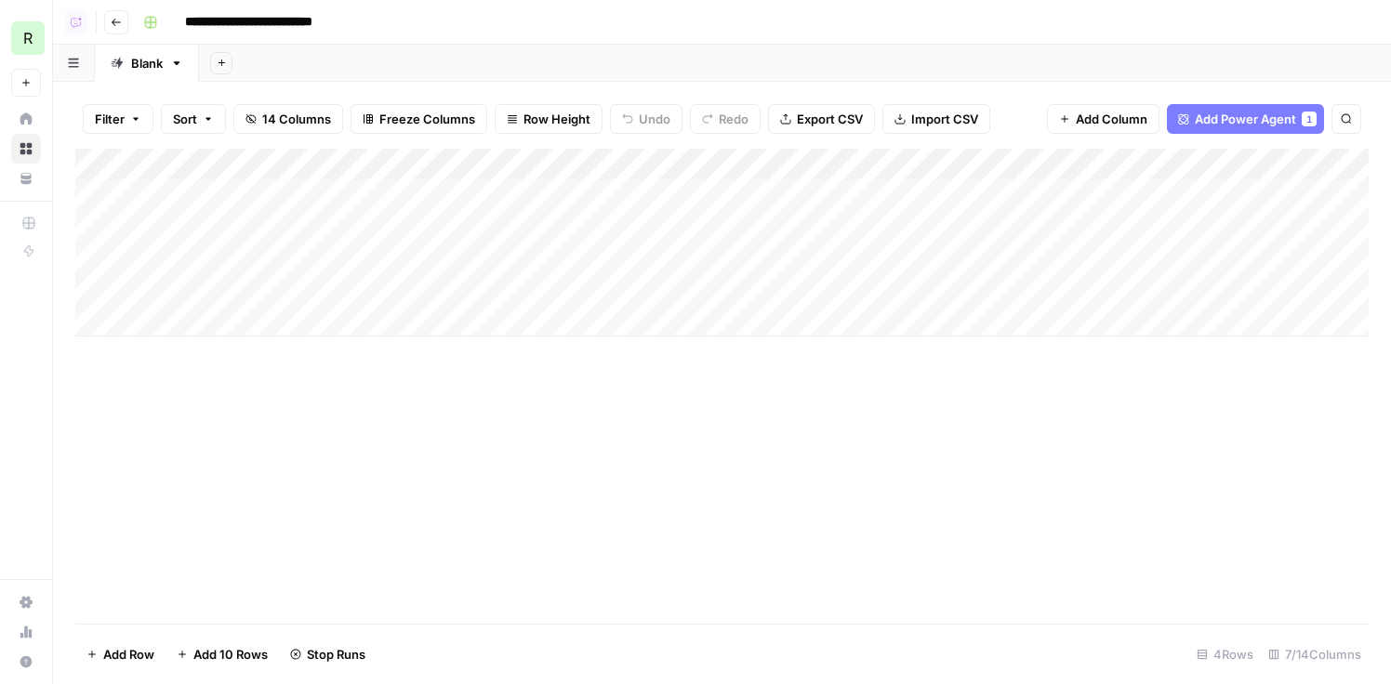
drag, startPoint x: 82, startPoint y: 228, endPoint x: 80, endPoint y: 301, distance: 73.5
click at [80, 301] on div "Add Column" at bounding box center [722, 243] width 1294 height 188
click at [993, 513] on div "Add Column" at bounding box center [722, 386] width 1294 height 475
click at [929, 225] on div "Add Column" at bounding box center [722, 243] width 1294 height 188
click at [116, 11] on button "Go back" at bounding box center [116, 22] width 24 height 24
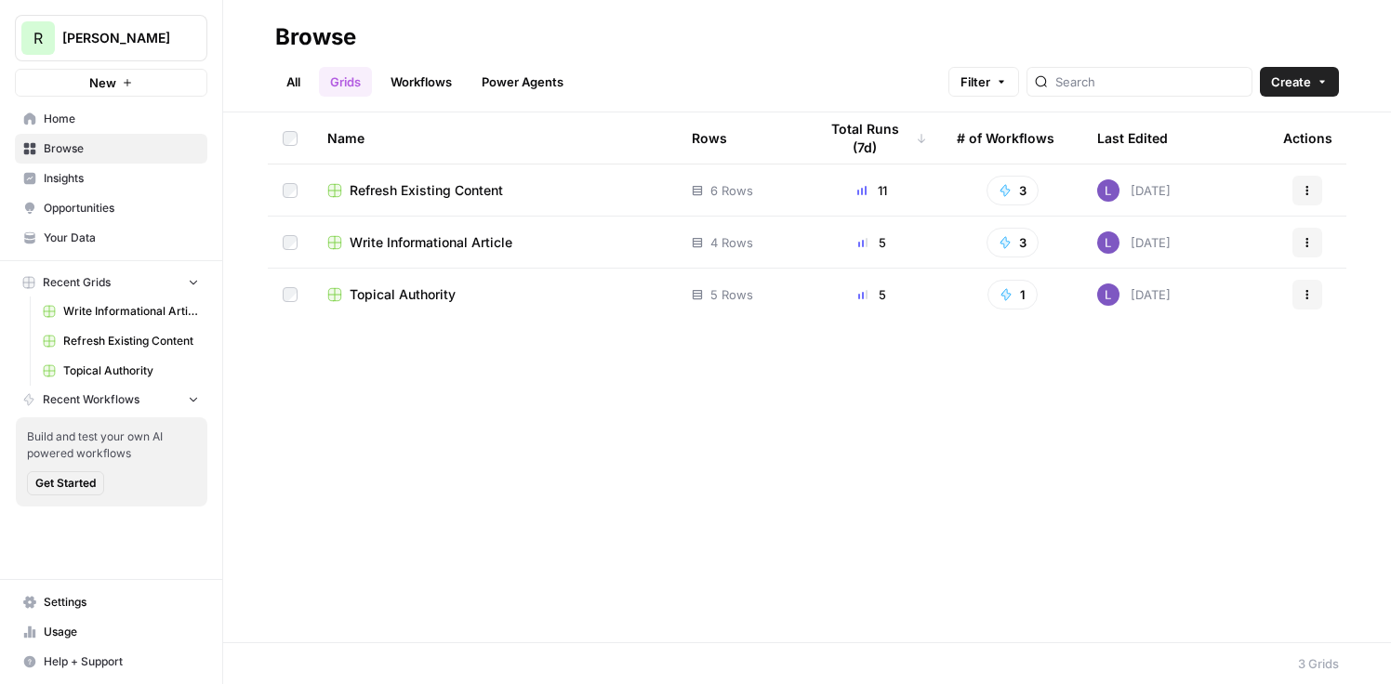
click at [425, 197] on span "Refresh Existing Content" at bounding box center [426, 190] width 153 height 19
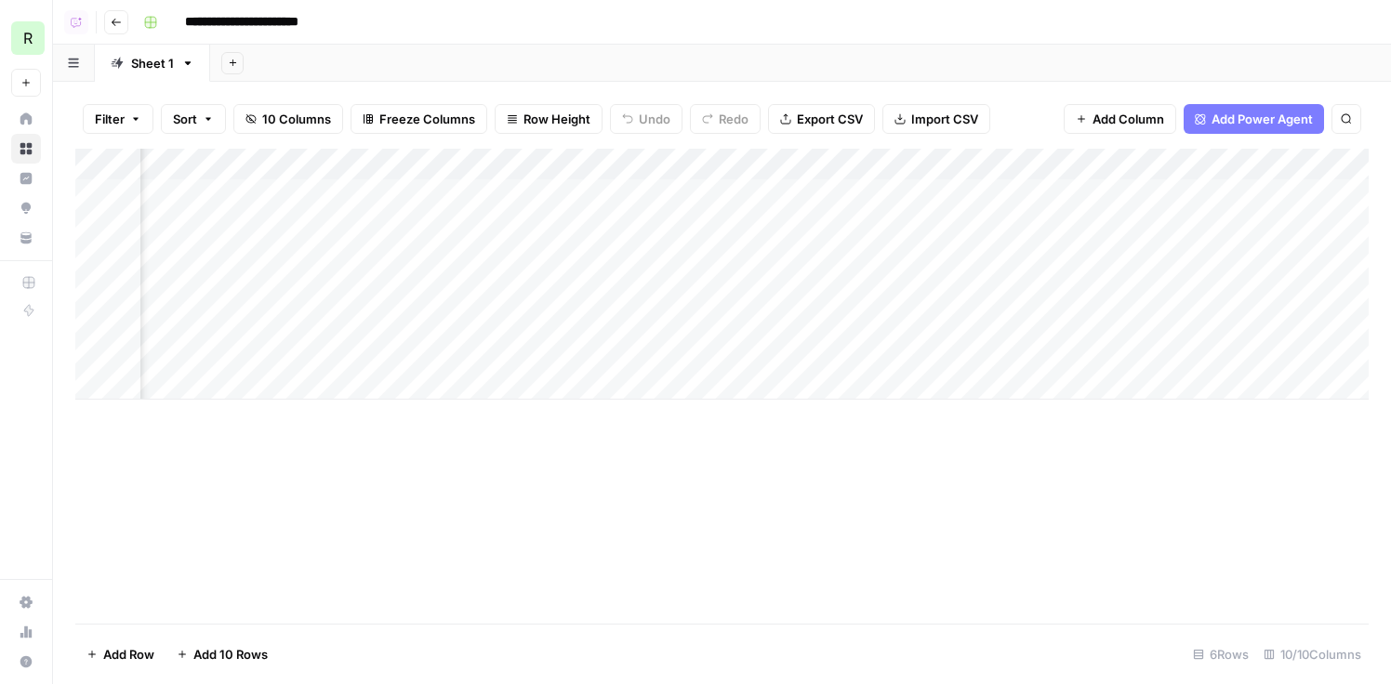
scroll to position [0, 523]
click at [1223, 184] on div "Add Column" at bounding box center [722, 274] width 1294 height 251
click at [1224, 227] on div "Add Column" at bounding box center [722, 274] width 1294 height 251
click at [1247, 257] on div "Add Column" at bounding box center [722, 274] width 1294 height 251
click at [1247, 284] on div "Add Column" at bounding box center [722, 274] width 1294 height 251
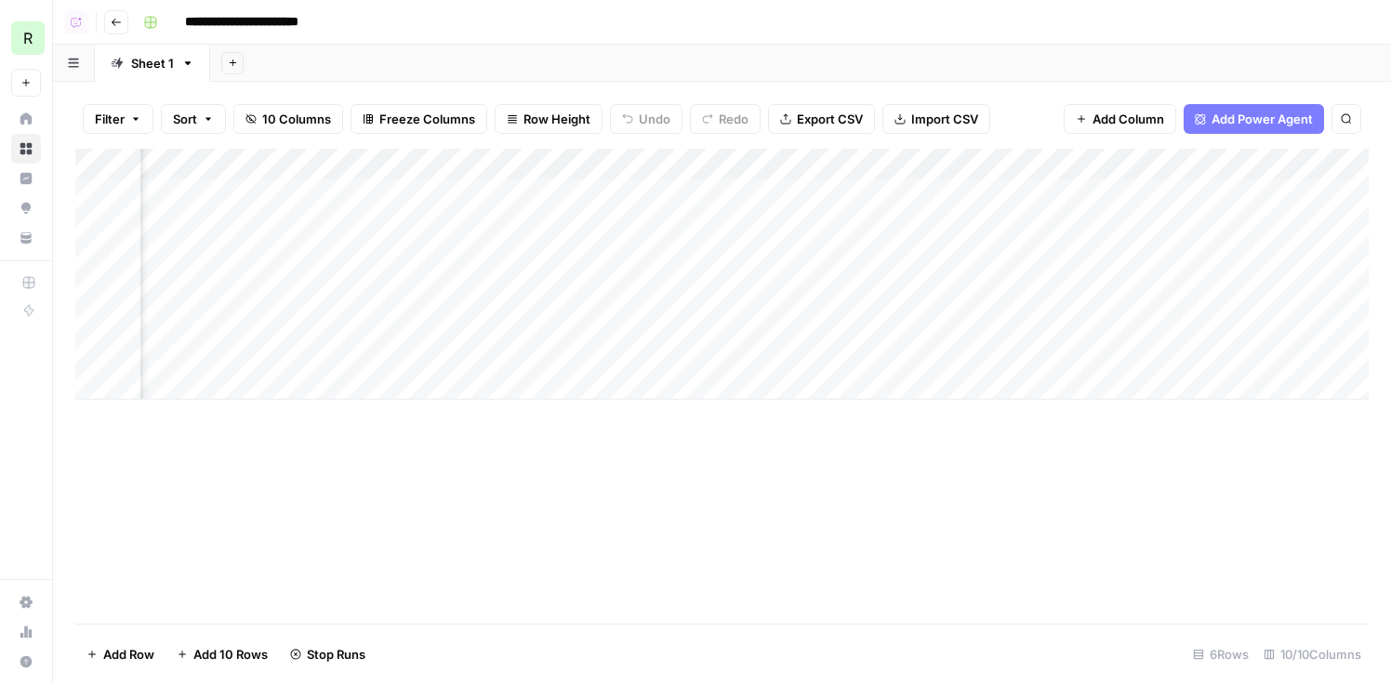
click at [1249, 227] on div "Add Column" at bounding box center [722, 274] width 1294 height 251
click at [112, 18] on icon "button" at bounding box center [116, 22] width 11 height 11
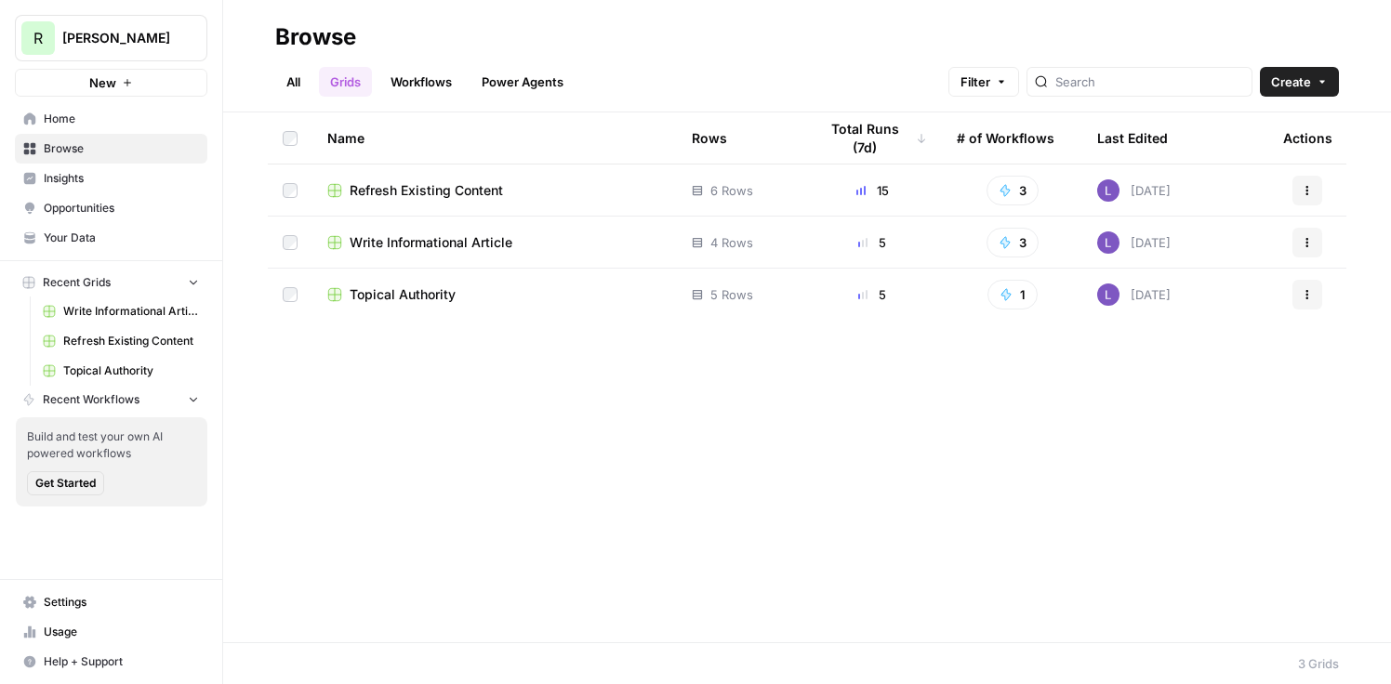
click at [435, 193] on span "Refresh Existing Content" at bounding box center [426, 190] width 153 height 19
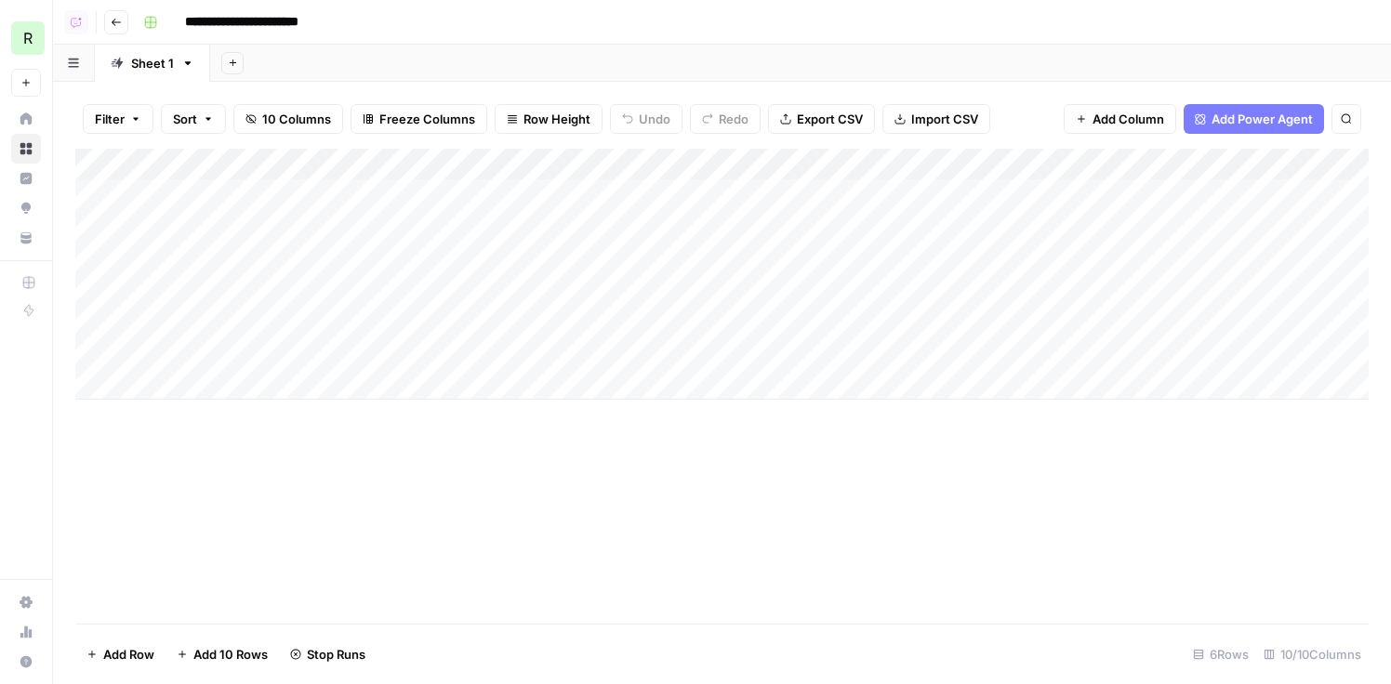
click at [110, 24] on button "Go back" at bounding box center [116, 22] width 24 height 24
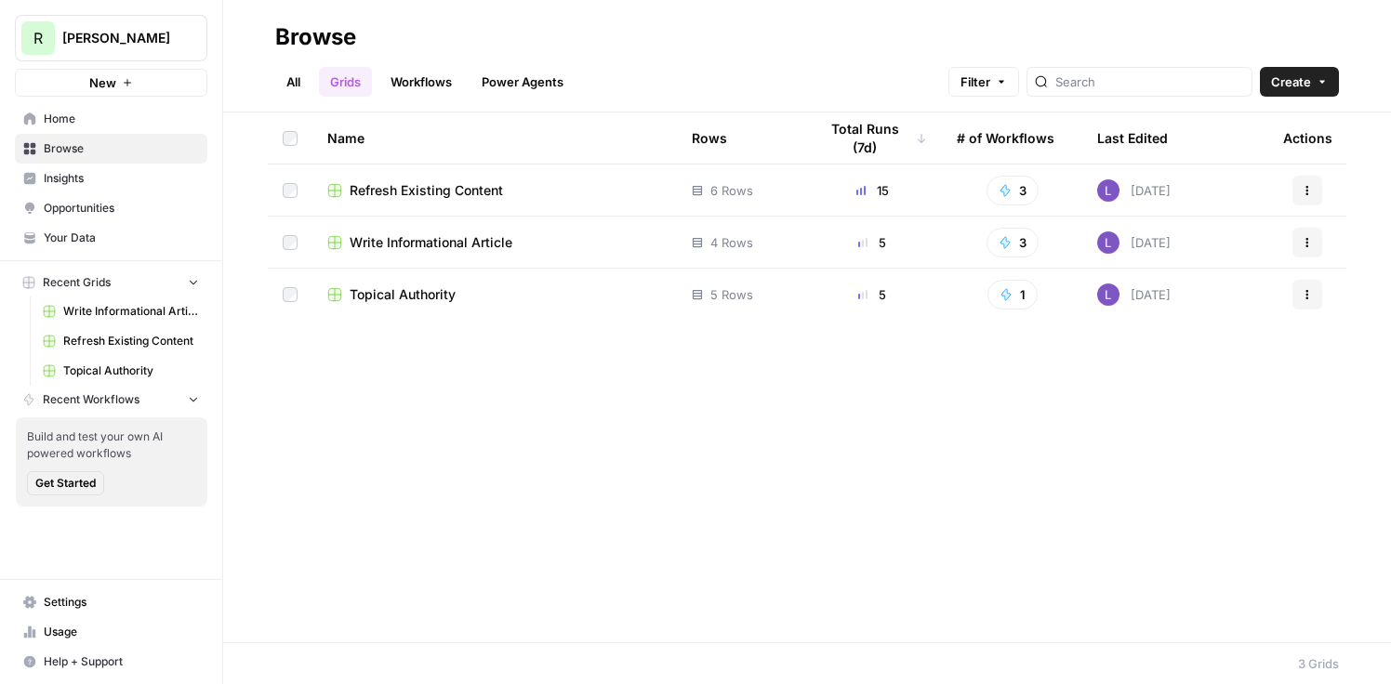
click at [427, 245] on span "Write Informational Article" at bounding box center [431, 242] width 163 height 19
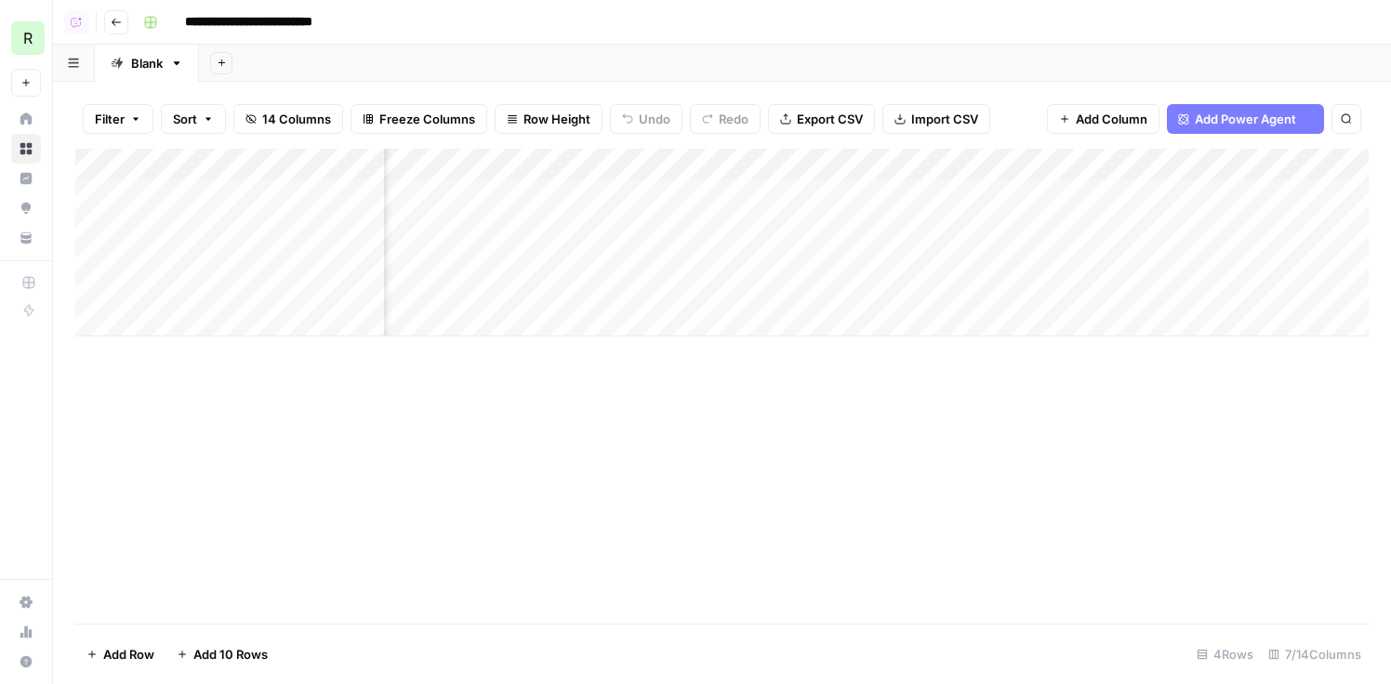
scroll to position [0, 167]
click at [776, 254] on div "Add Column" at bounding box center [722, 243] width 1294 height 188
click at [817, 228] on div "Add Column" at bounding box center [722, 243] width 1294 height 188
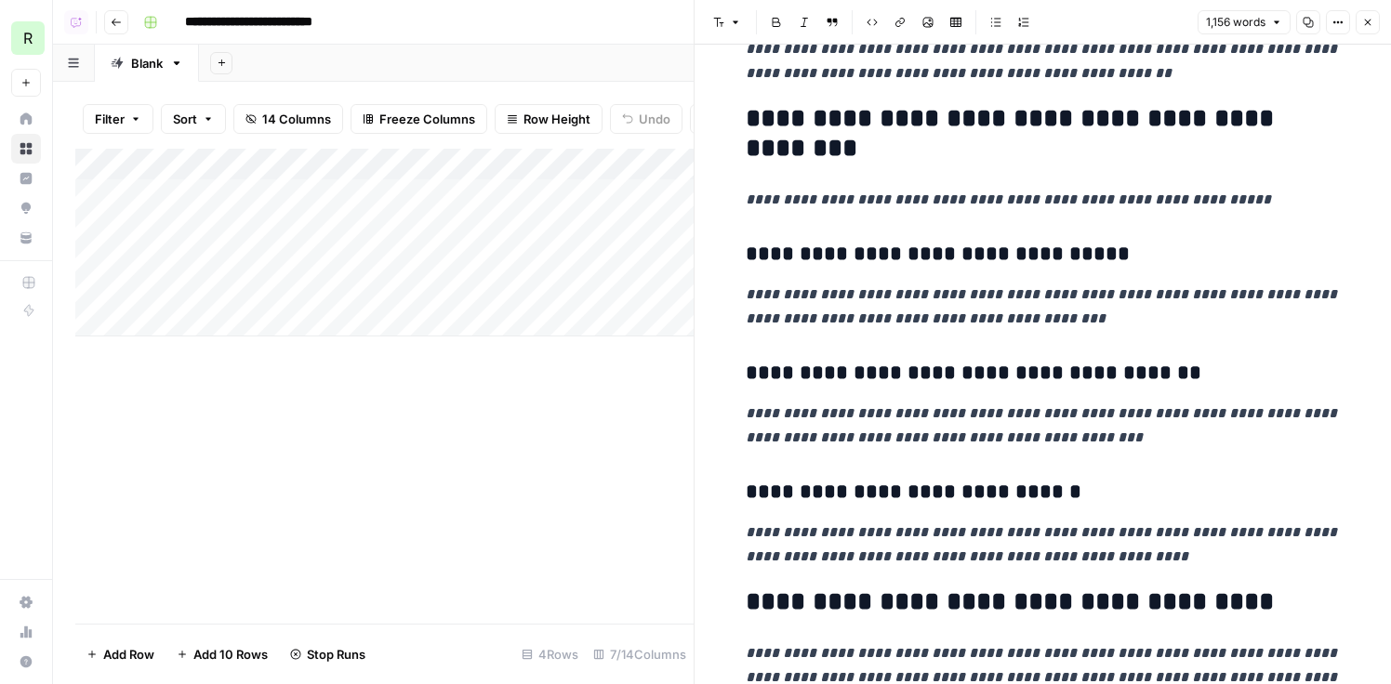
scroll to position [7231, 0]
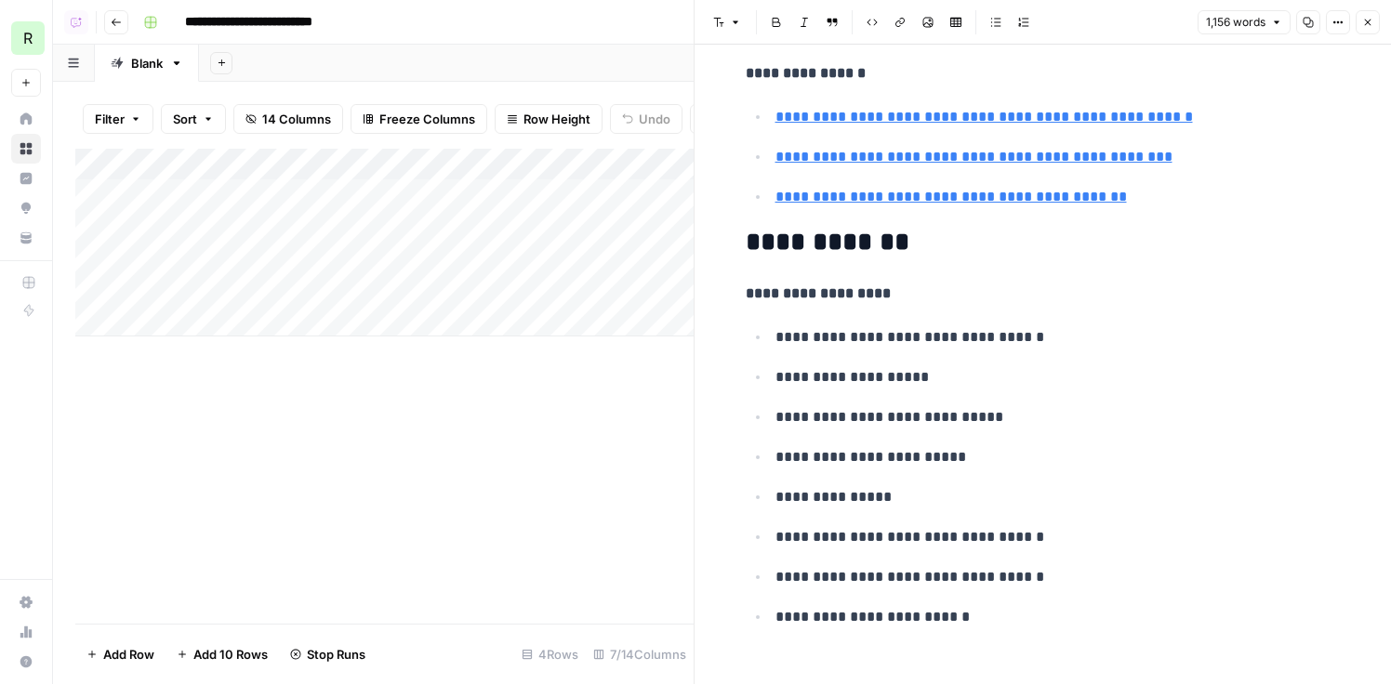
click at [1361, 29] on button "Close" at bounding box center [1368, 22] width 24 height 24
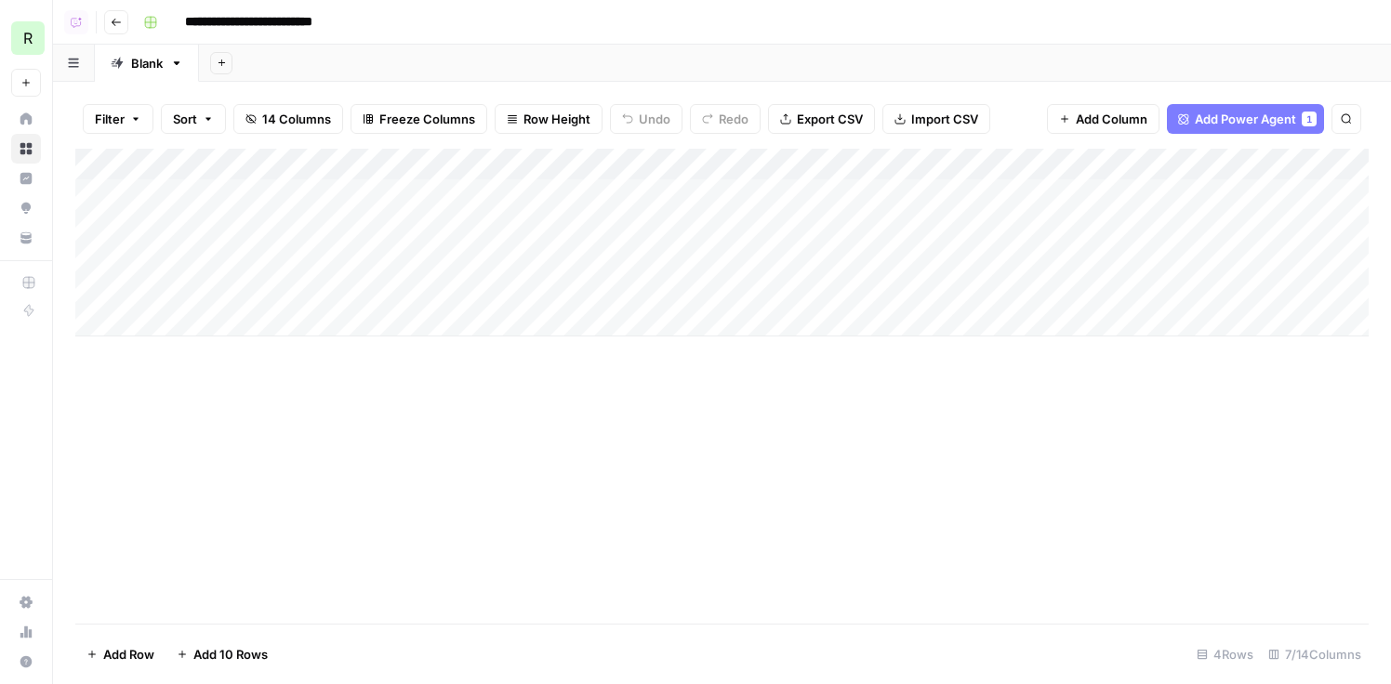
click at [110, 22] on button "Go back" at bounding box center [116, 22] width 24 height 24
